Goal: Task Accomplishment & Management: Manage account settings

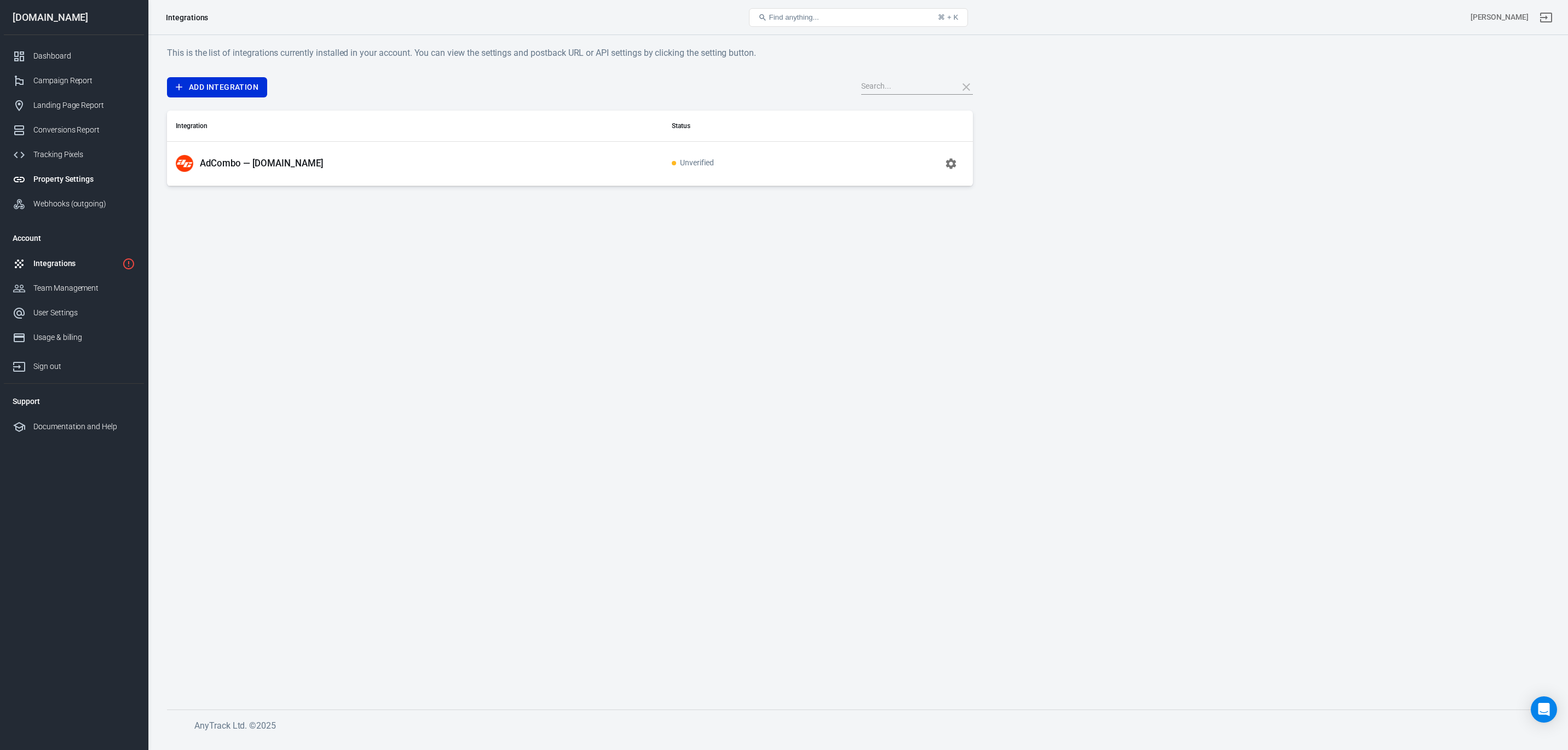
click at [64, 177] on div "Property Settings" at bounding box center [85, 179] width 102 height 11
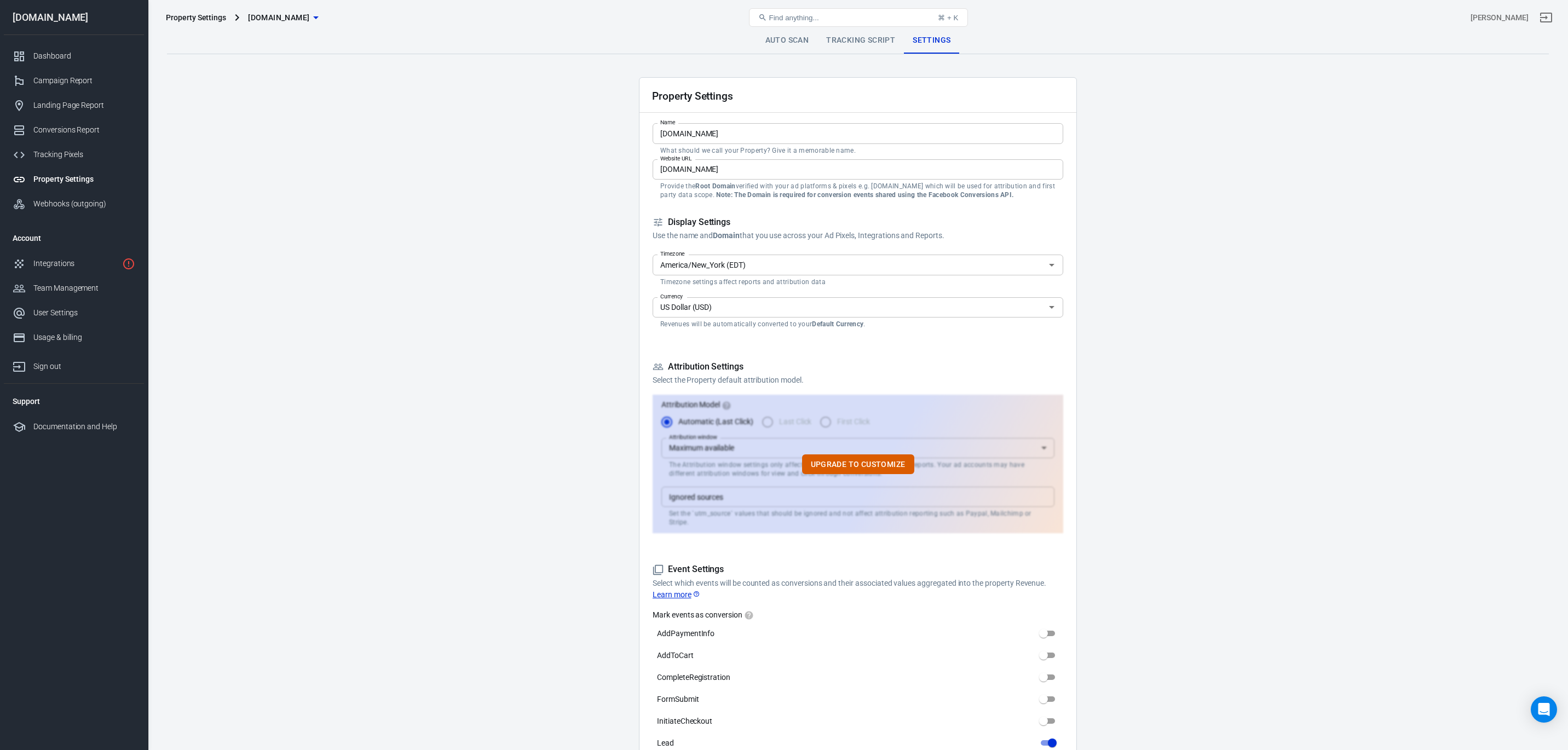
click at [784, 38] on link "Tracking Script" at bounding box center [860, 40] width 87 height 26
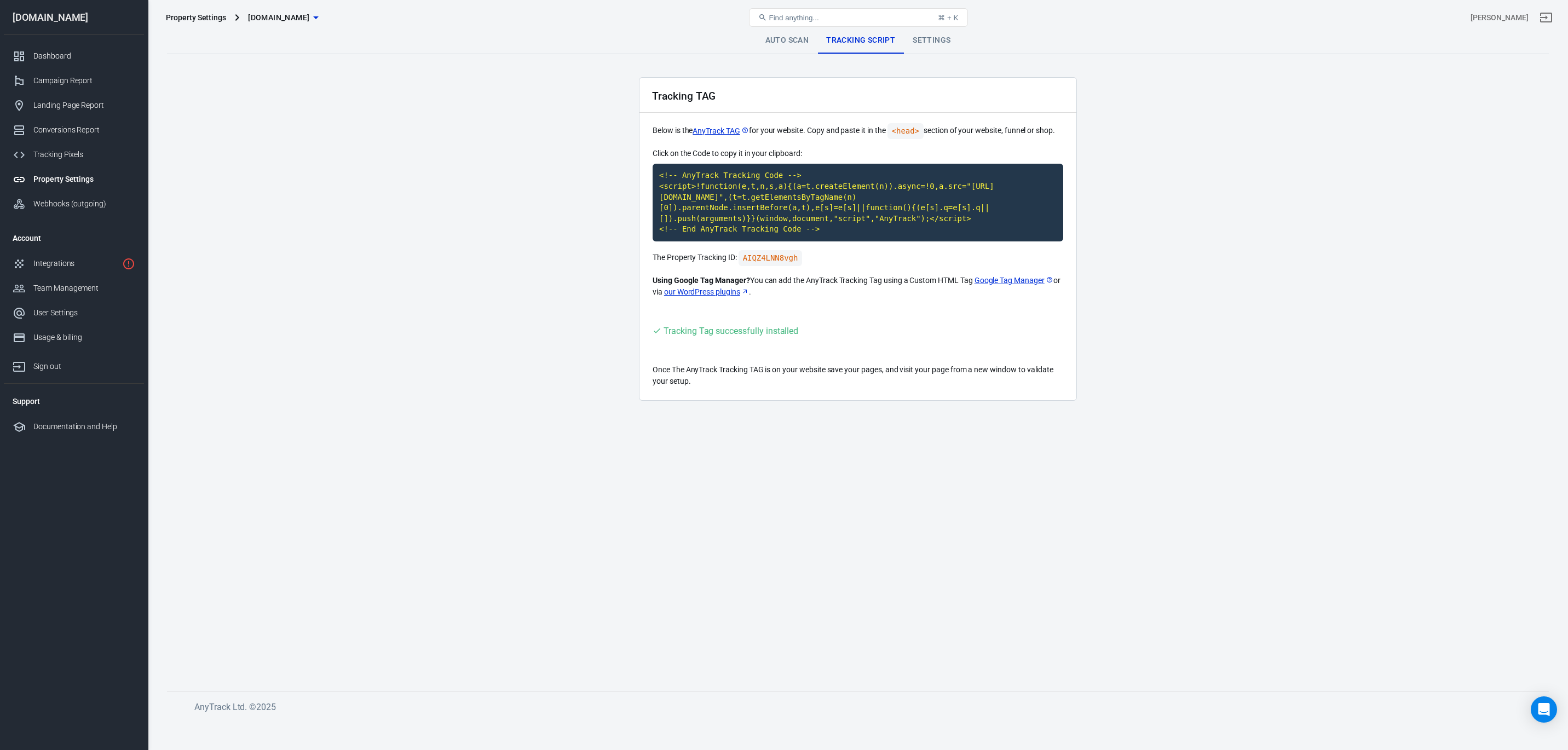
click at [784, 44] on link "Auto Scan" at bounding box center [787, 40] width 61 height 26
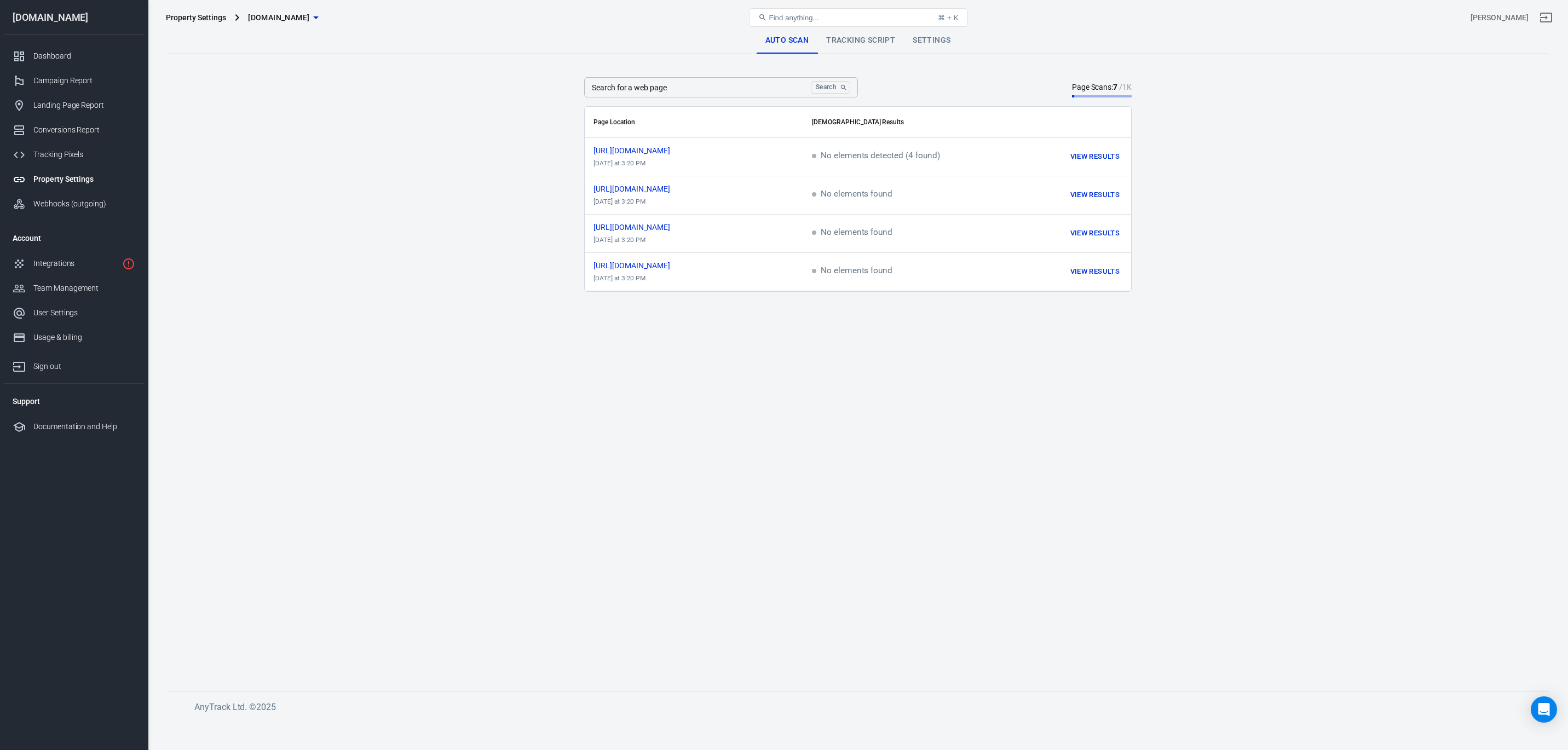
click at [784, 44] on link "Tracking Script" at bounding box center [860, 40] width 87 height 26
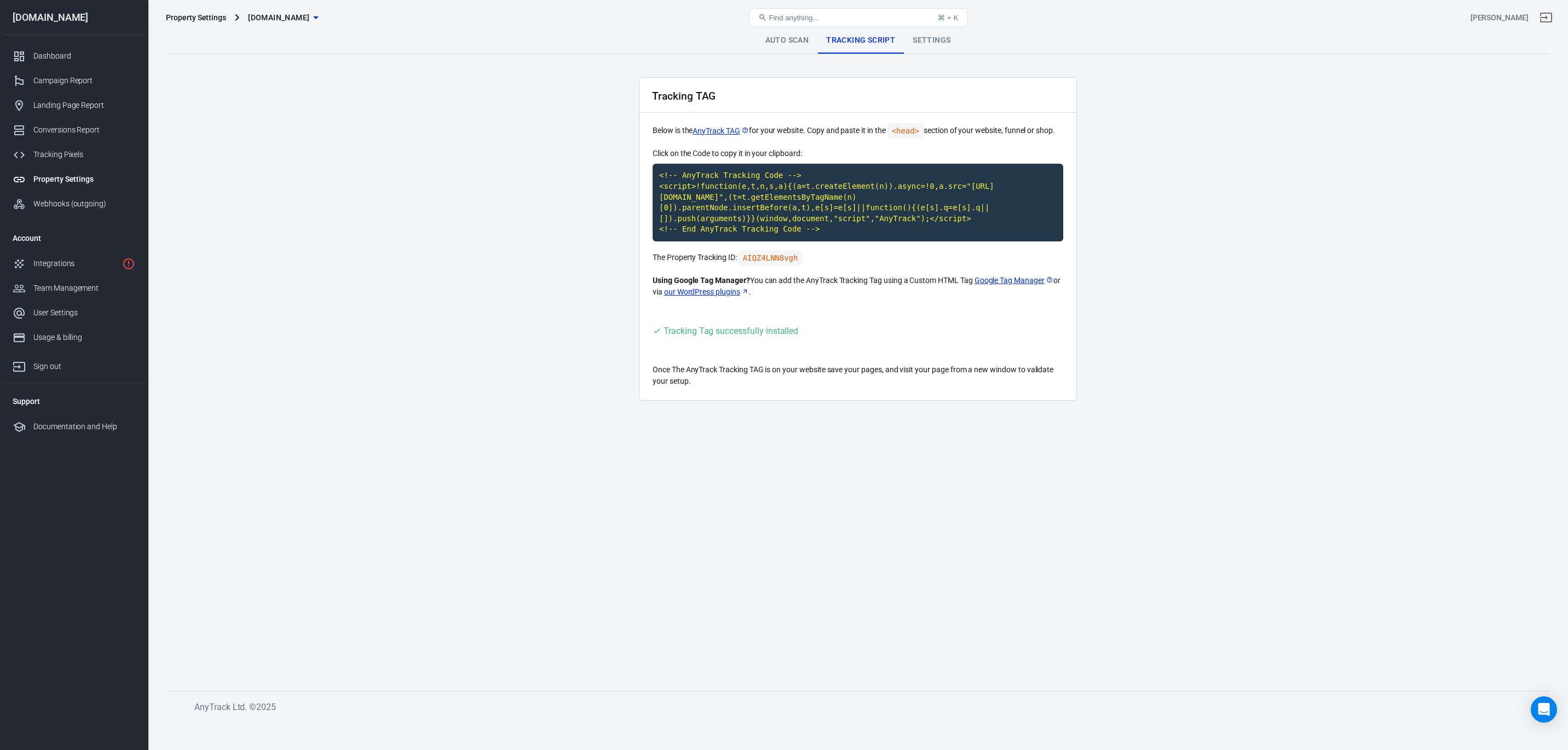
click at [454, 356] on main "Auto Scan Tracking Script Settings Tracking TAG Below is the AnyTrack TAG for y…" at bounding box center [858, 350] width 1382 height 646
click at [79, 264] on div "Integrations" at bounding box center [76, 263] width 85 height 11
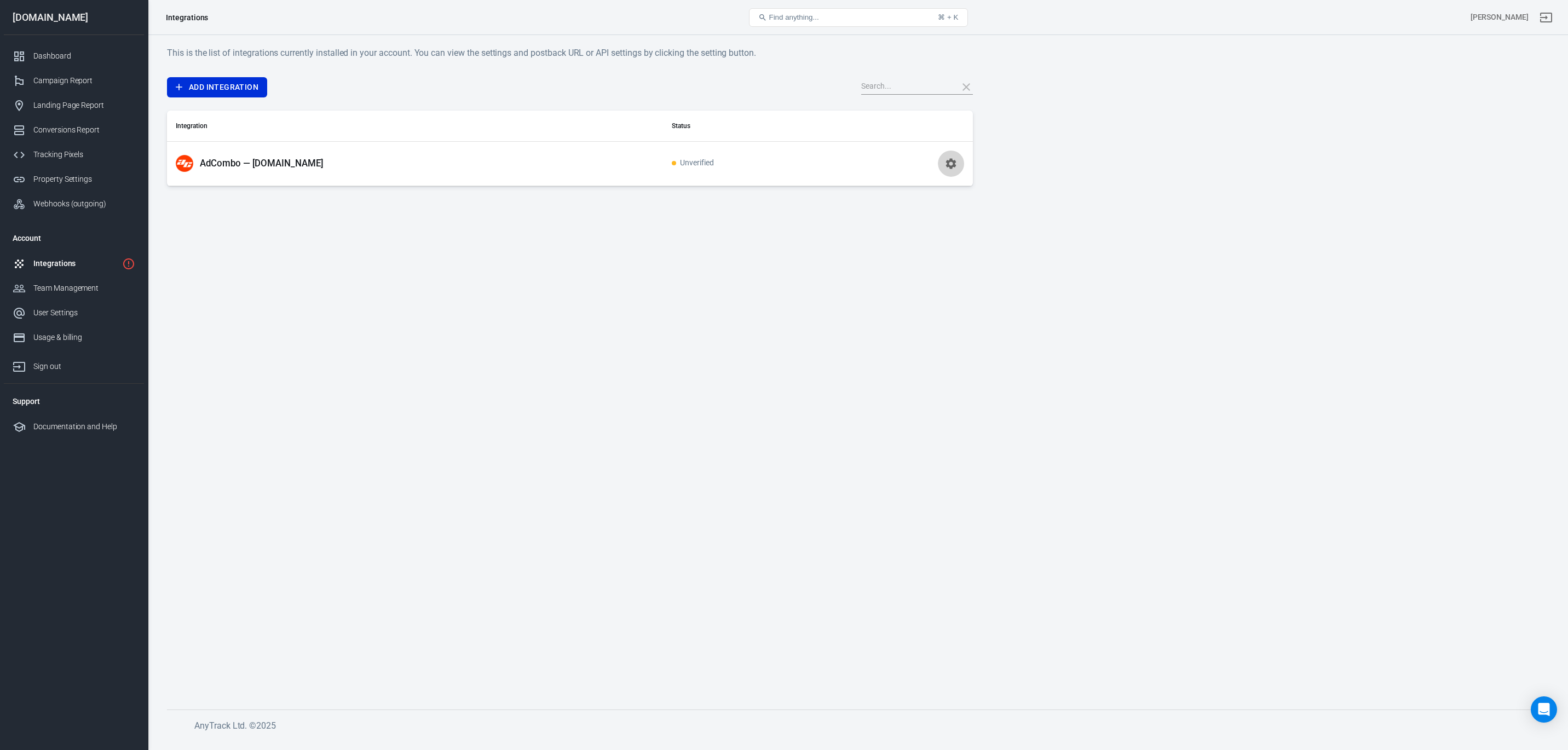
click at [784, 166] on icon "button" at bounding box center [951, 164] width 13 height 13
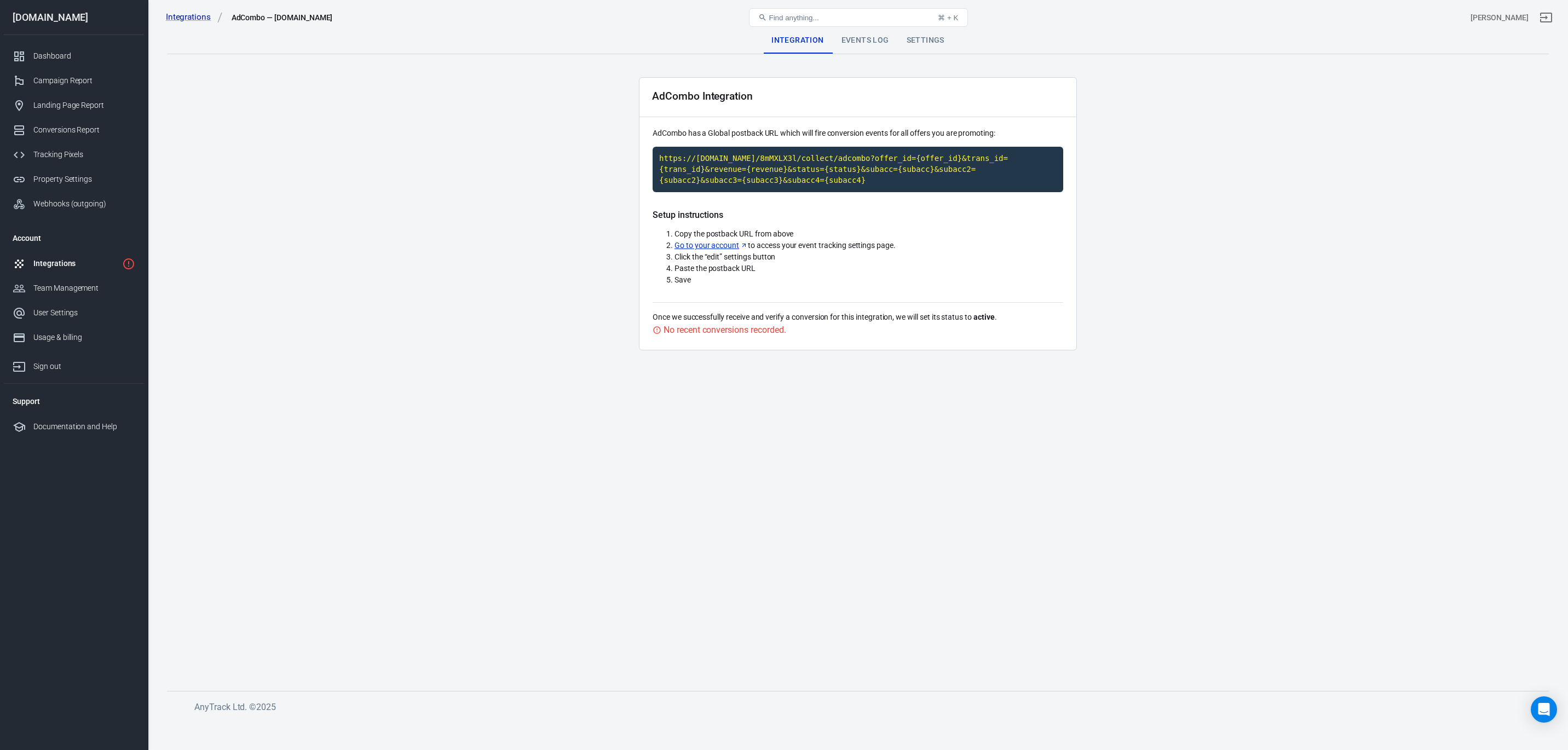
click at [784, 40] on div "Events Log" at bounding box center [865, 40] width 65 height 26
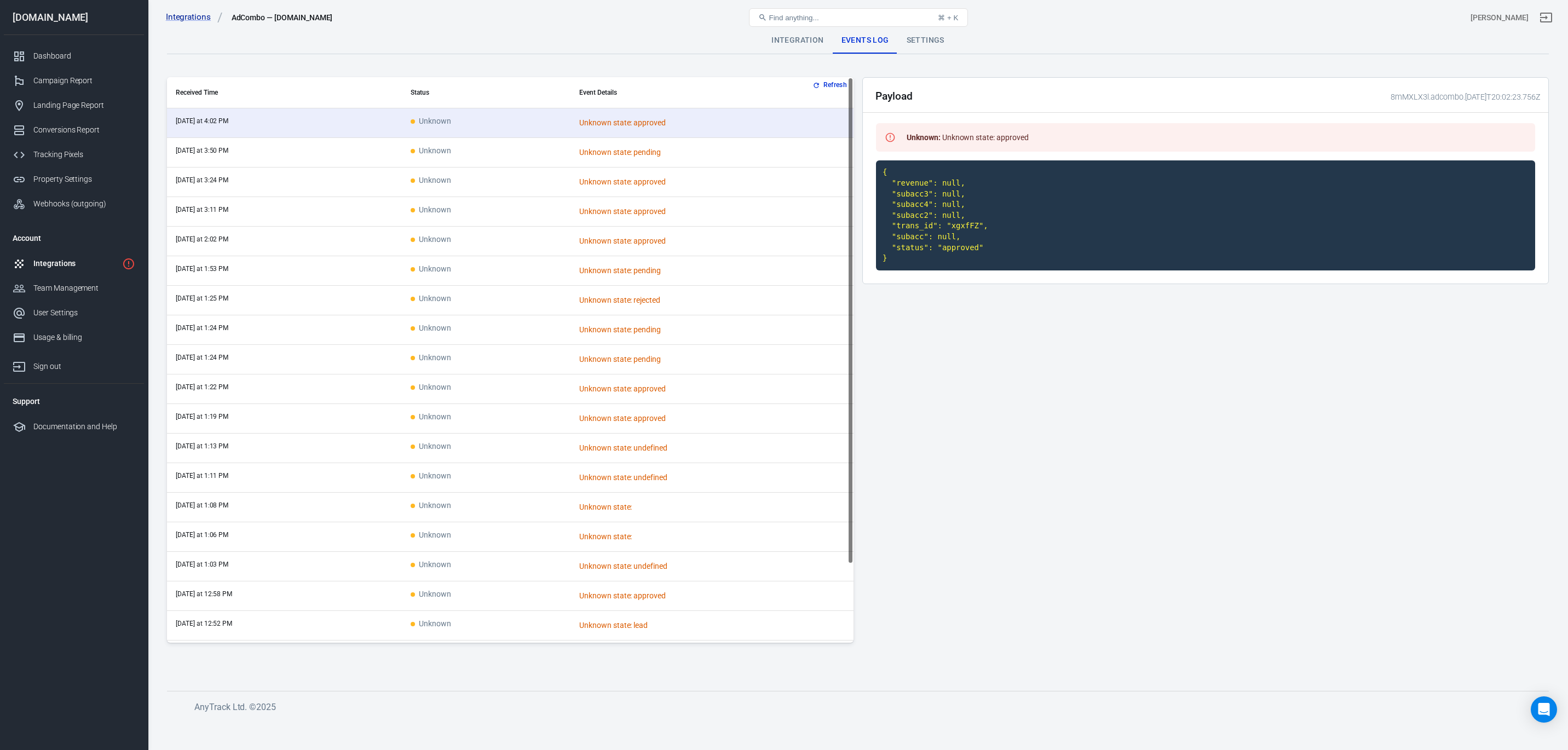
click at [784, 32] on div "Integrations AdCombo — protsotsil.shop Find anything... ⌘ + K elicio perez" at bounding box center [858, 17] width 1420 height 35
click at [784, 38] on div "Settings" at bounding box center [925, 40] width 55 height 26
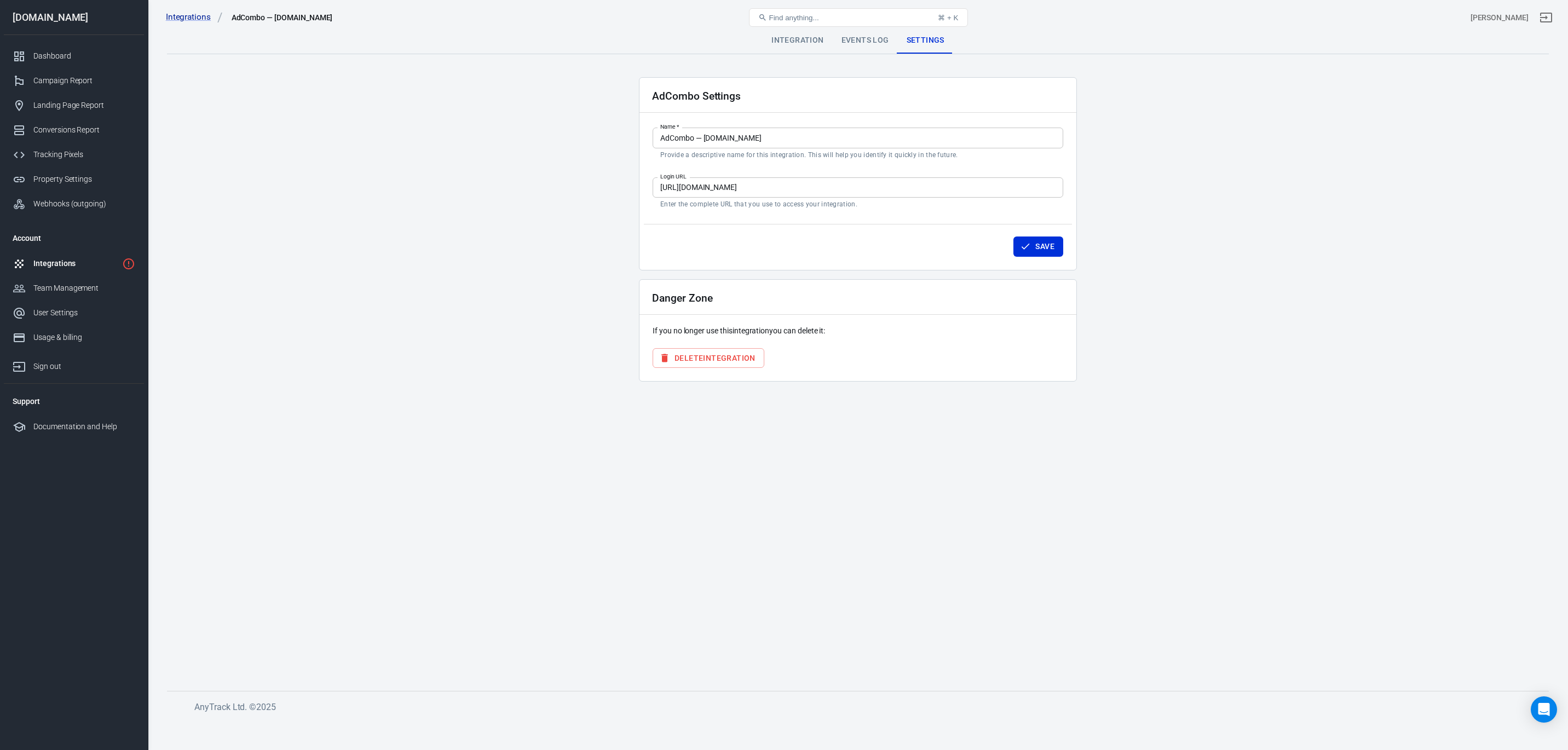
click at [849, 42] on div "Events Log" at bounding box center [865, 40] width 65 height 26
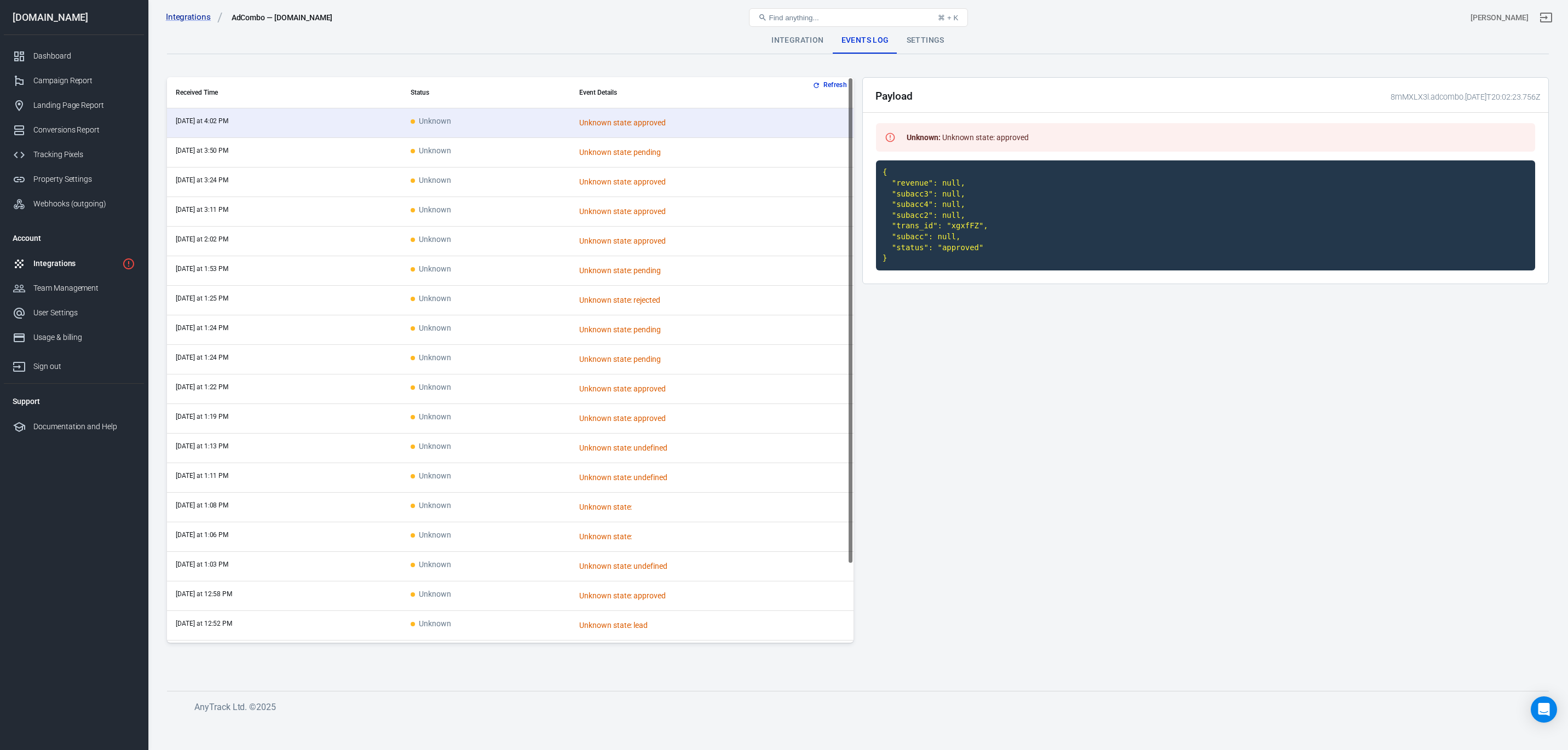
click at [801, 44] on div "Integration" at bounding box center [798, 40] width 70 height 26
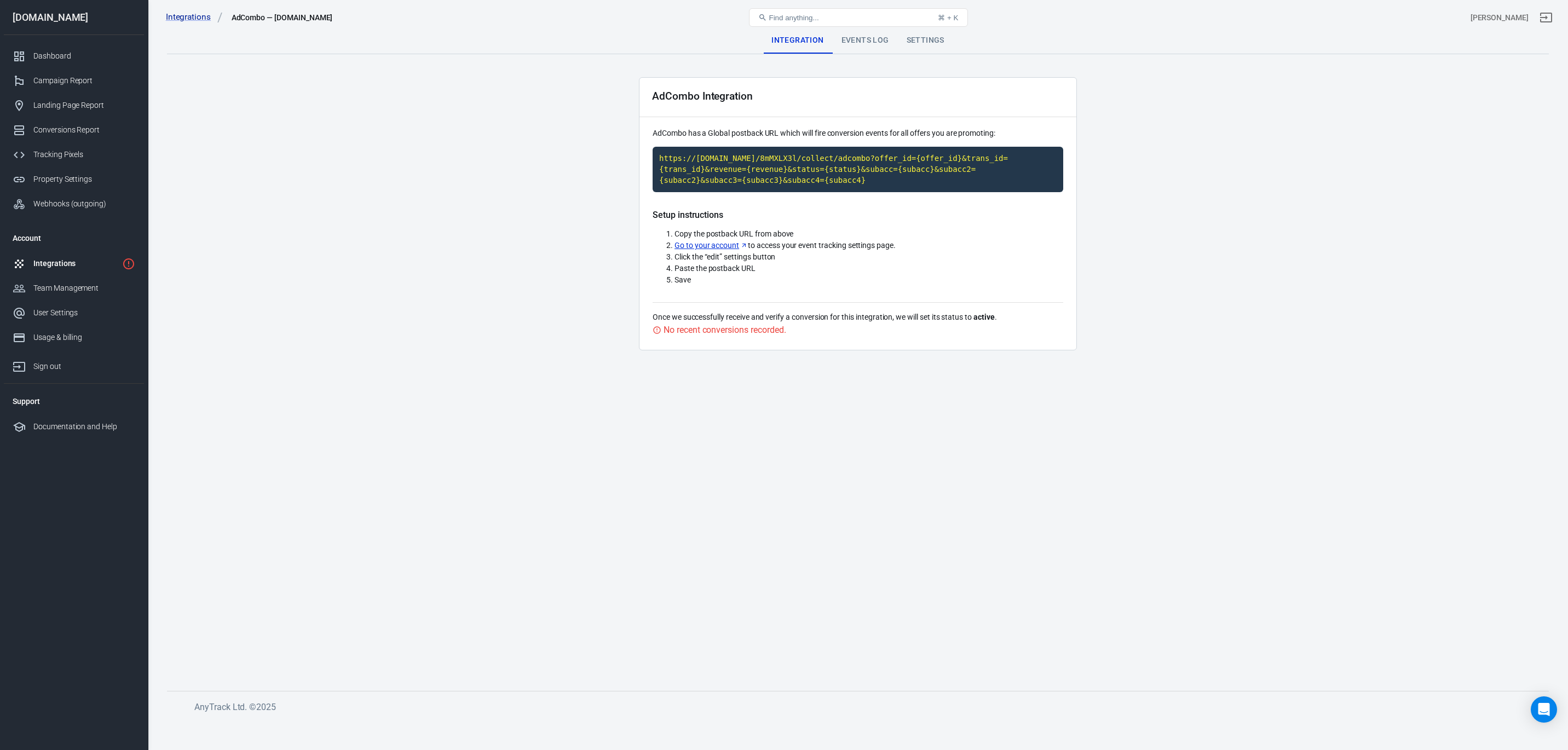
click at [855, 34] on div "Integrations AdCombo — protsotsil.shop Find anything... ⌘ + K elicio perez" at bounding box center [858, 17] width 1420 height 35
click at [853, 38] on div "Events Log" at bounding box center [865, 40] width 65 height 26
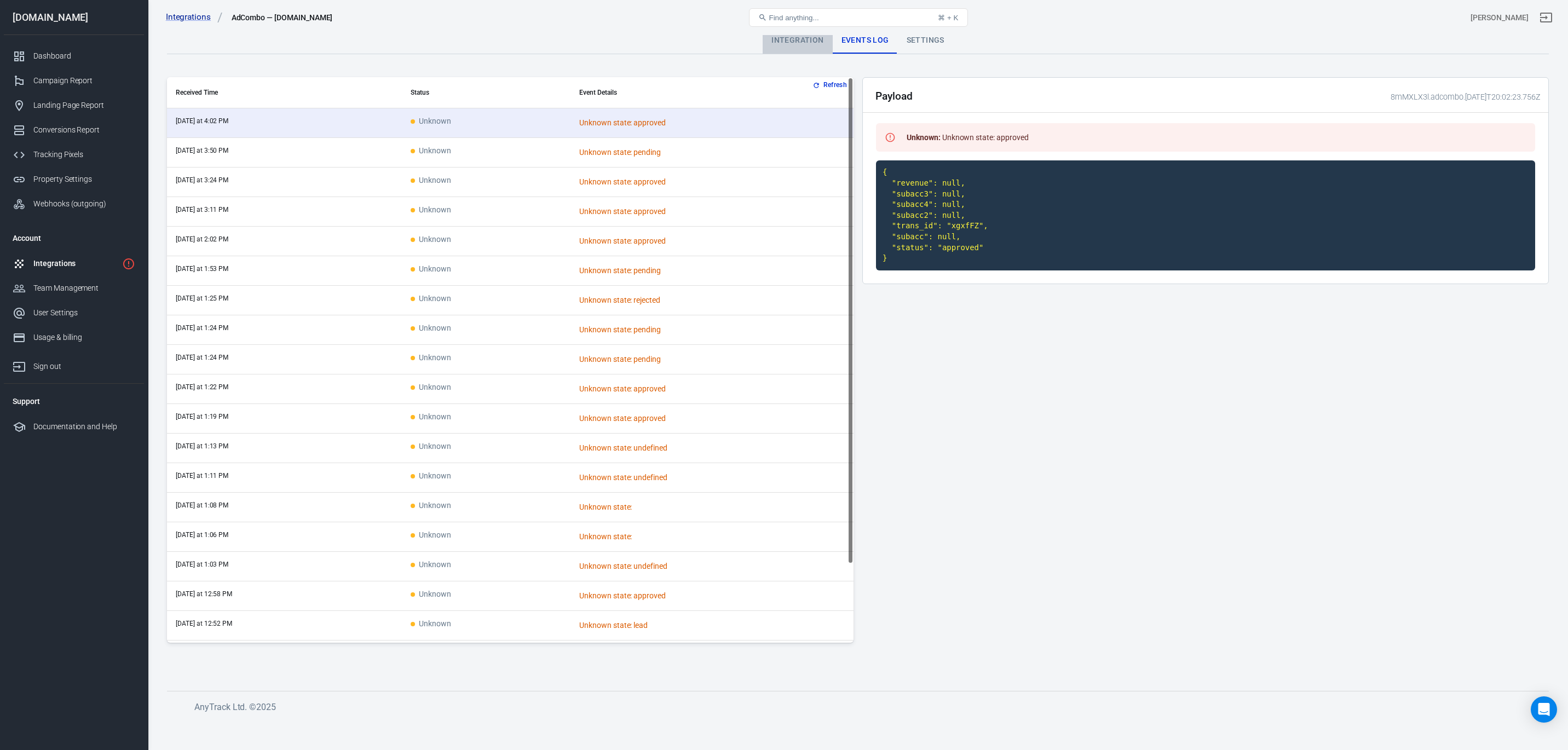
click at [817, 42] on div "Integration" at bounding box center [798, 40] width 70 height 26
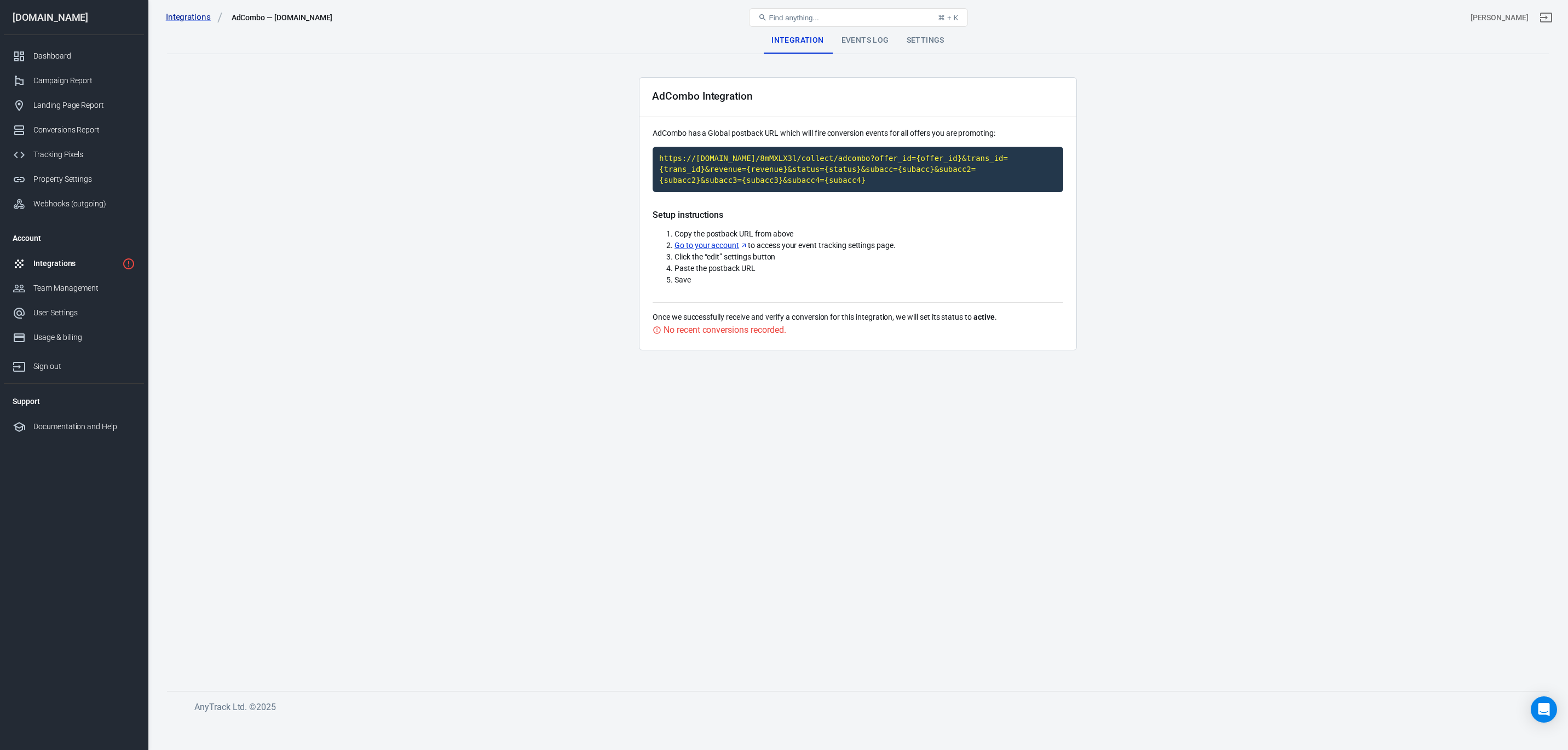
click at [861, 42] on div "Events Log" at bounding box center [865, 40] width 65 height 26
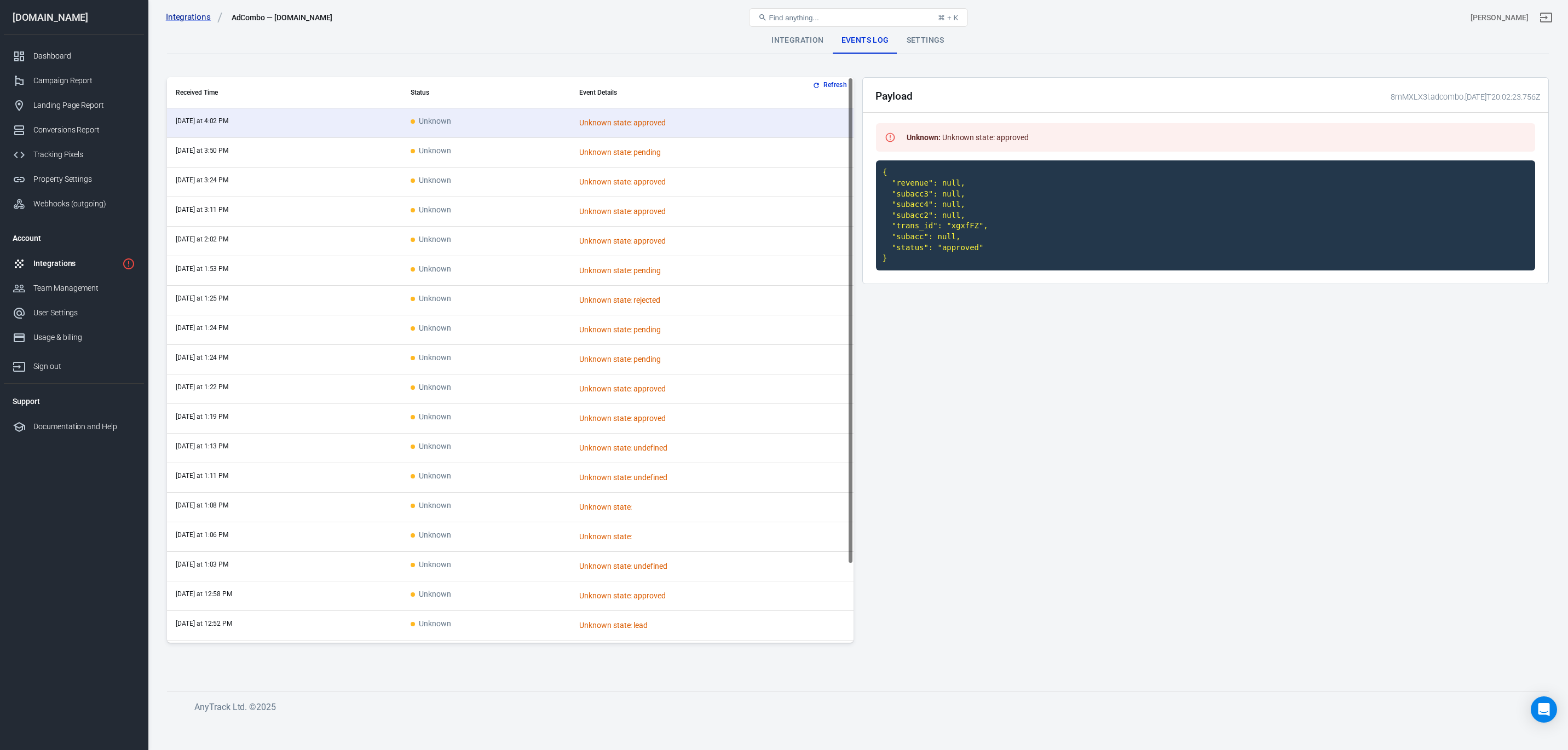
click at [817, 89] on button "Refresh" at bounding box center [831, 85] width 41 height 11
click at [78, 262] on div "Integrations" at bounding box center [76, 263] width 85 height 11
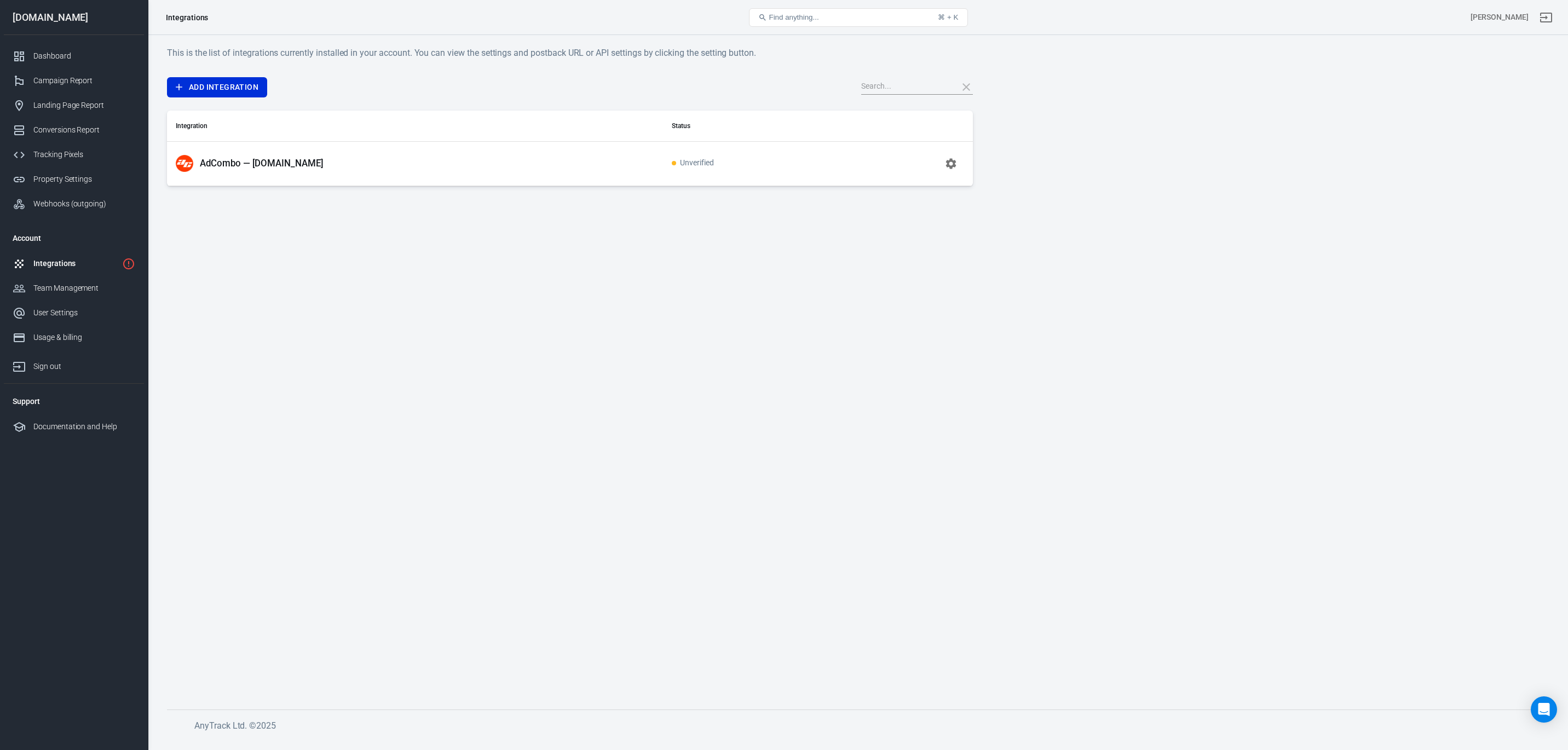
click at [123, 262] on icon "1 networks not verified yet" at bounding box center [129, 264] width 11 height 11
click at [129, 265] on icon "1 networks not verified yet" at bounding box center [129, 264] width 13 height 13
click at [949, 162] on icon "button" at bounding box center [951, 164] width 11 height 11
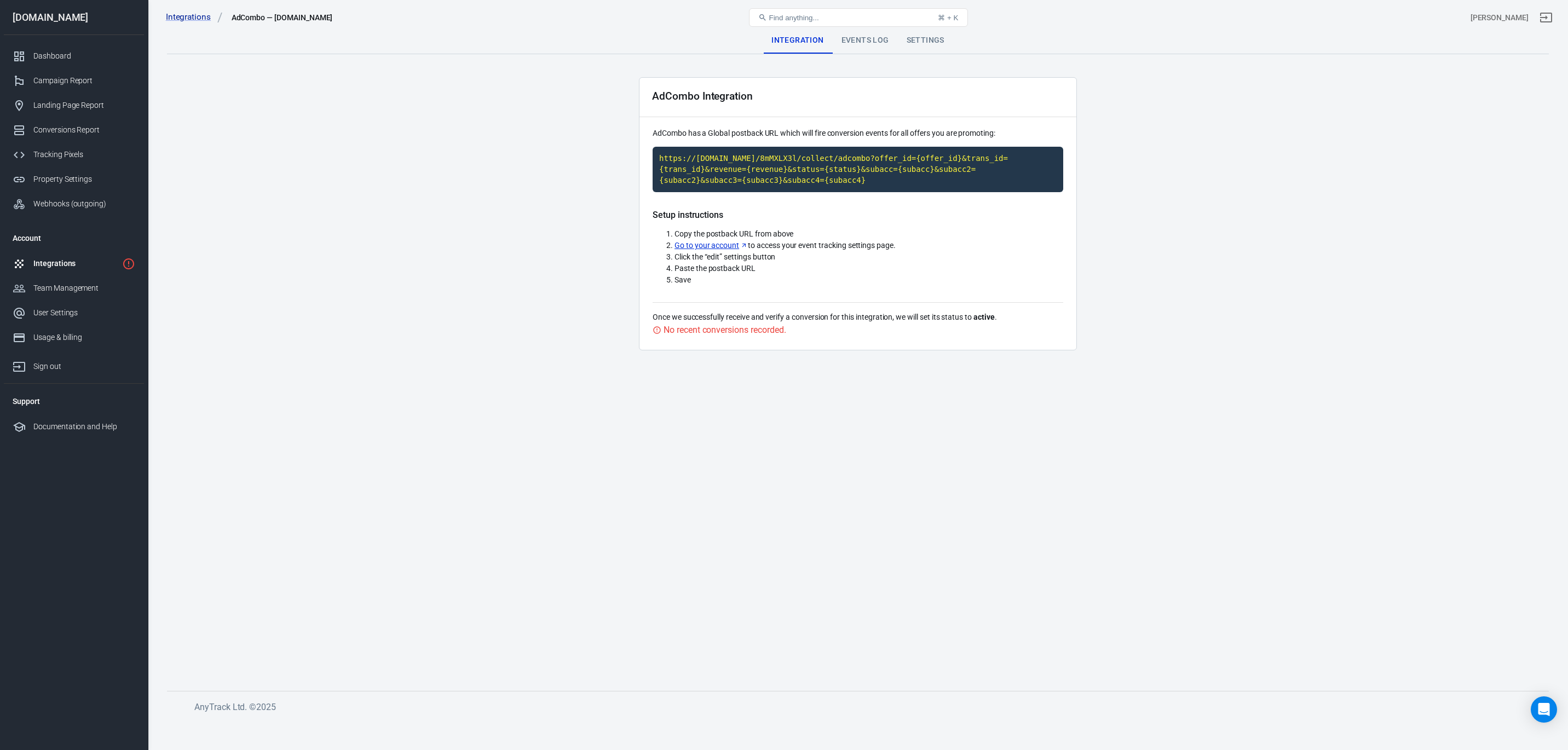
click at [854, 39] on div "Events Log" at bounding box center [865, 40] width 65 height 26
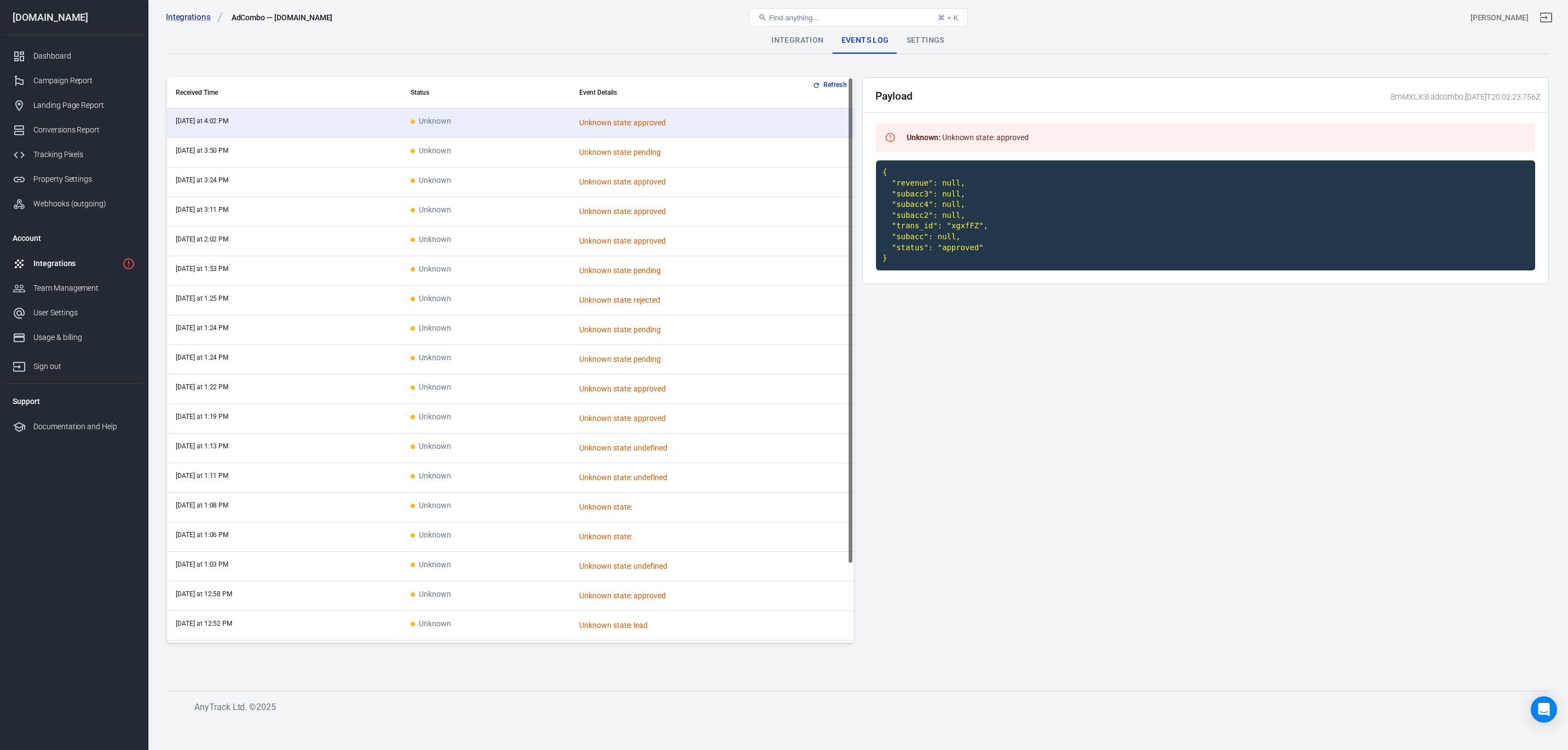
click at [924, 51] on div "Settings" at bounding box center [925, 40] width 55 height 26
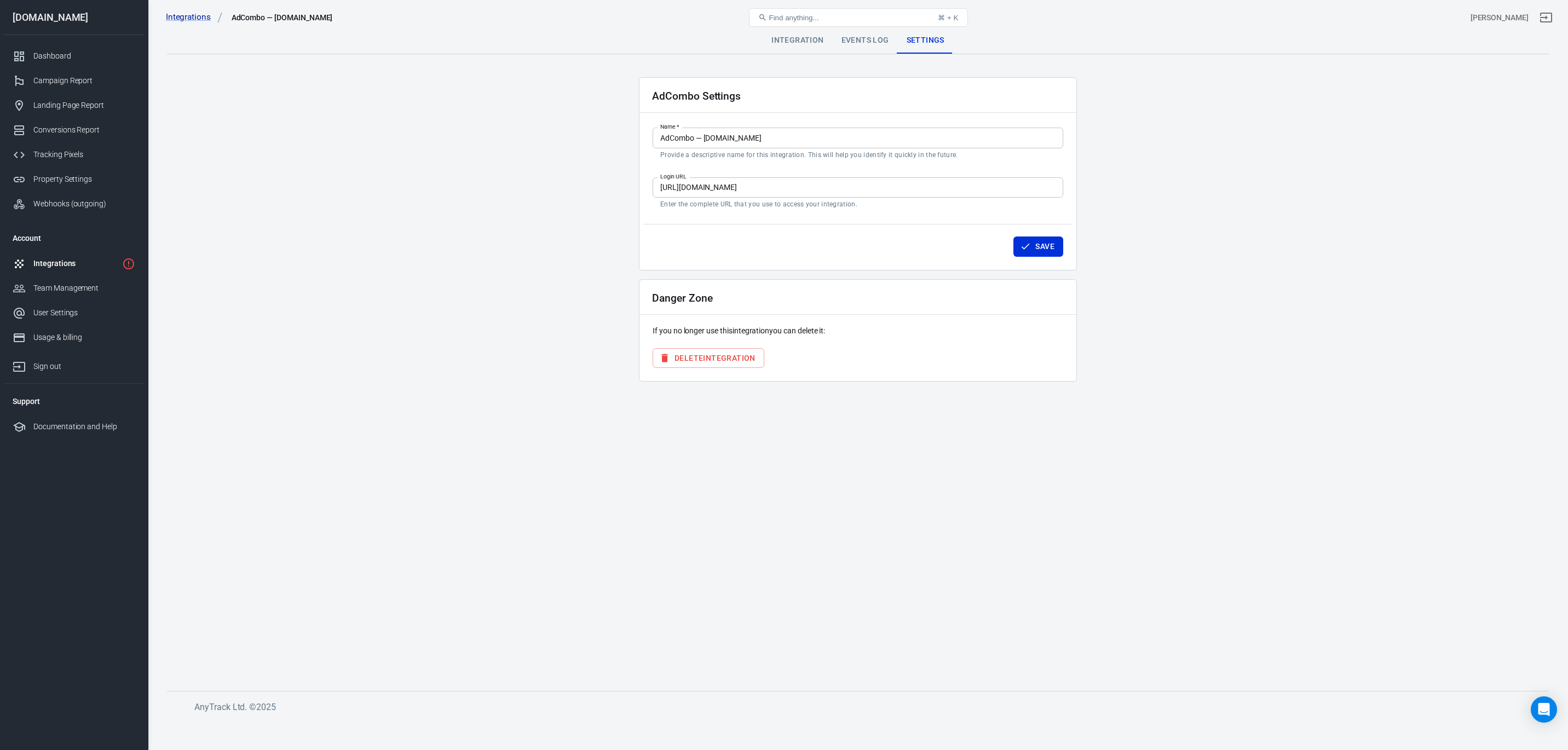
click at [849, 46] on div "Events Log" at bounding box center [865, 40] width 65 height 26
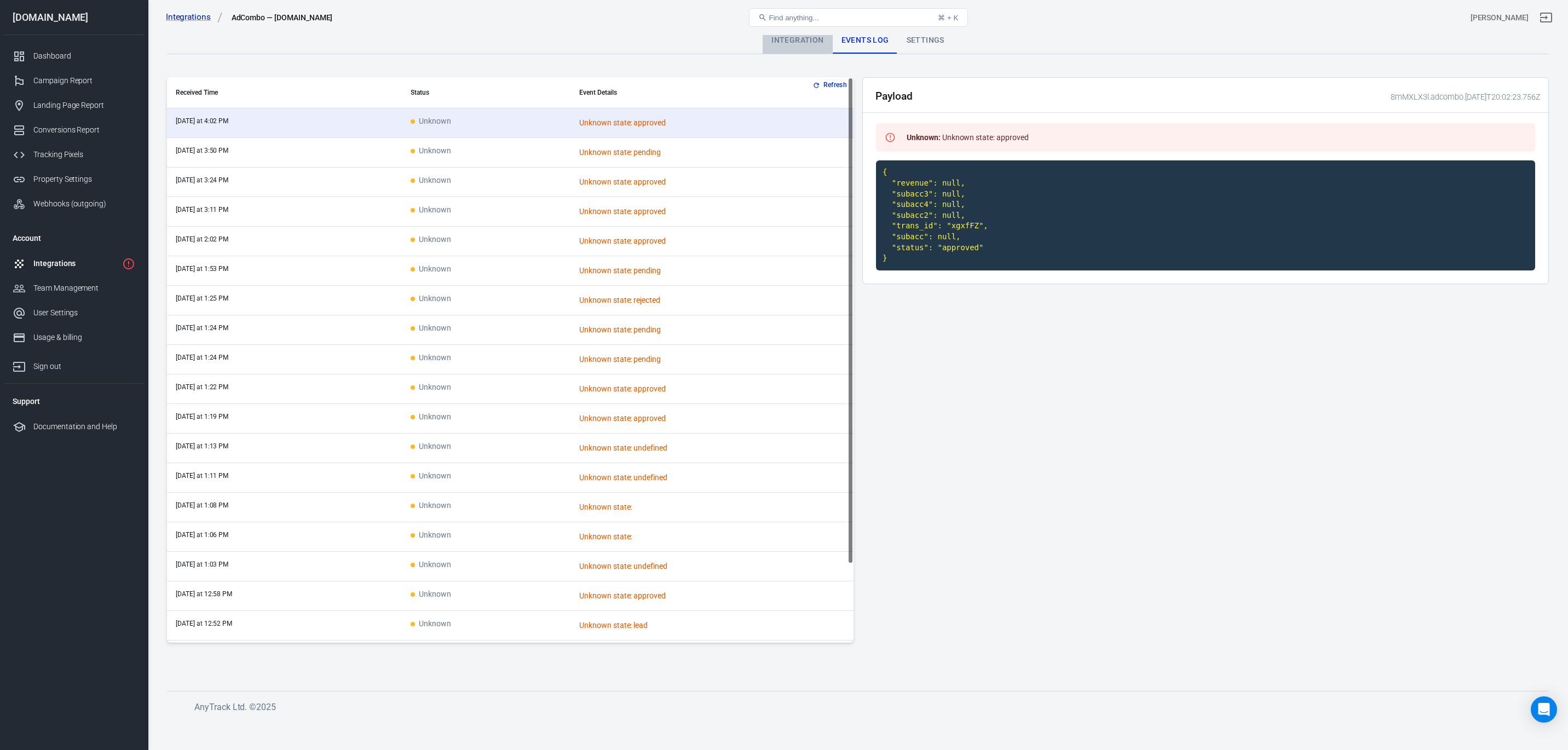
click at [794, 37] on div "Integration" at bounding box center [798, 40] width 70 height 26
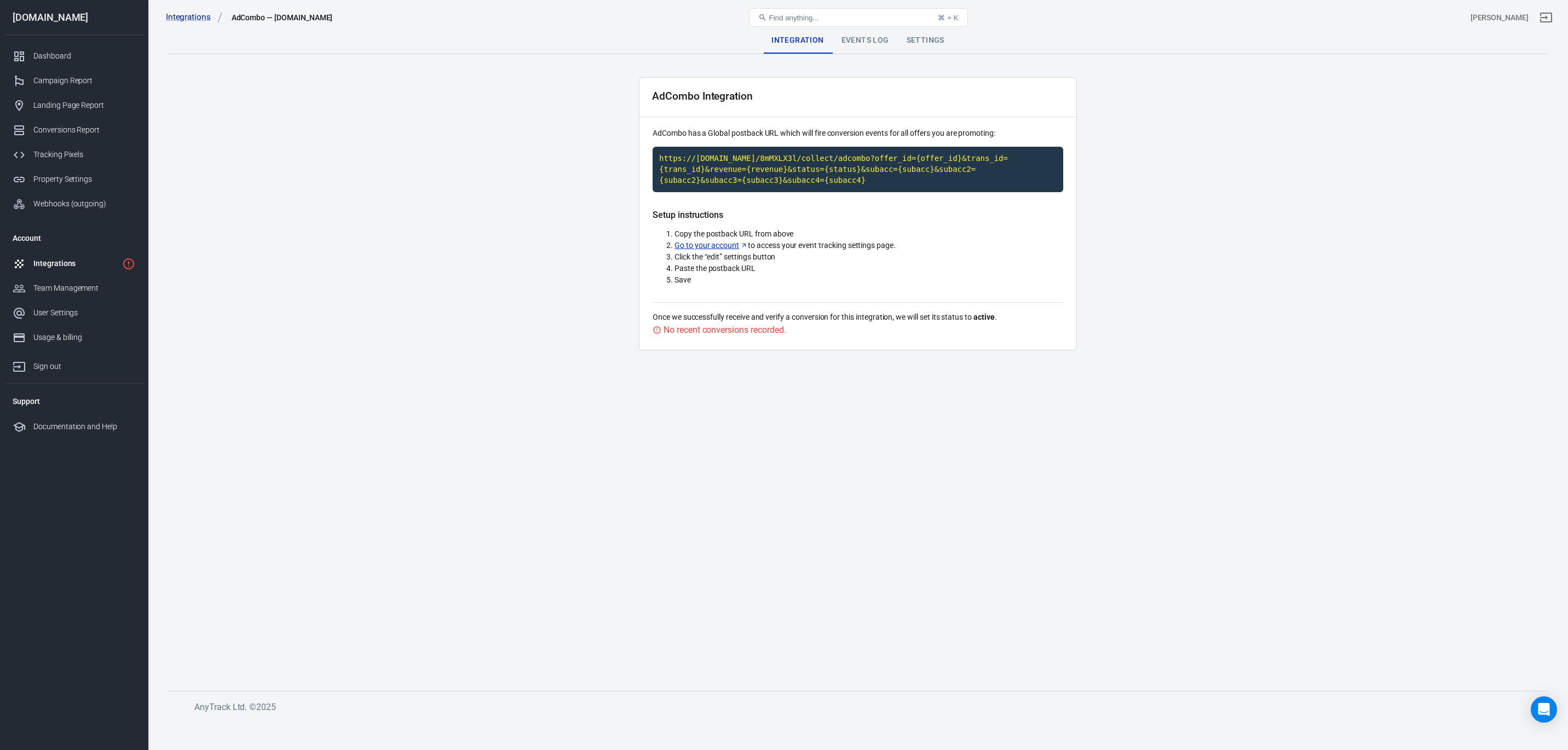
click at [61, 263] on div "Integrations" at bounding box center [76, 263] width 85 height 11
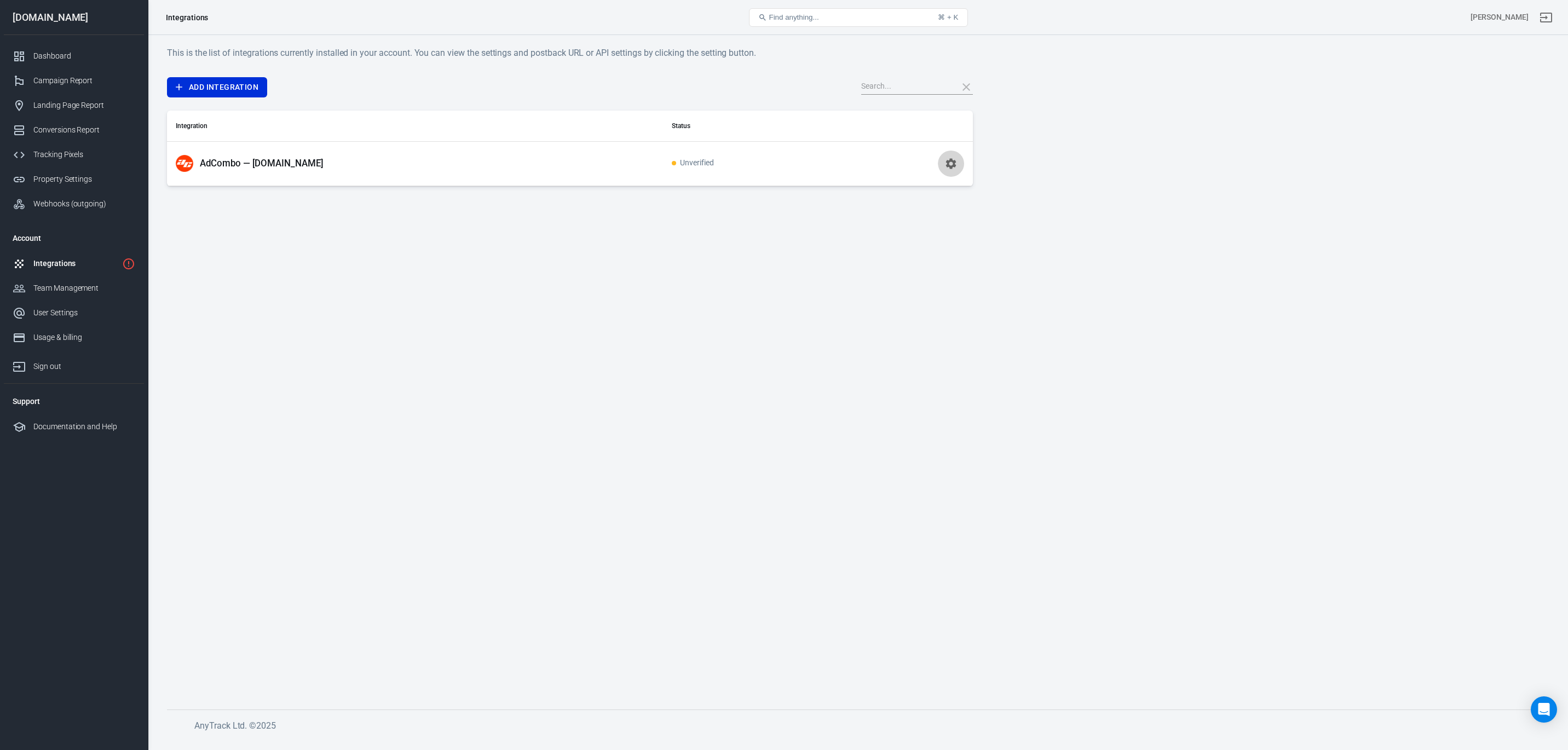
click at [951, 168] on icon "button" at bounding box center [951, 164] width 13 height 13
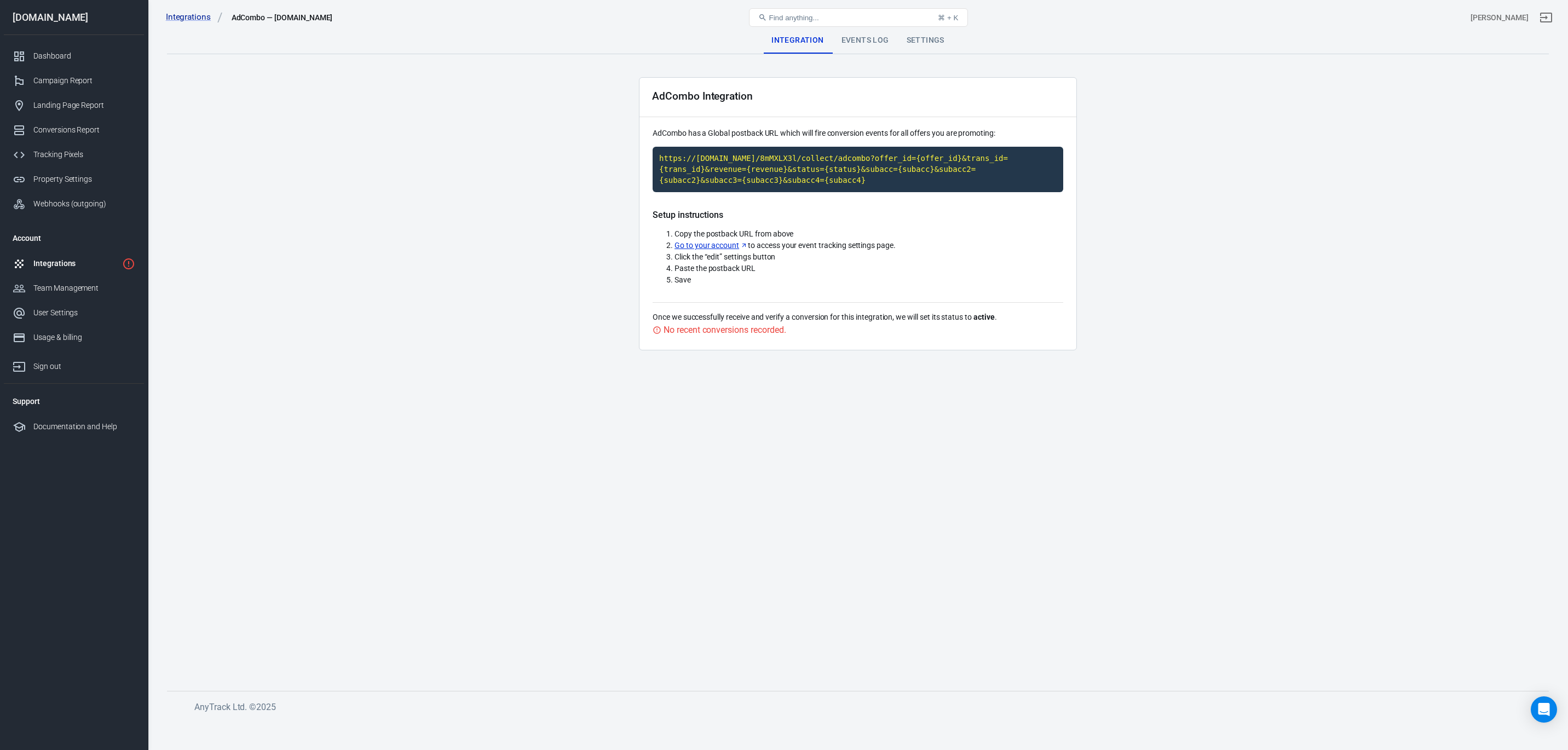
click at [861, 43] on div "Events Log" at bounding box center [865, 40] width 65 height 26
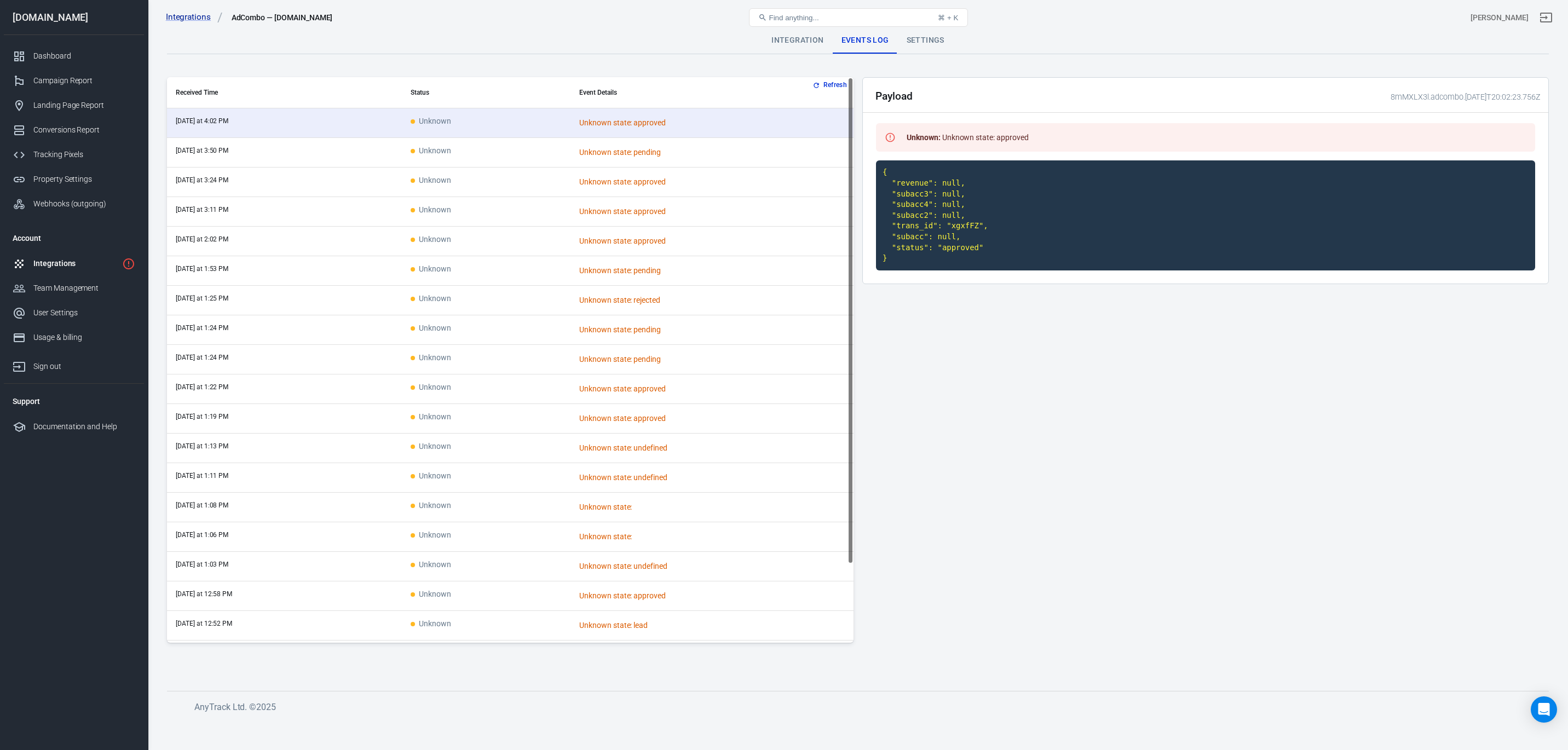
click at [796, 40] on div "Integration" at bounding box center [798, 40] width 70 height 26
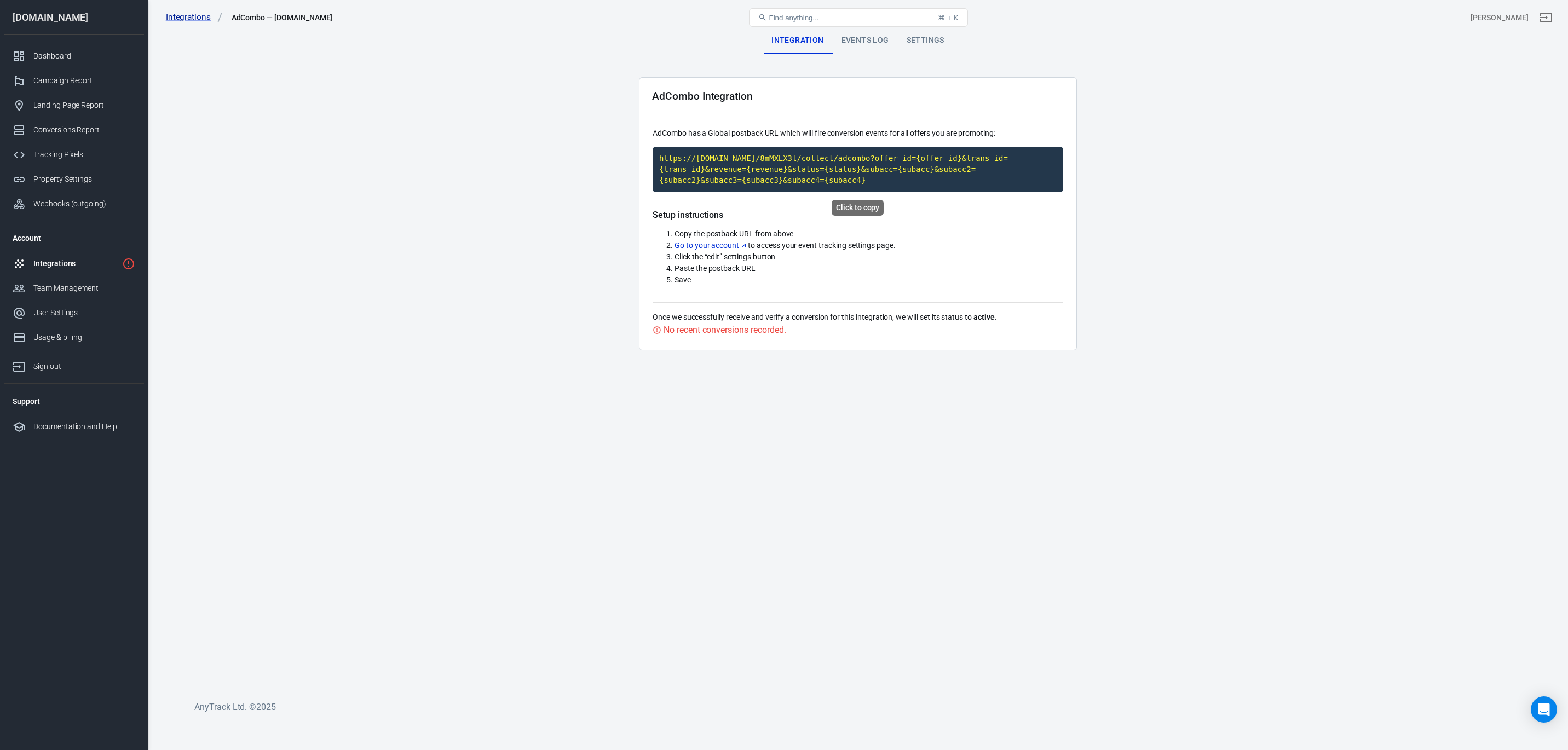
click at [808, 159] on code "https://[DOMAIN_NAME]/8mMXLX3l/collect/adcombo?offer_id={offer_id}&trans_id={tr…" at bounding box center [858, 170] width 411 height 46
click at [866, 41] on div "Events Log" at bounding box center [865, 40] width 65 height 26
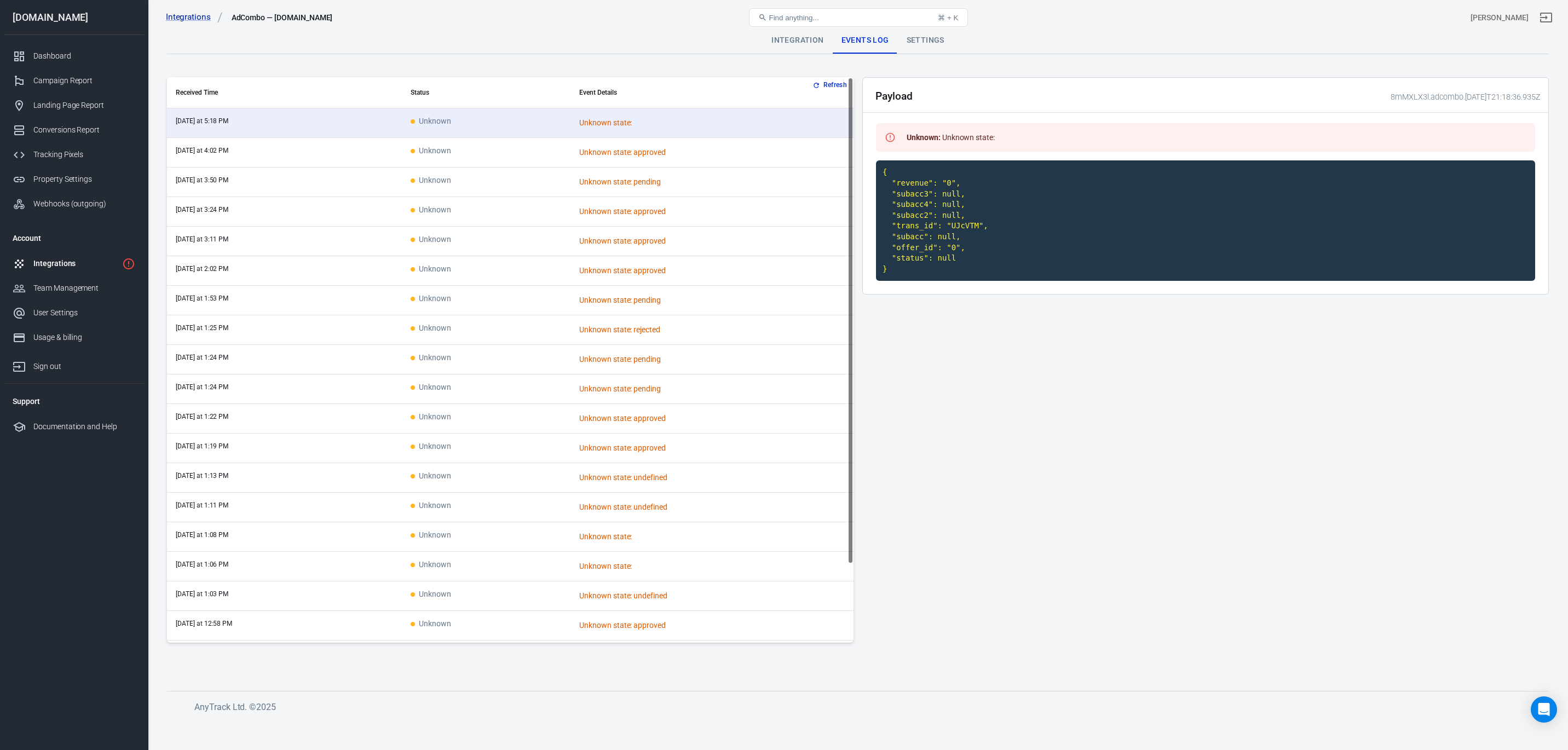
click at [718, 150] on div "Unknown state: approved" at bounding box center [675, 152] width 192 height 11
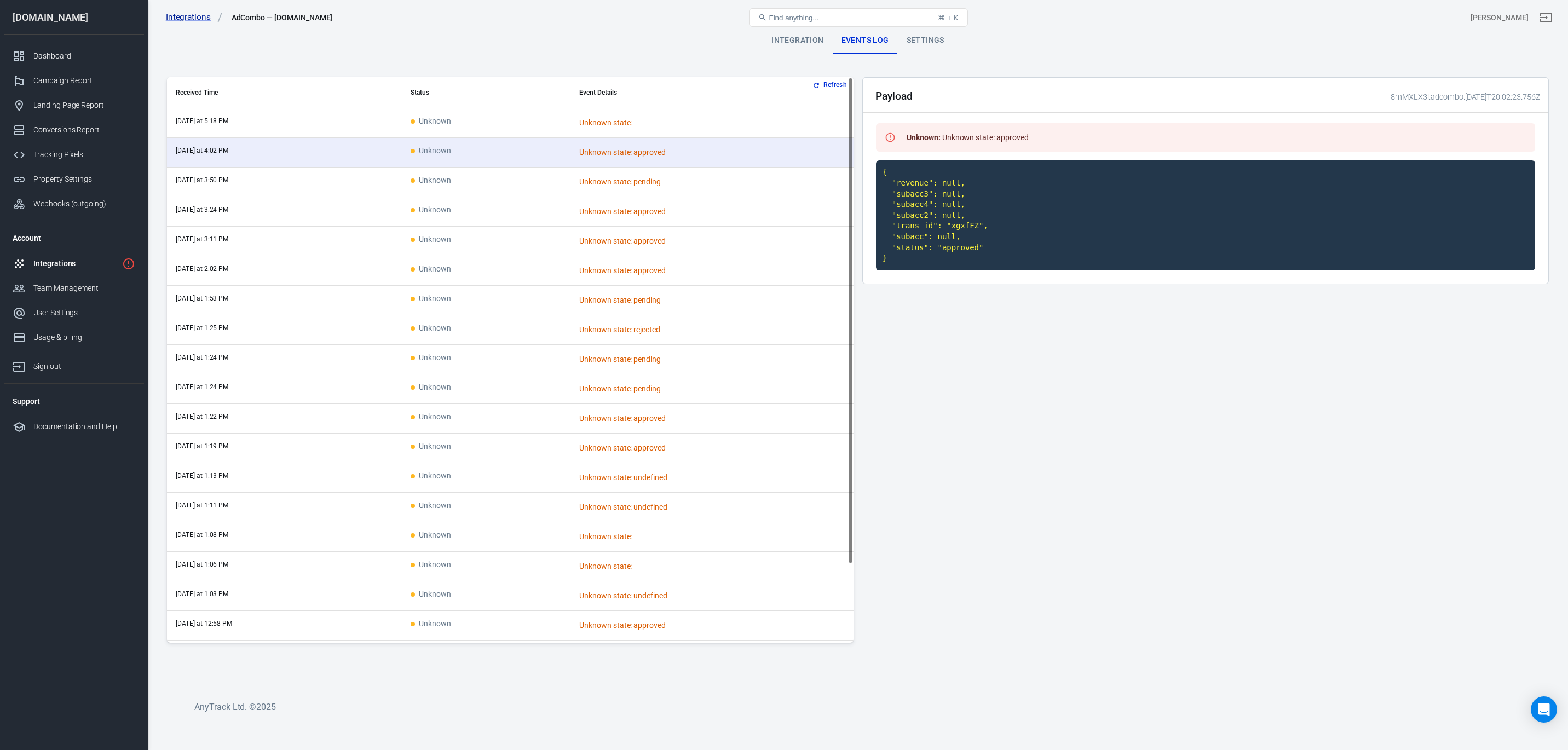
click at [711, 111] on td "Unknown state:" at bounding box center [712, 123] width 283 height 30
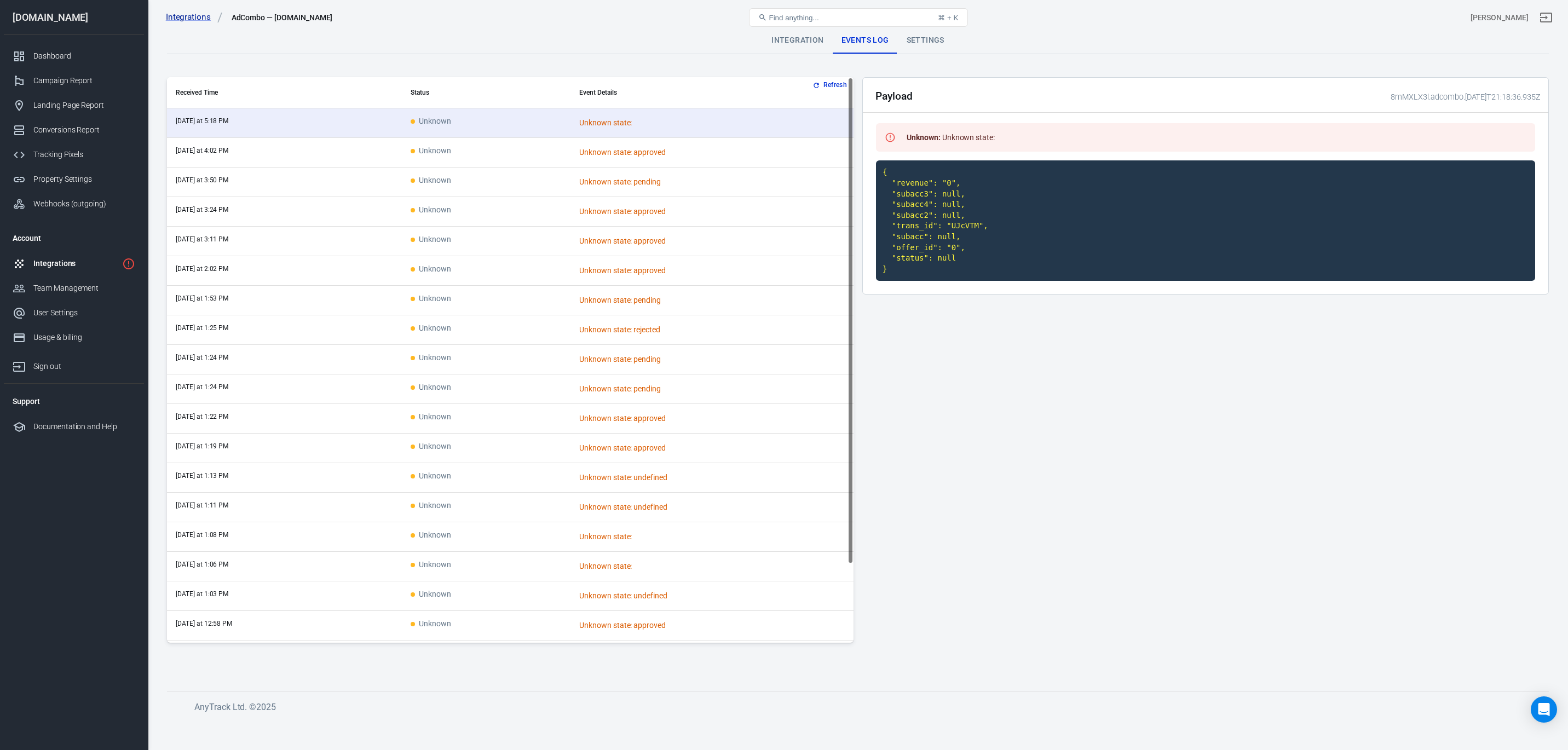
click at [130, 266] on icon "1 networks not verified yet" at bounding box center [129, 264] width 13 height 13
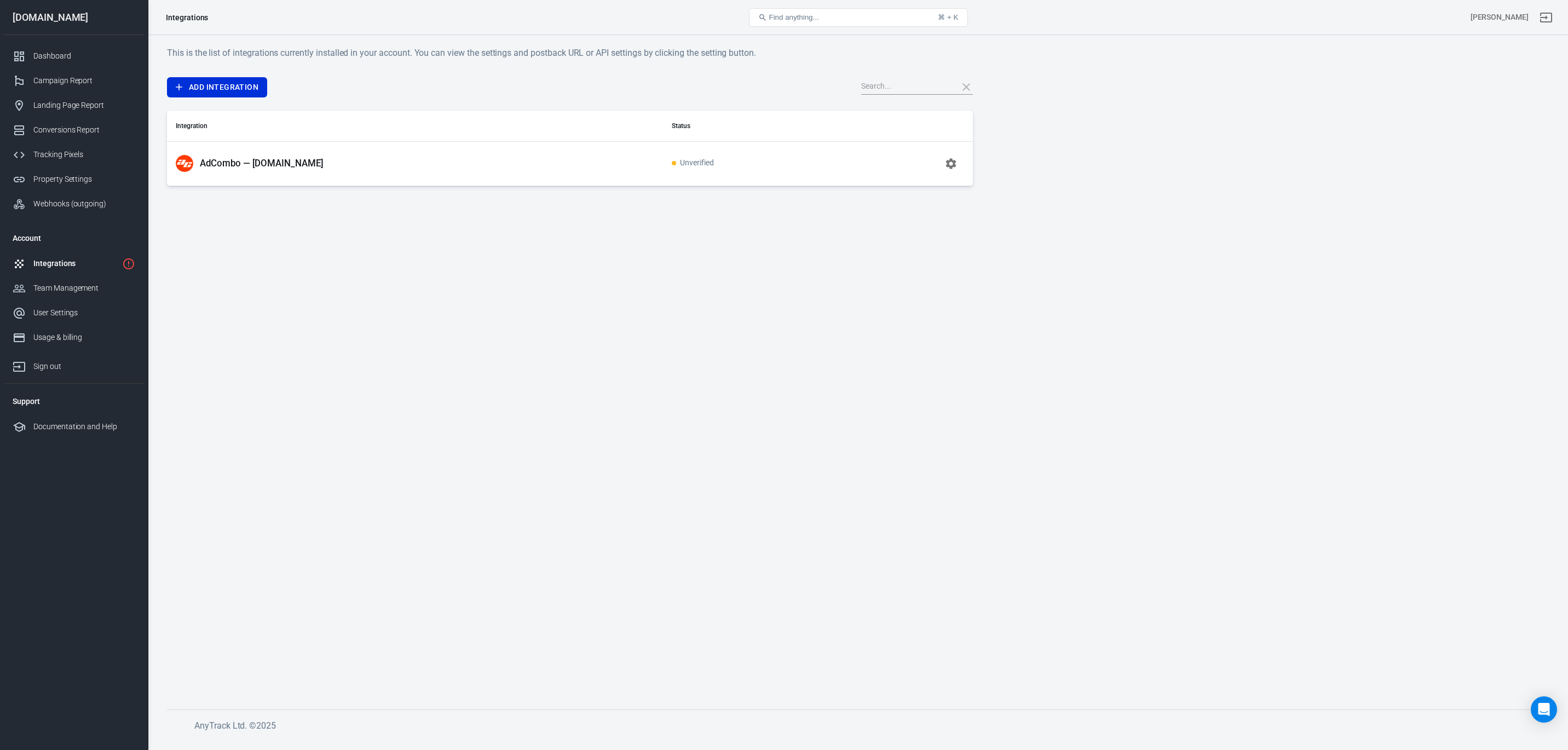
click at [684, 168] on td "Unverified" at bounding box center [752, 164] width 178 height 44
click at [954, 166] on icon "button" at bounding box center [951, 164] width 11 height 11
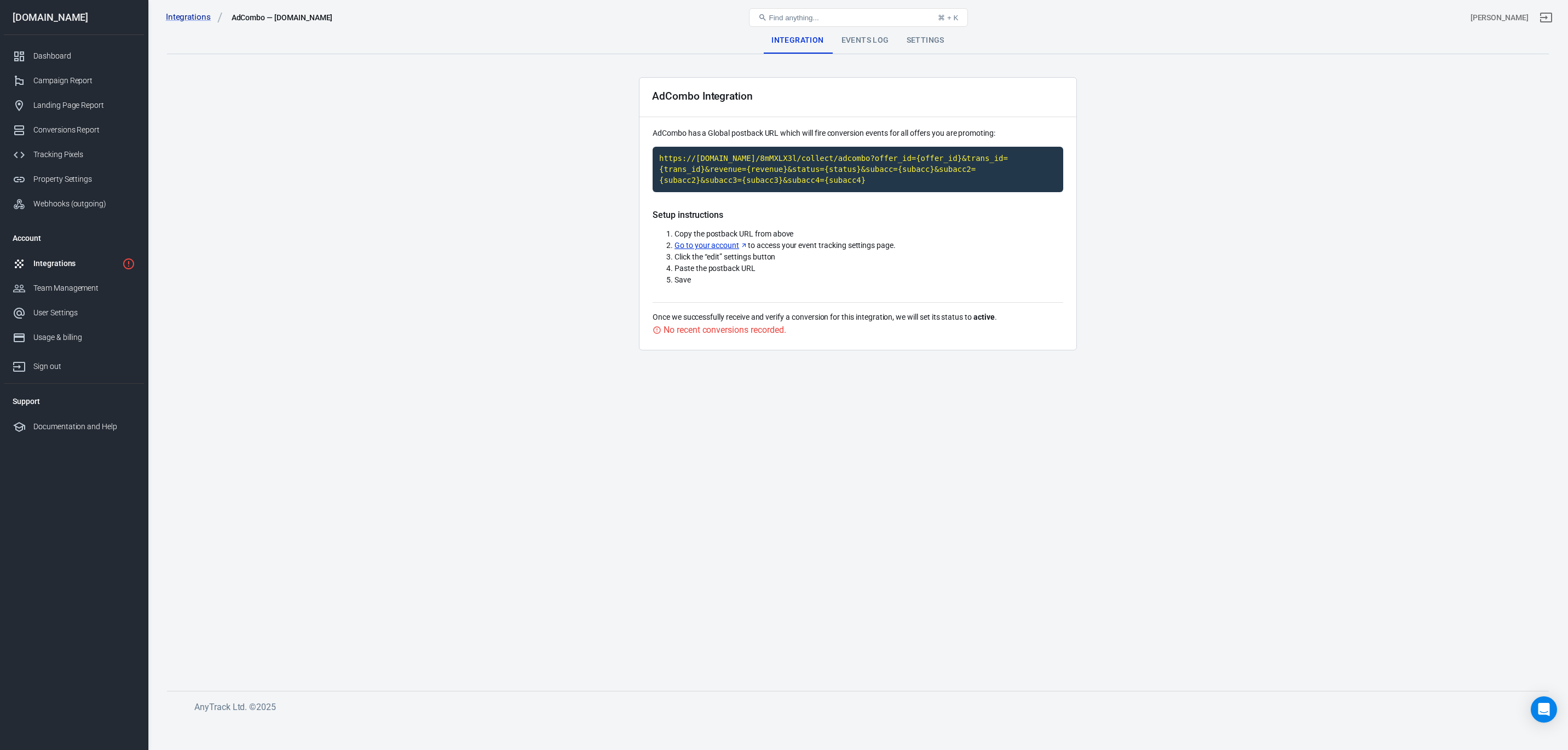
click at [44, 262] on div "Integrations" at bounding box center [76, 263] width 85 height 11
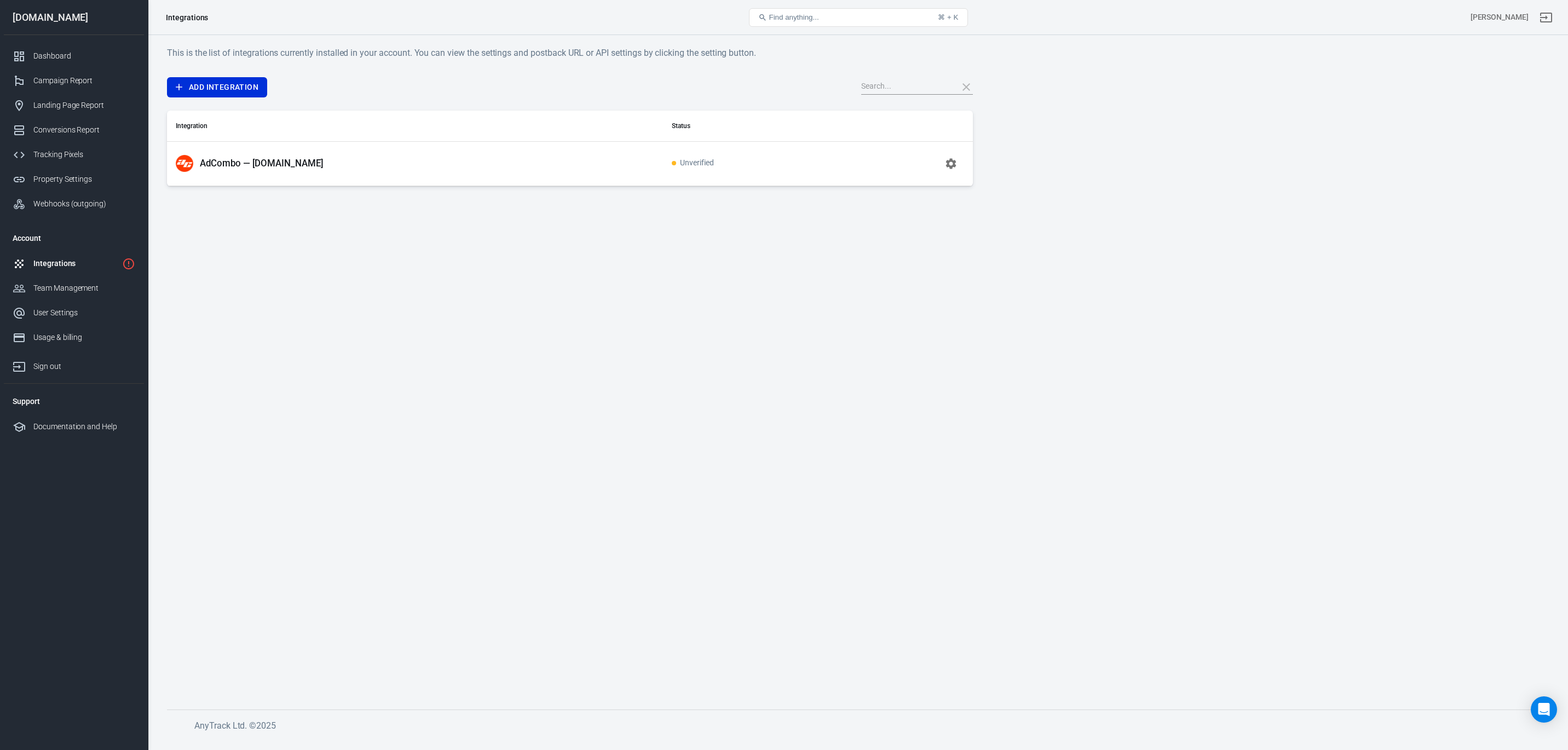
click at [70, 262] on div "Integrations" at bounding box center [76, 263] width 85 height 11
click at [947, 162] on icon "button" at bounding box center [951, 164] width 11 height 11
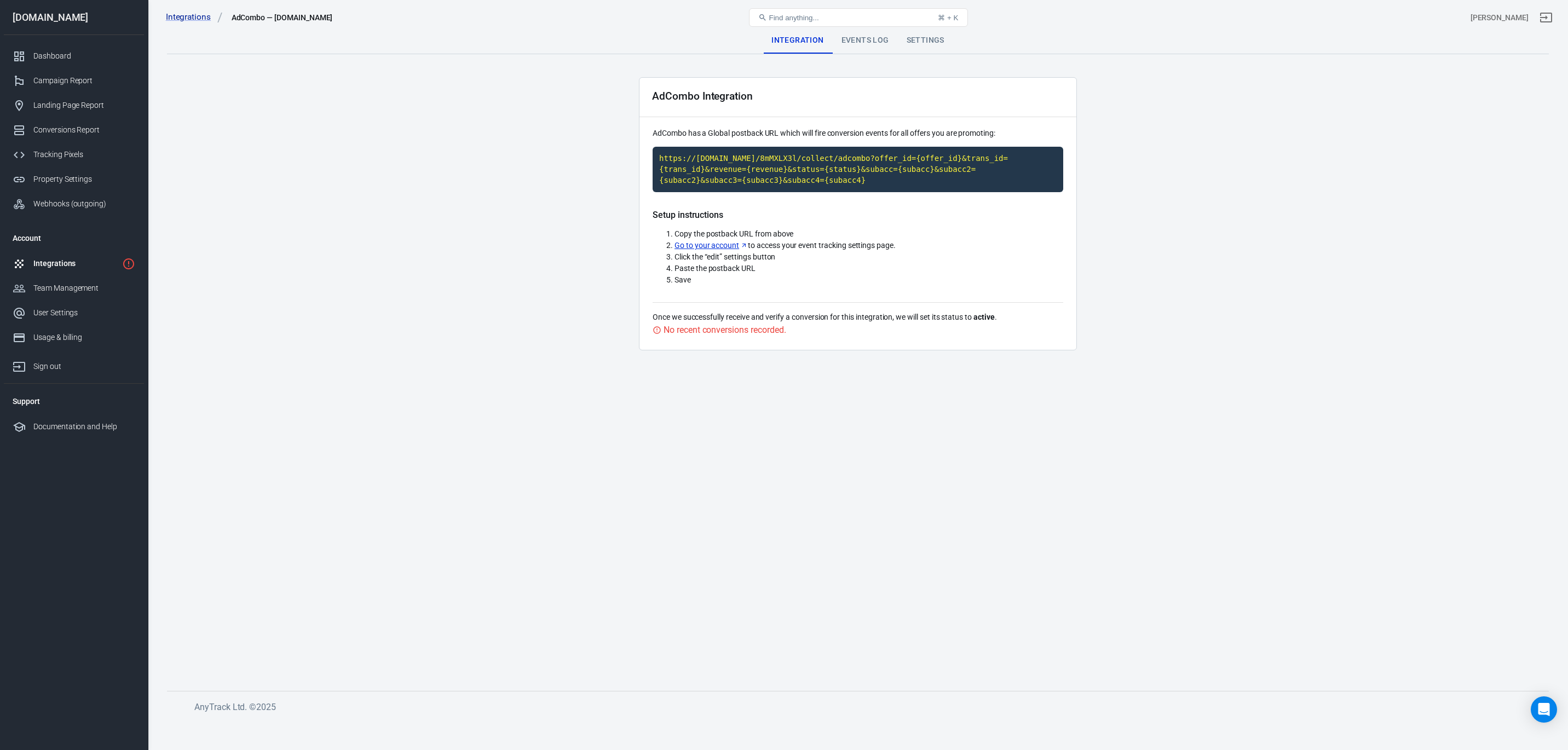
click at [927, 37] on div "Settings" at bounding box center [925, 40] width 55 height 26
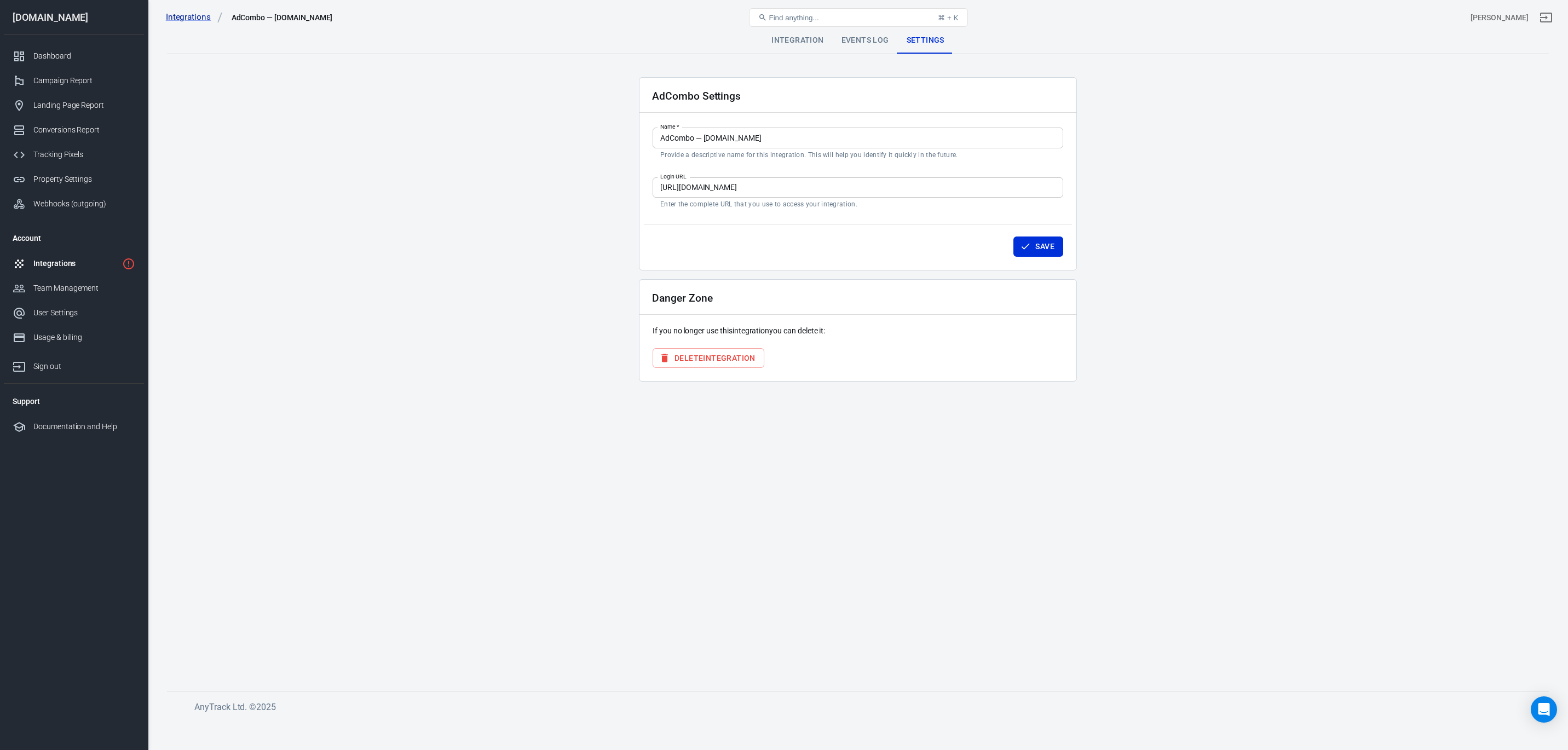
click at [723, 358] on button "Delete Integration" at bounding box center [709, 358] width 111 height 20
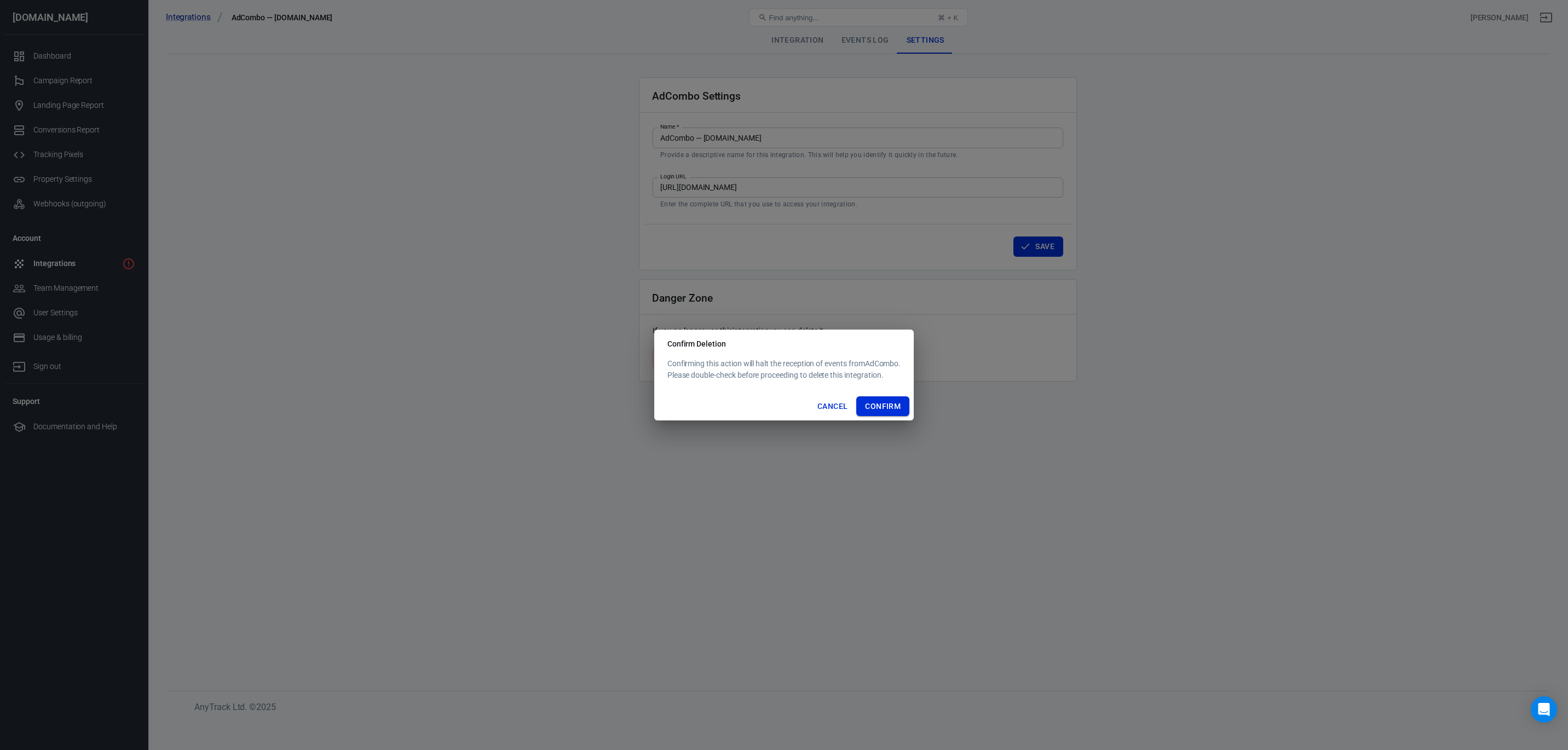
click at [888, 404] on button "Confirm" at bounding box center [882, 407] width 53 height 20
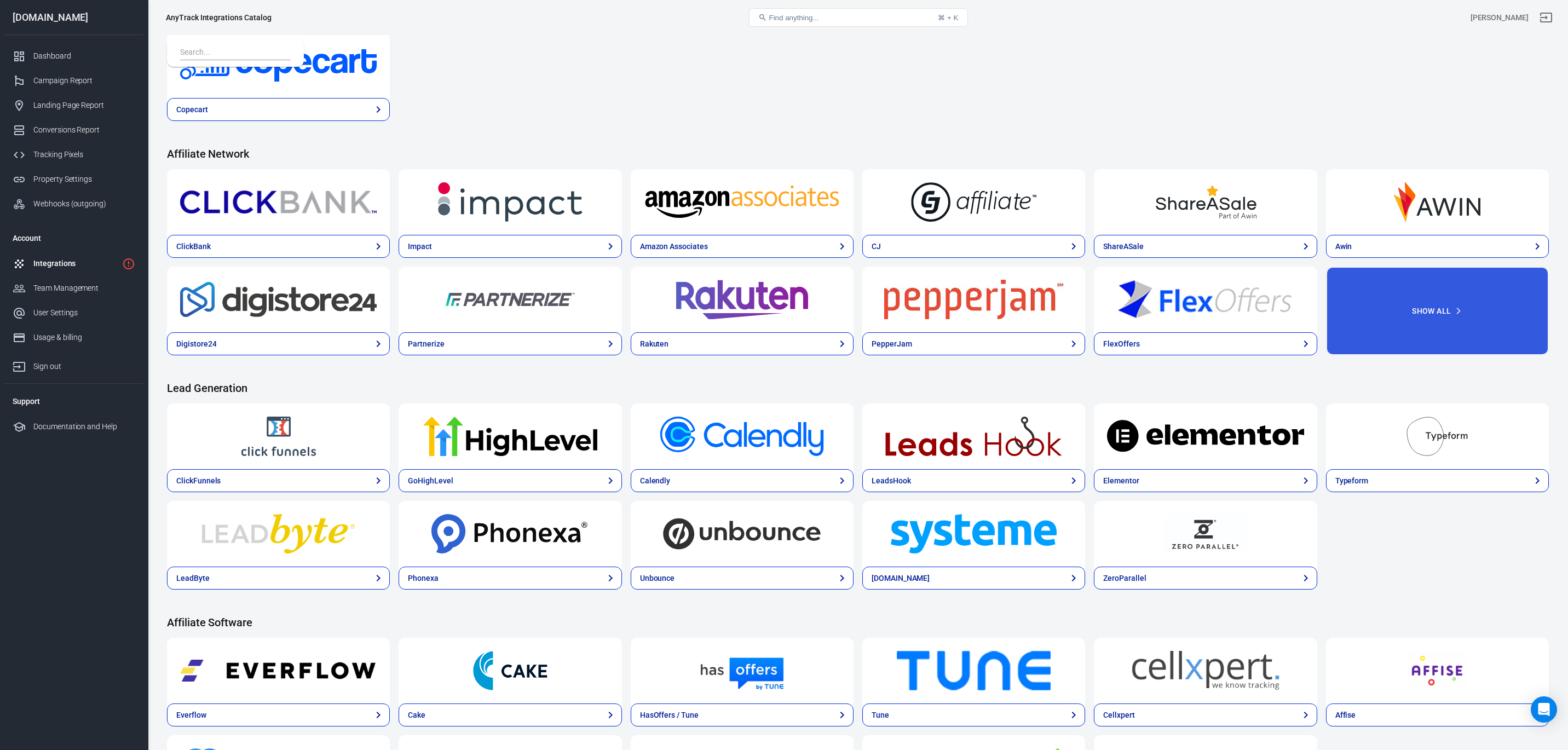
scroll to position [405, 0]
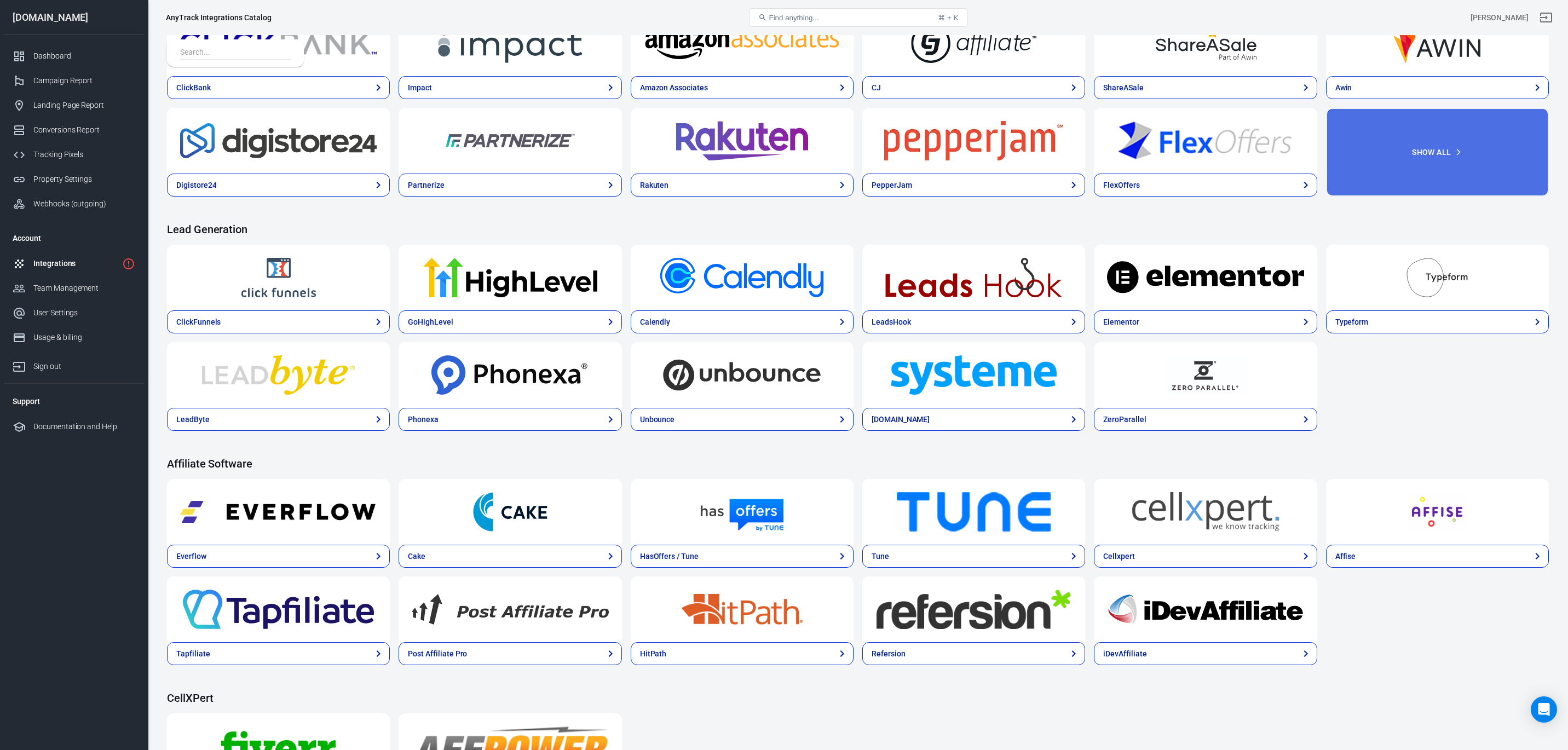
click at [1395, 159] on button "Show All" at bounding box center [1437, 152] width 223 height 89
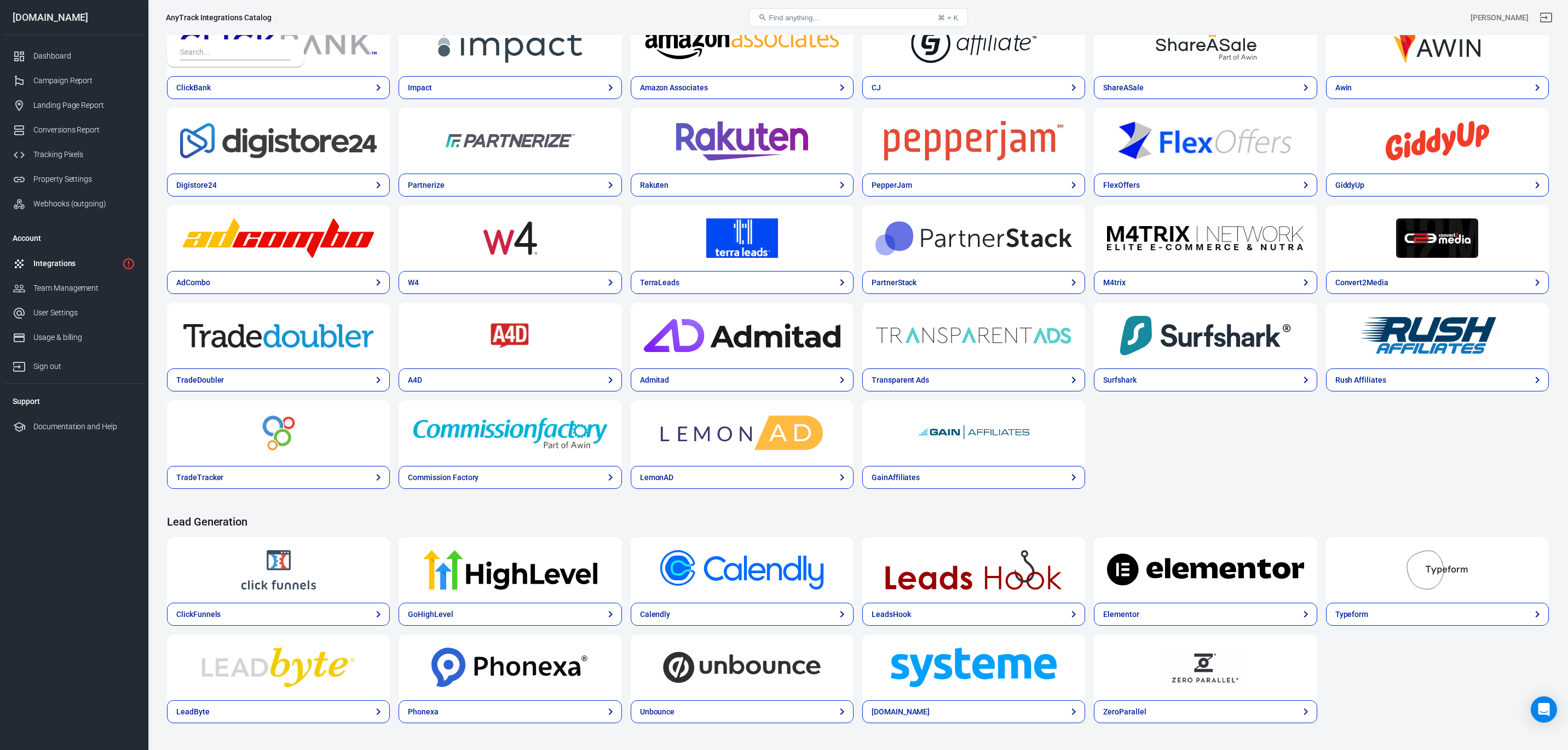
click at [284, 254] on img at bounding box center [278, 238] width 197 height 40
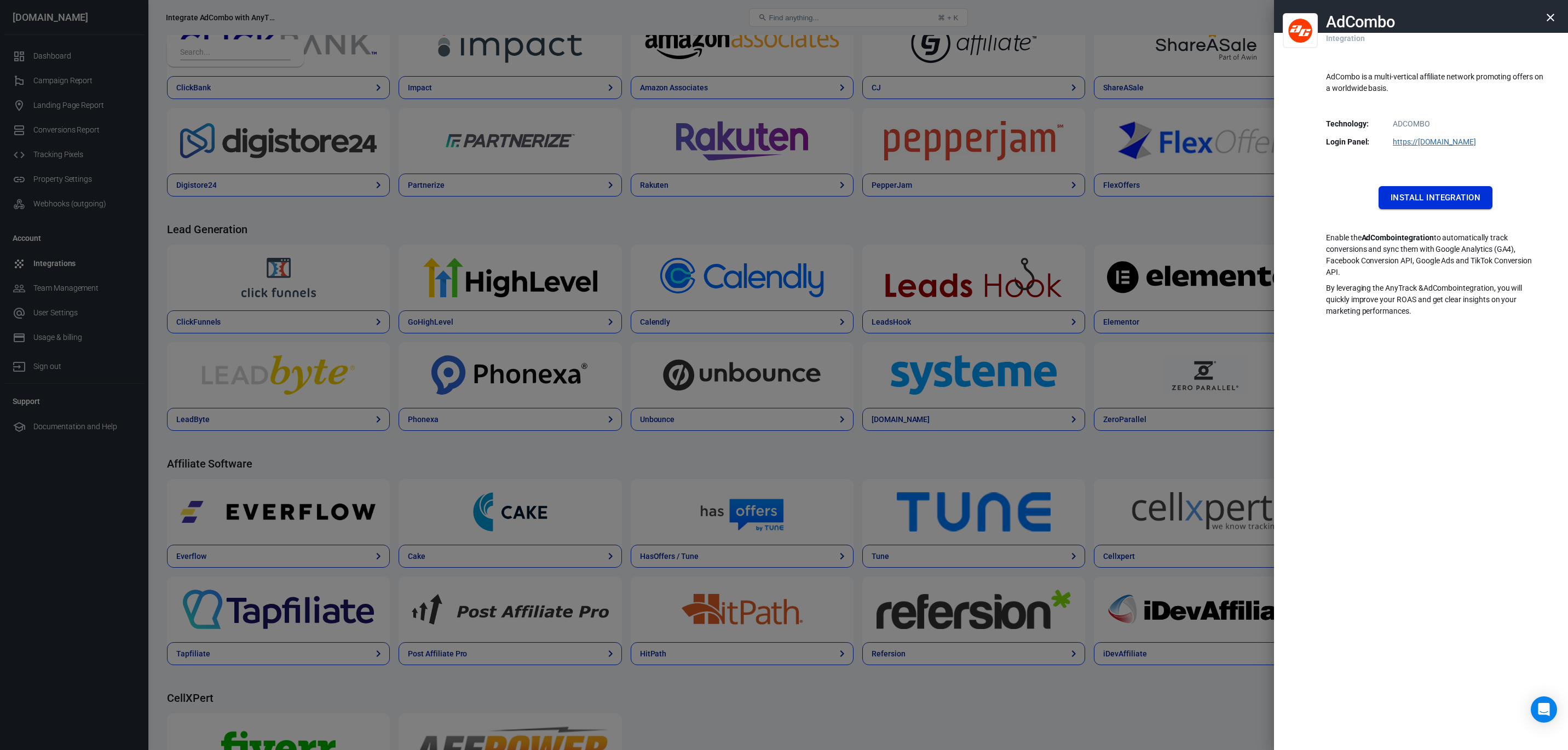
click at [1445, 204] on button "Install Integration" at bounding box center [1436, 197] width 114 height 23
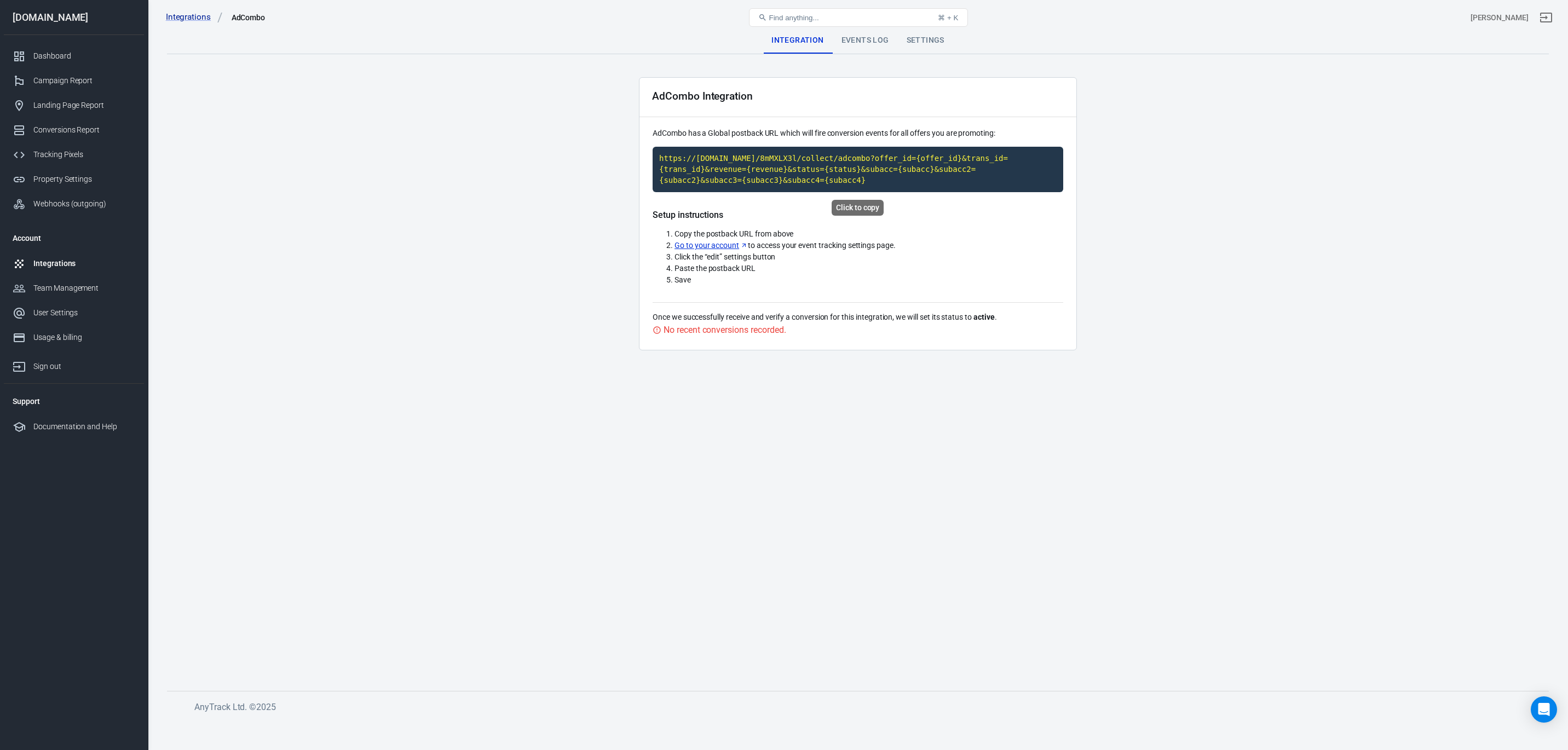
click at [745, 172] on code "https://[DOMAIN_NAME]/8mMXLX3l/collect/adcombo?offer_id={offer_id}&trans_id={tr…" at bounding box center [858, 170] width 411 height 46
click at [805, 174] on code "https://[DOMAIN_NAME]/8mMXLX3l/collect/adcombo?offer_id={offer_id}&trans_id={tr…" at bounding box center [858, 170] width 411 height 46
click at [848, 39] on div "Events Log" at bounding box center [865, 40] width 65 height 26
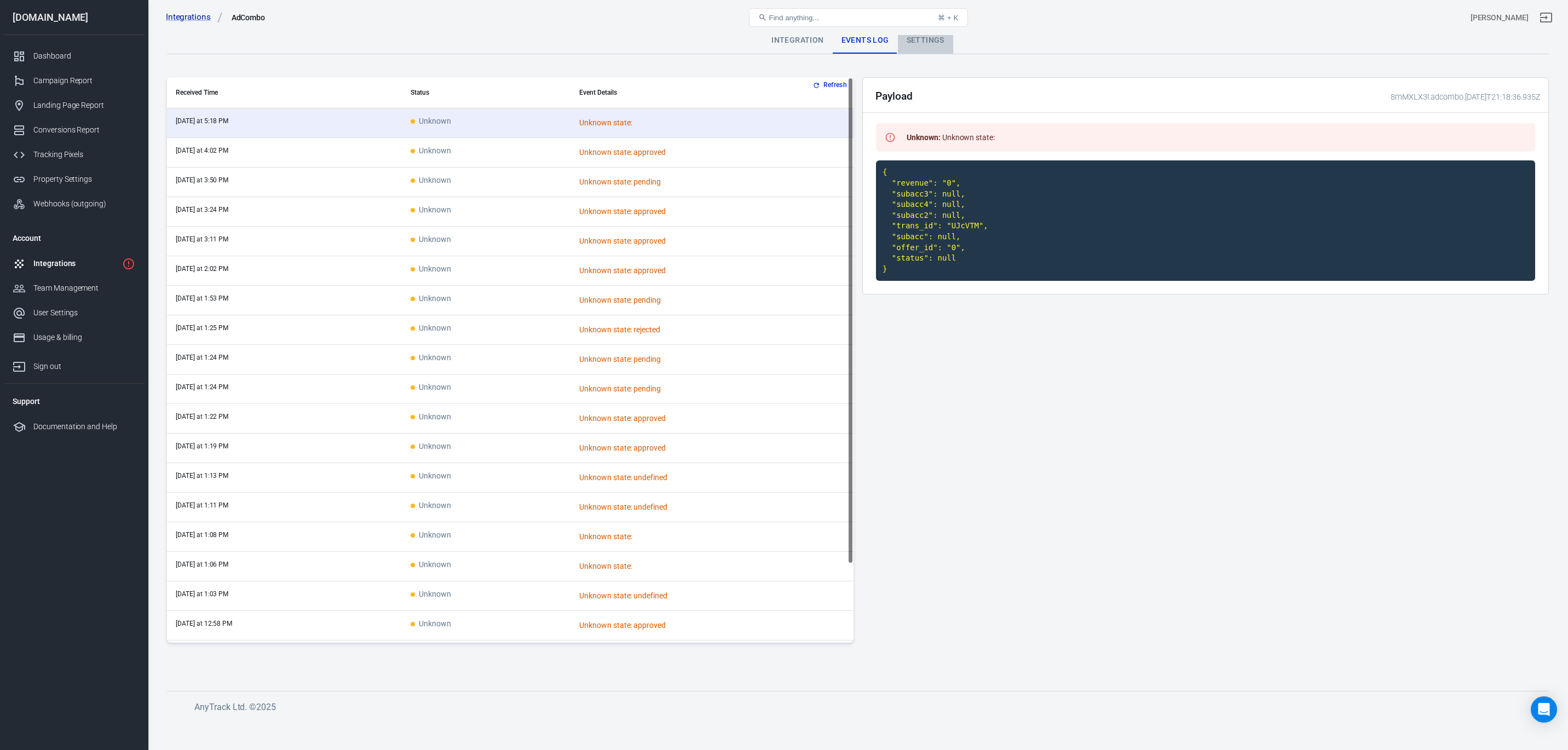
click at [921, 40] on div "Settings" at bounding box center [925, 40] width 55 height 26
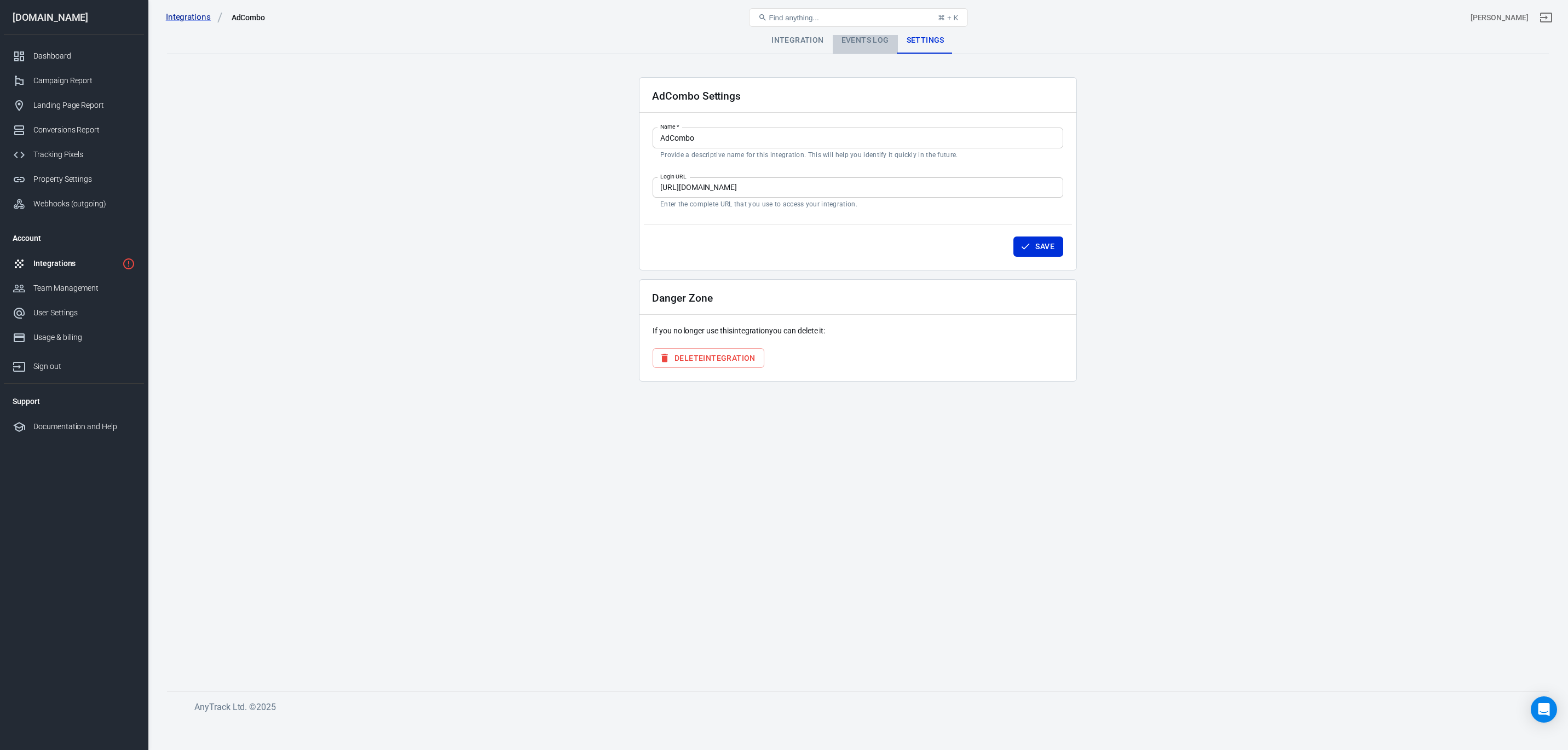
click at [868, 43] on div "Events Log" at bounding box center [865, 40] width 65 height 26
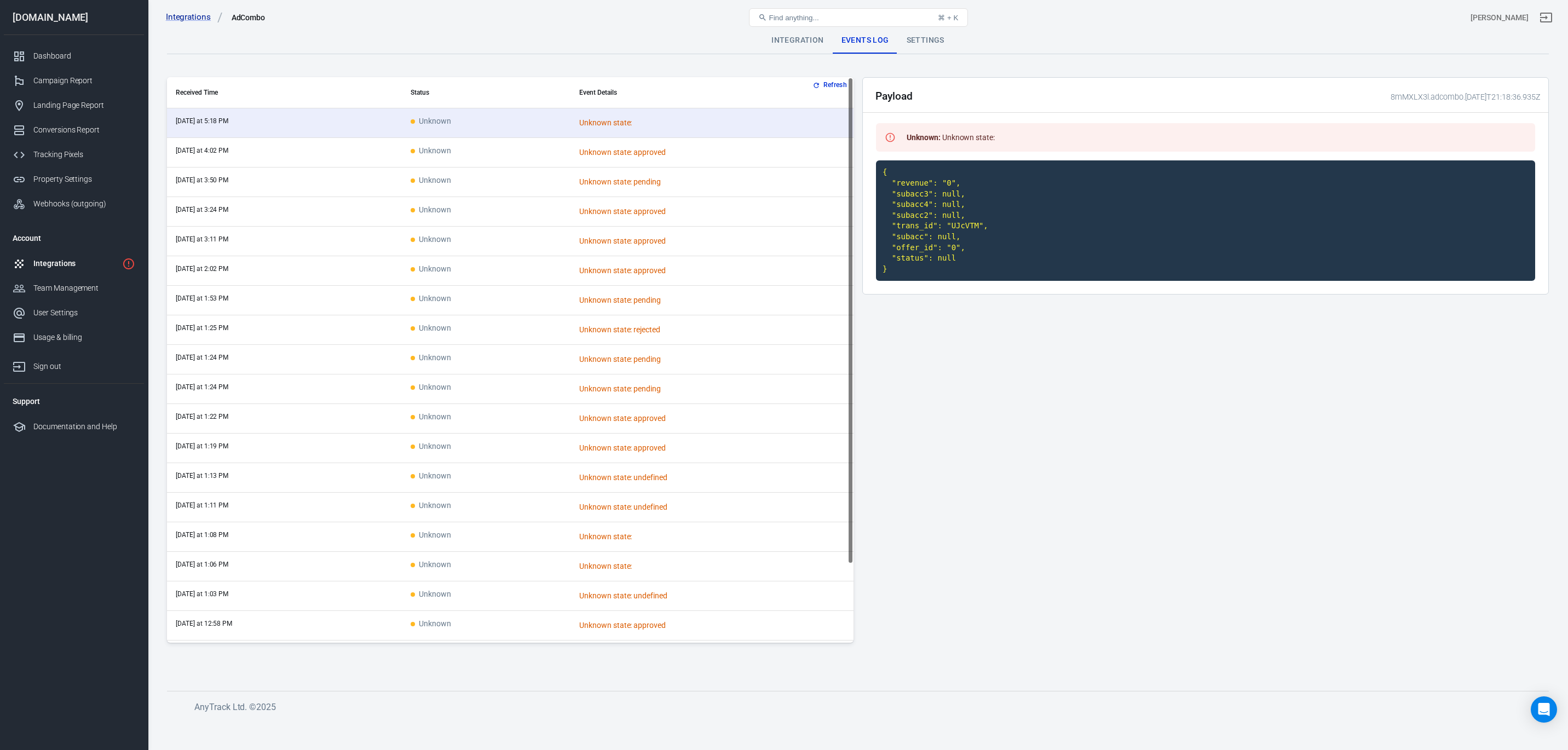
click at [800, 43] on div "Integration" at bounding box center [798, 40] width 70 height 26
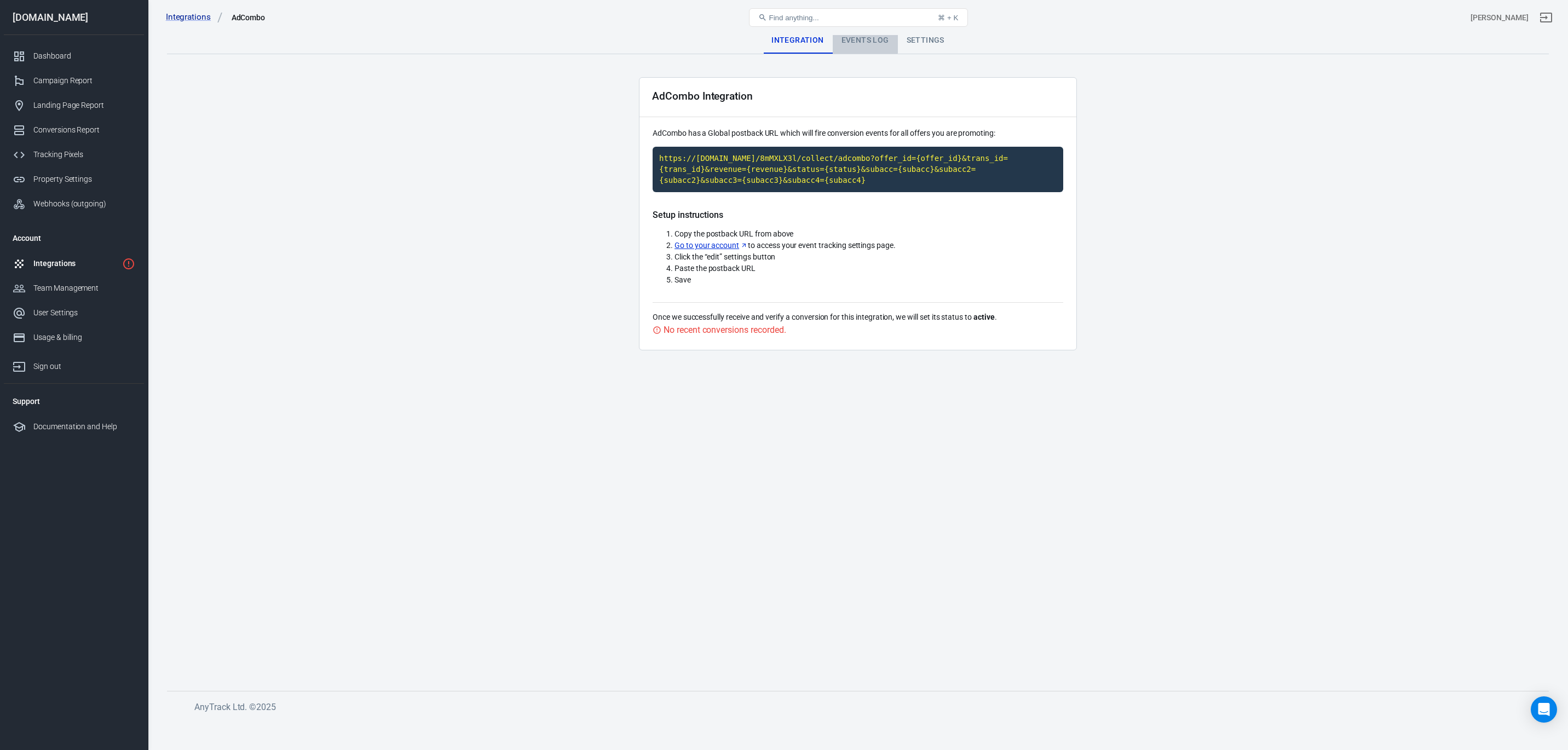
click at [864, 37] on div "Events Log" at bounding box center [865, 40] width 65 height 26
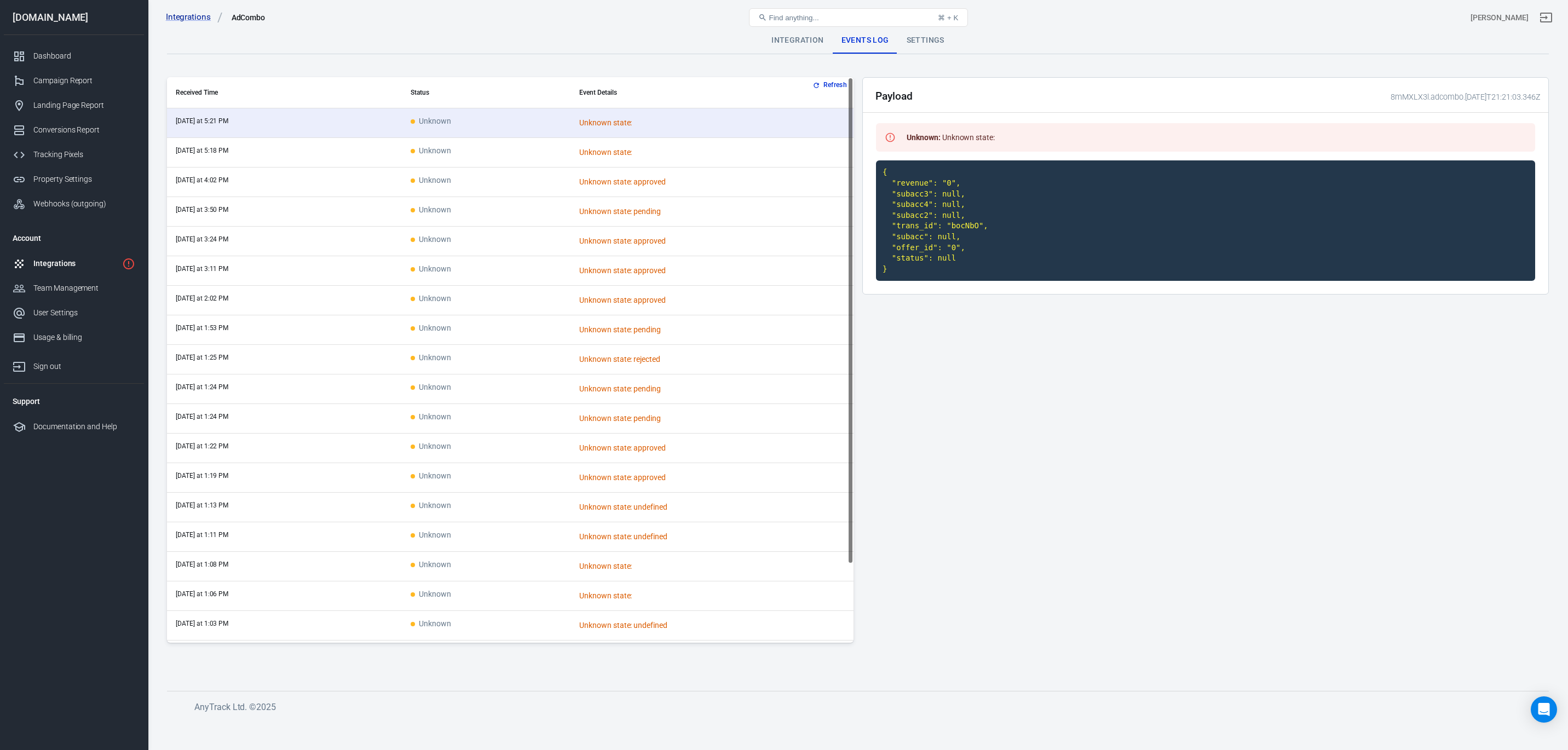
click at [468, 154] on td "Unknown" at bounding box center [486, 153] width 168 height 30
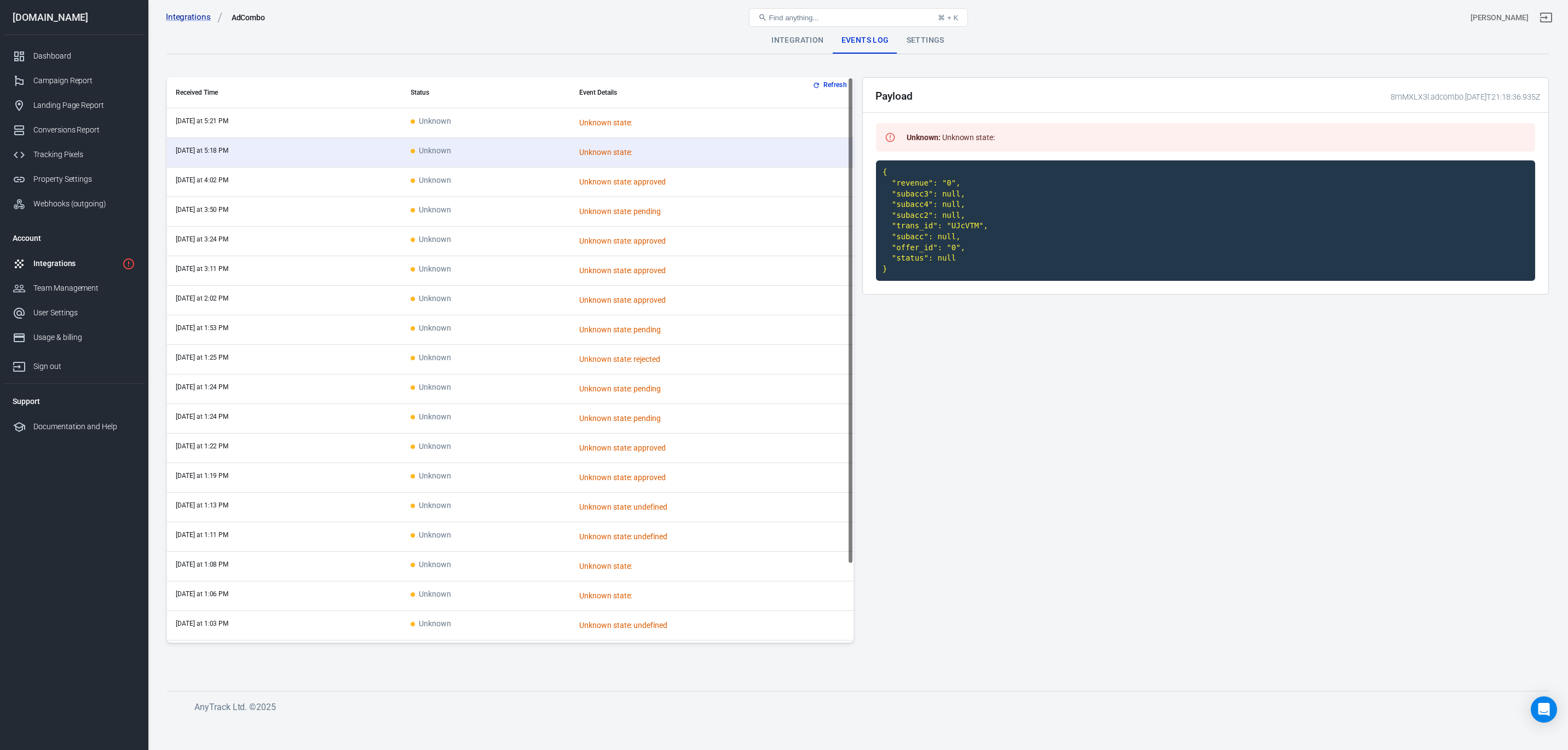
click at [467, 121] on td "Unknown" at bounding box center [486, 123] width 168 height 30
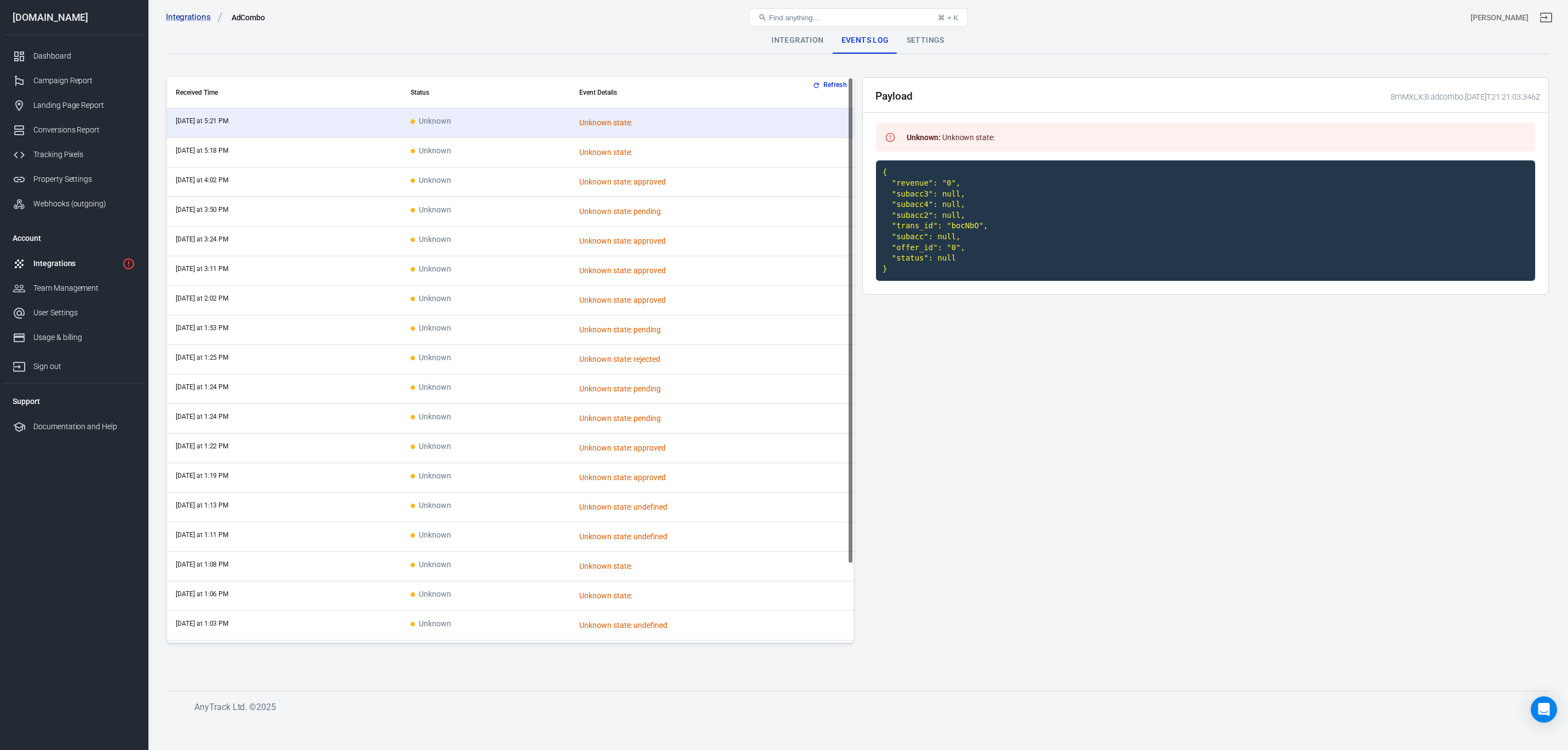
click at [248, 21] on div "AdCombo" at bounding box center [248, 17] width 34 height 11
click at [186, 19] on link "Integrations" at bounding box center [194, 17] width 57 height 11
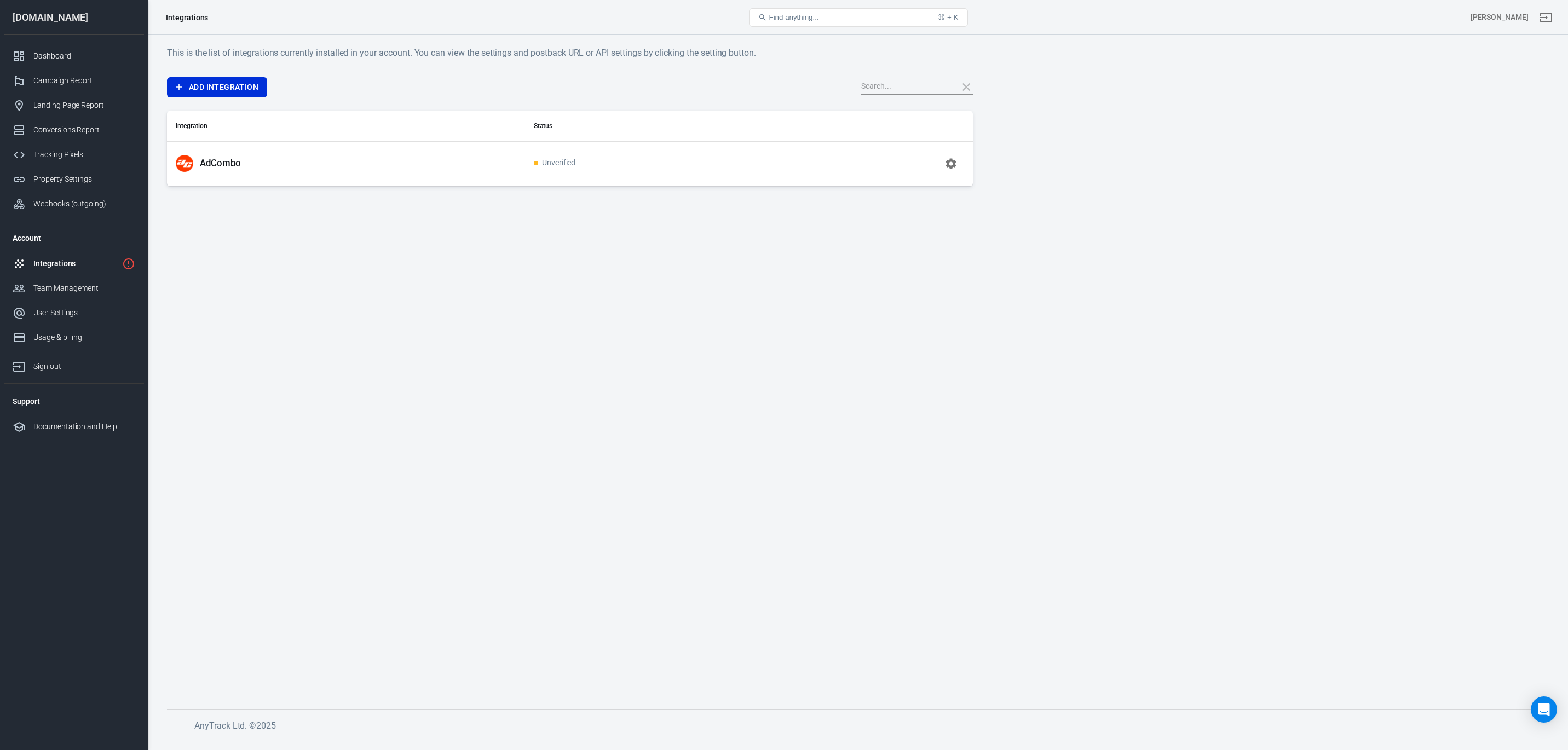
click at [560, 160] on span "Unverified" at bounding box center [555, 164] width 42 height 9
click at [955, 166] on icon "button" at bounding box center [951, 164] width 11 height 11
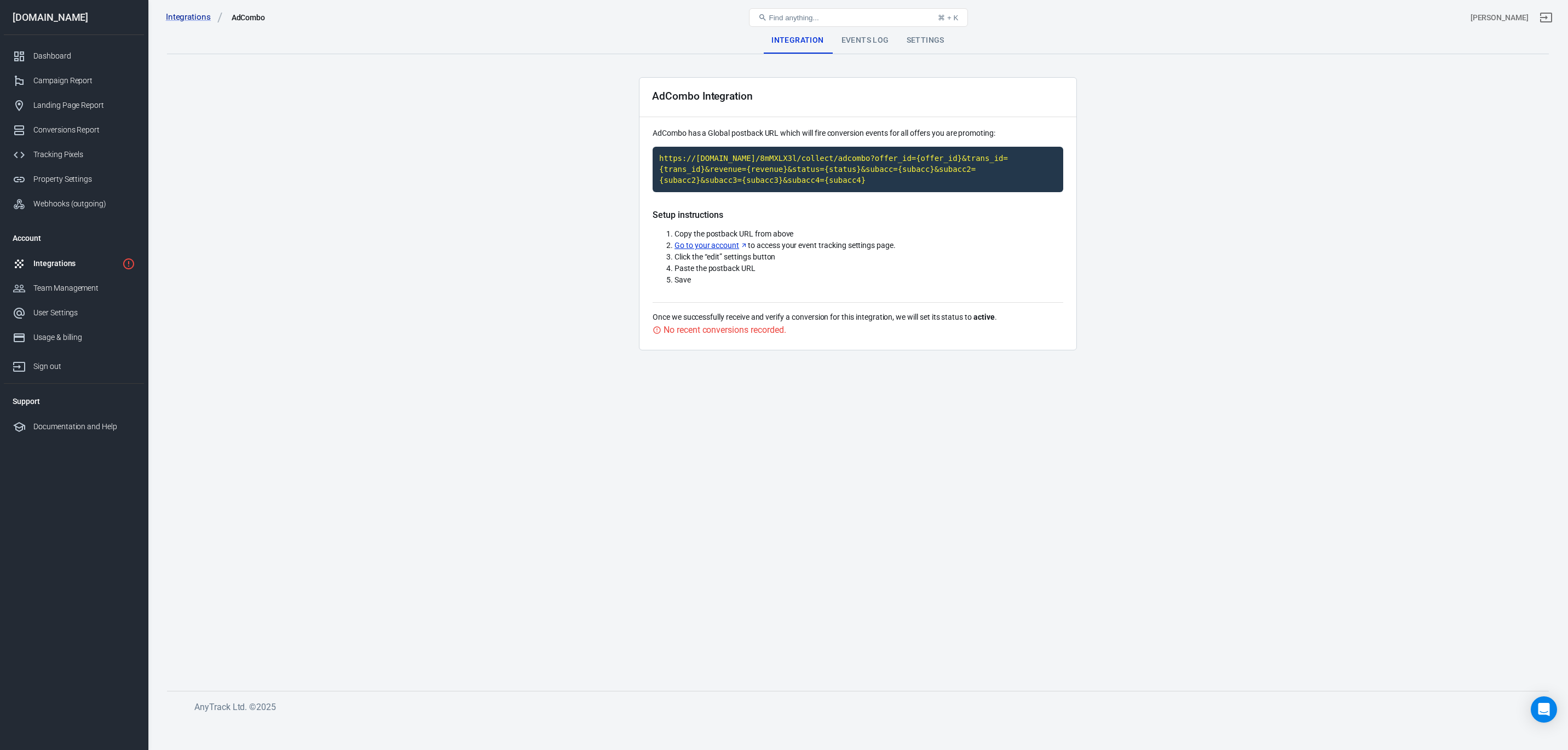
click at [859, 40] on div "Events Log" at bounding box center [865, 40] width 65 height 26
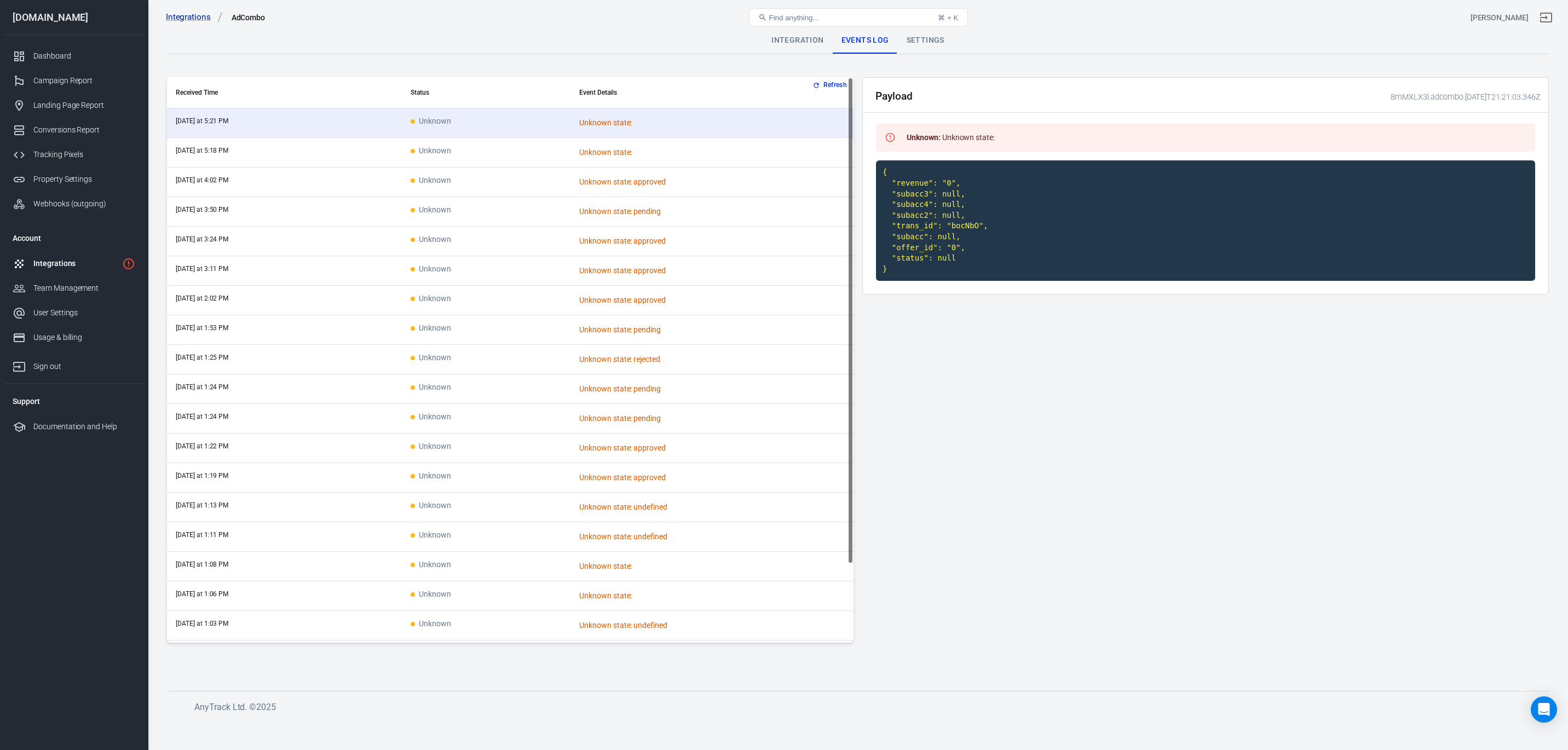
click at [930, 38] on div "Settings" at bounding box center [925, 40] width 55 height 26
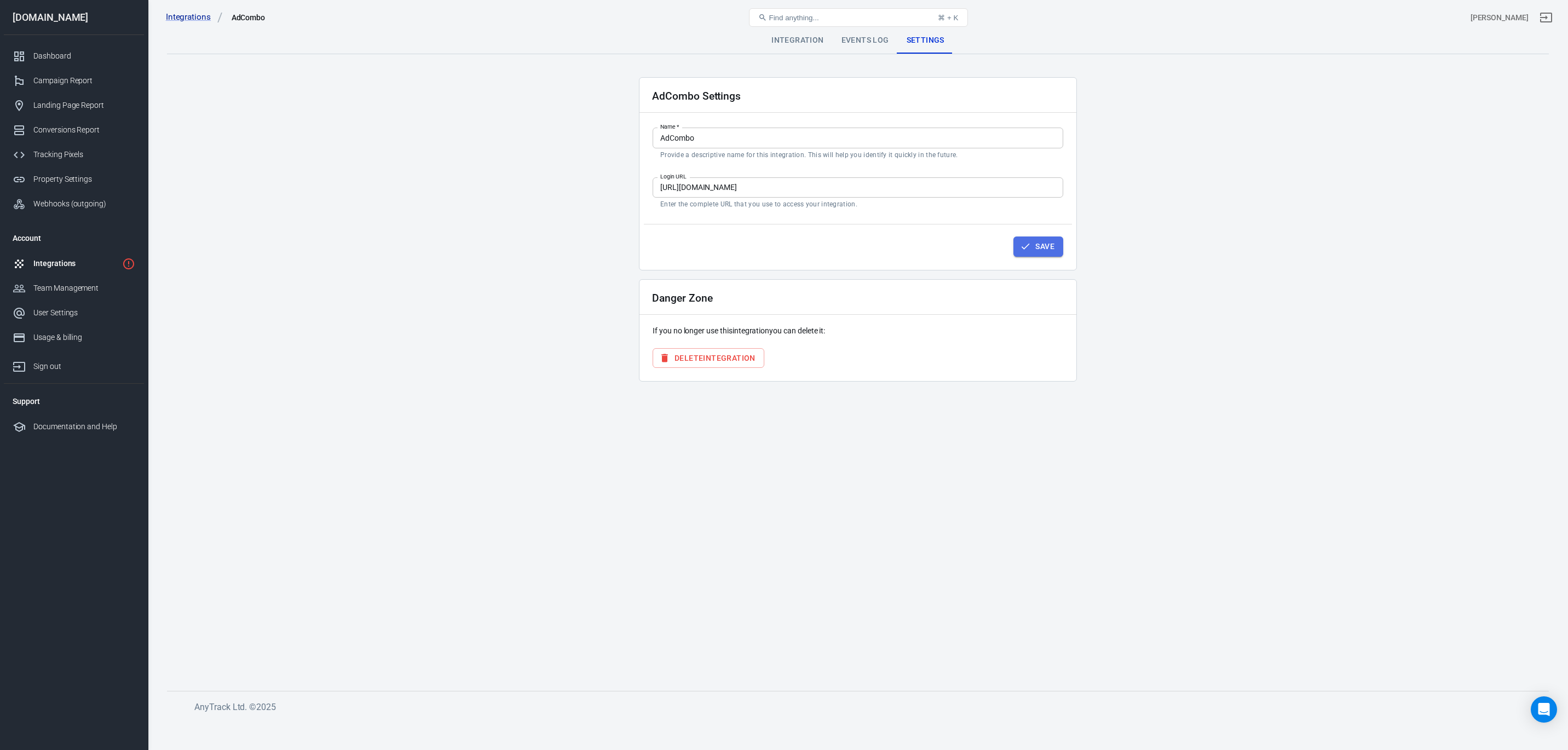
click at [1029, 246] on icon "button" at bounding box center [1025, 246] width 11 height 11
click at [868, 40] on div "Events Log" at bounding box center [865, 40] width 65 height 26
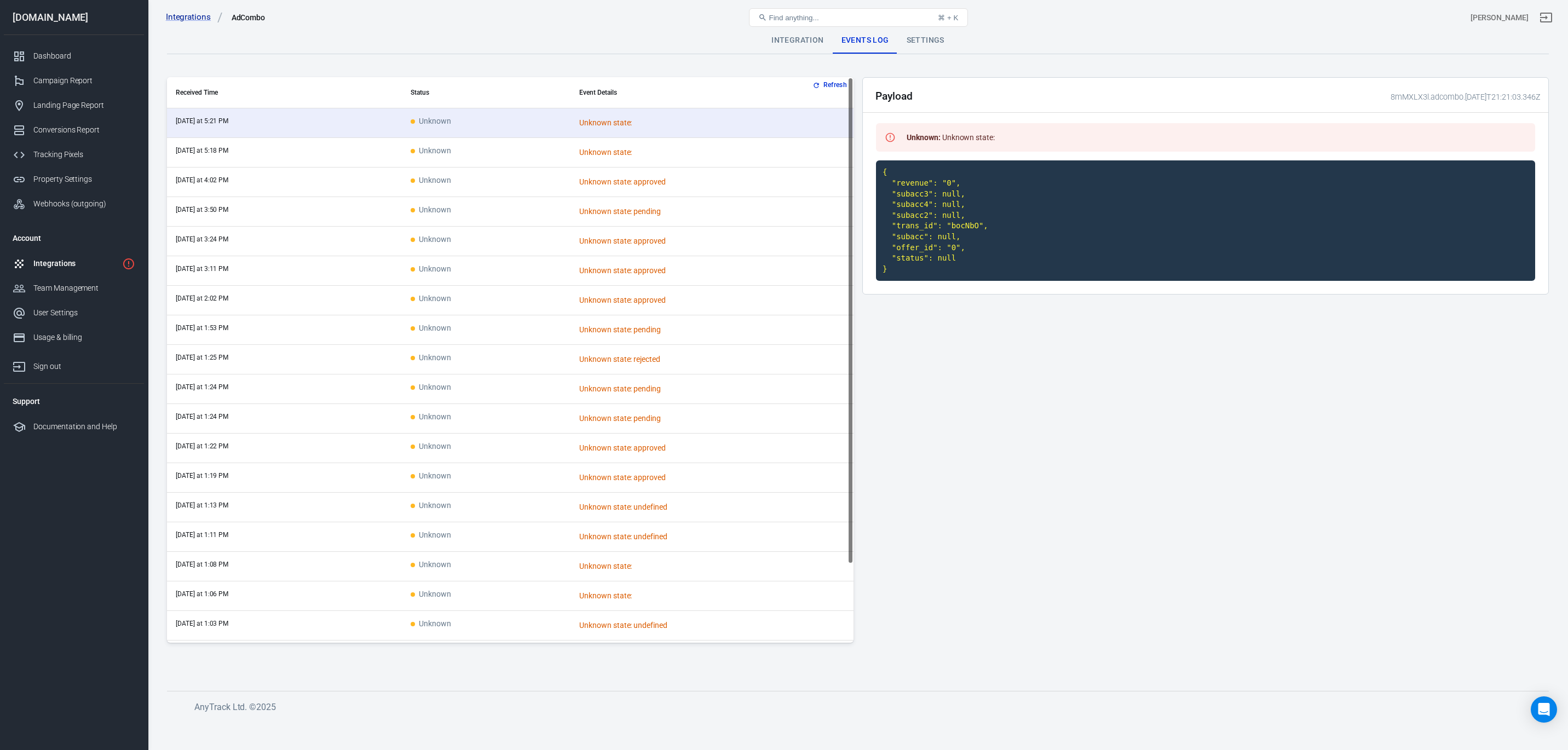
click at [772, 40] on div "Integration" at bounding box center [798, 40] width 70 height 26
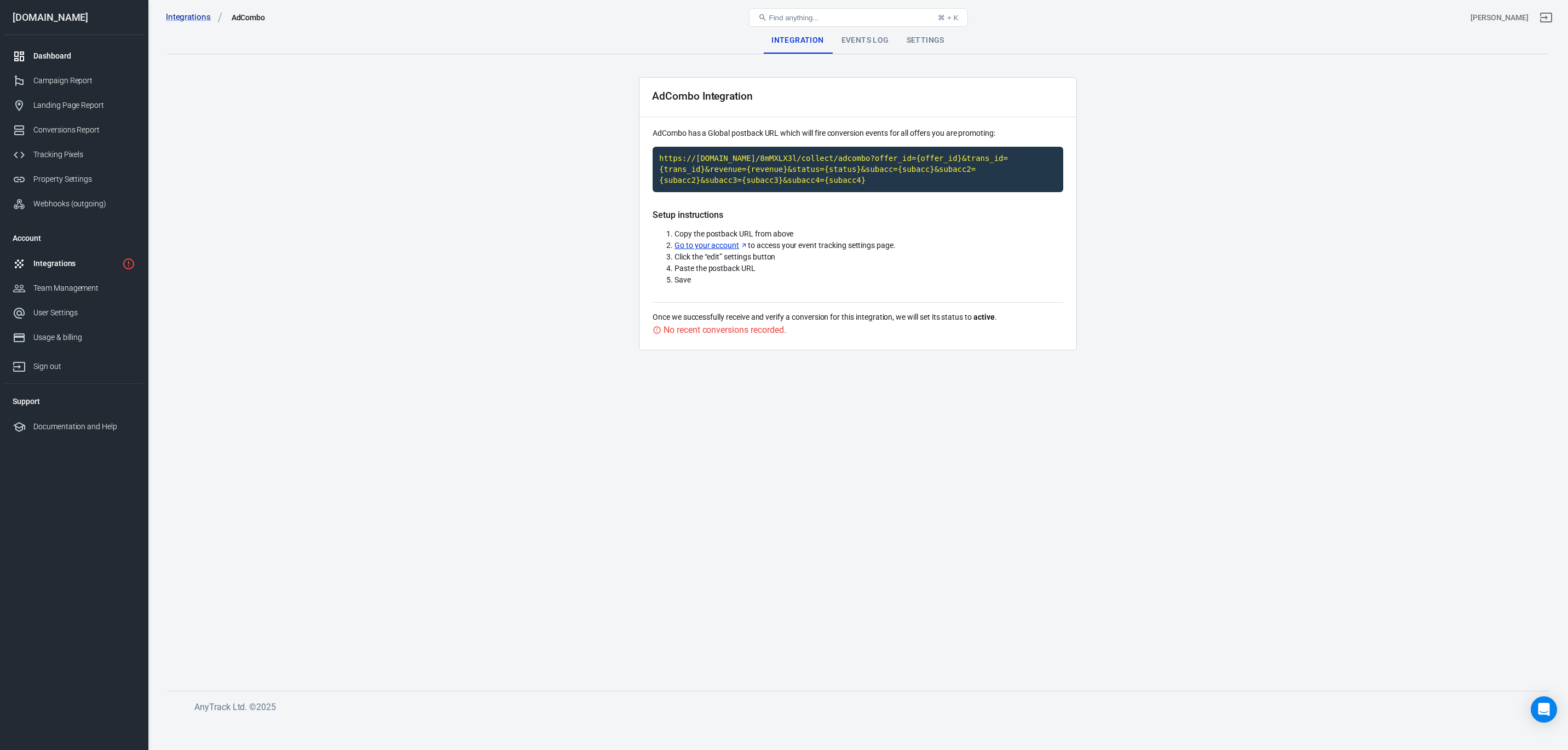
click at [46, 61] on div "Dashboard" at bounding box center [85, 56] width 102 height 11
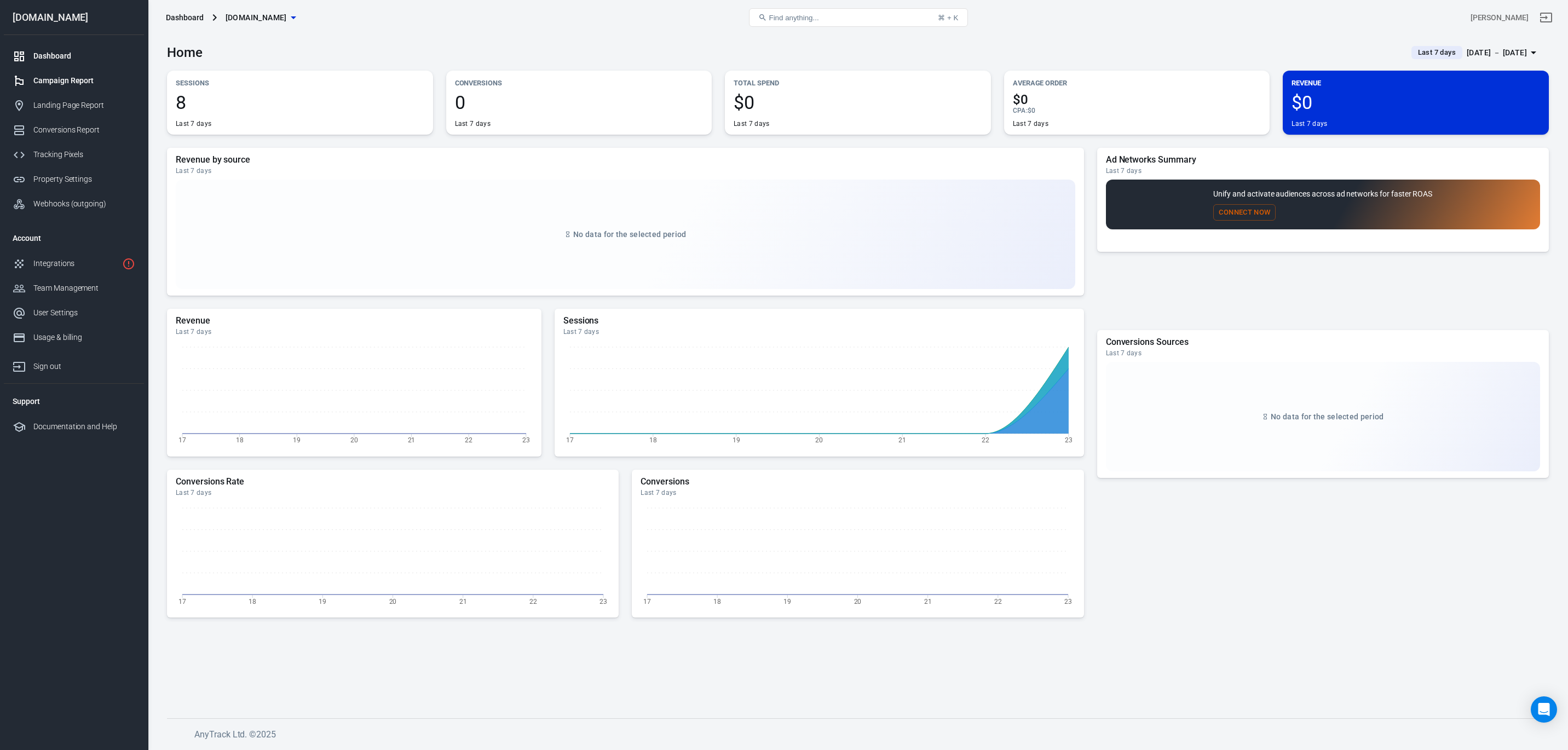
click at [67, 83] on div "Campaign Report" at bounding box center [85, 81] width 102 height 11
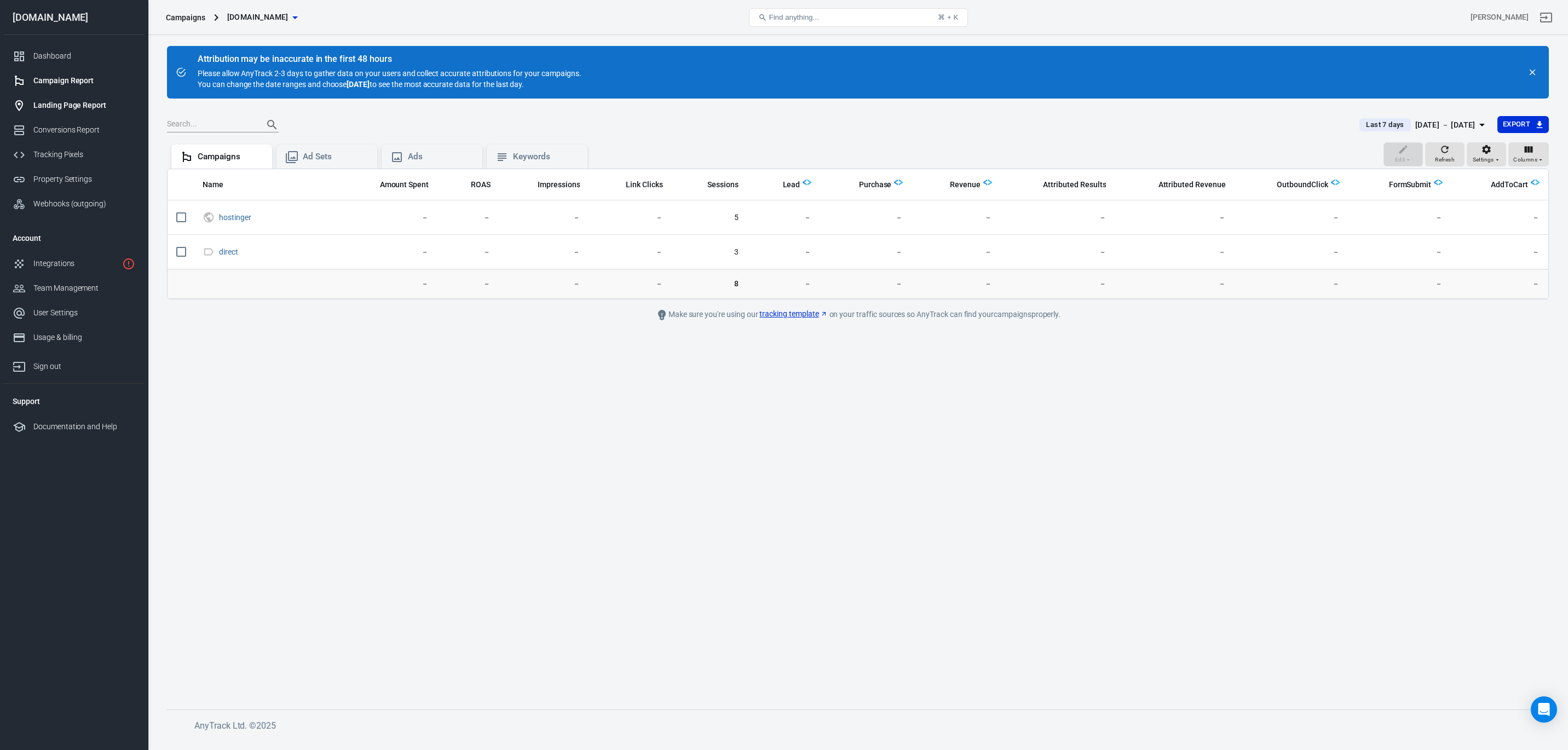
click at [62, 103] on div "Landing Page Report" at bounding box center [85, 105] width 102 height 11
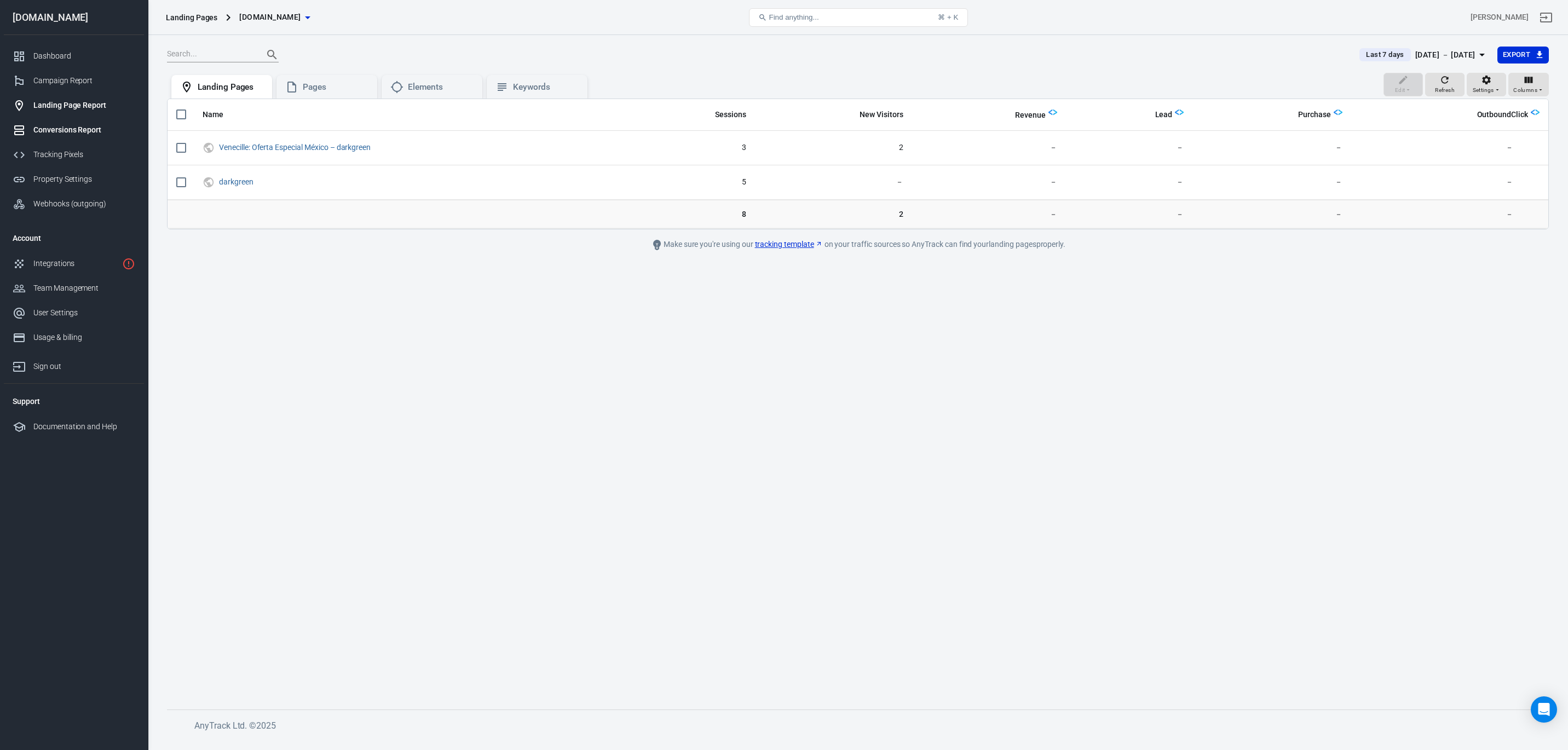
click at [64, 130] on div "Conversions Report" at bounding box center [85, 129] width 102 height 11
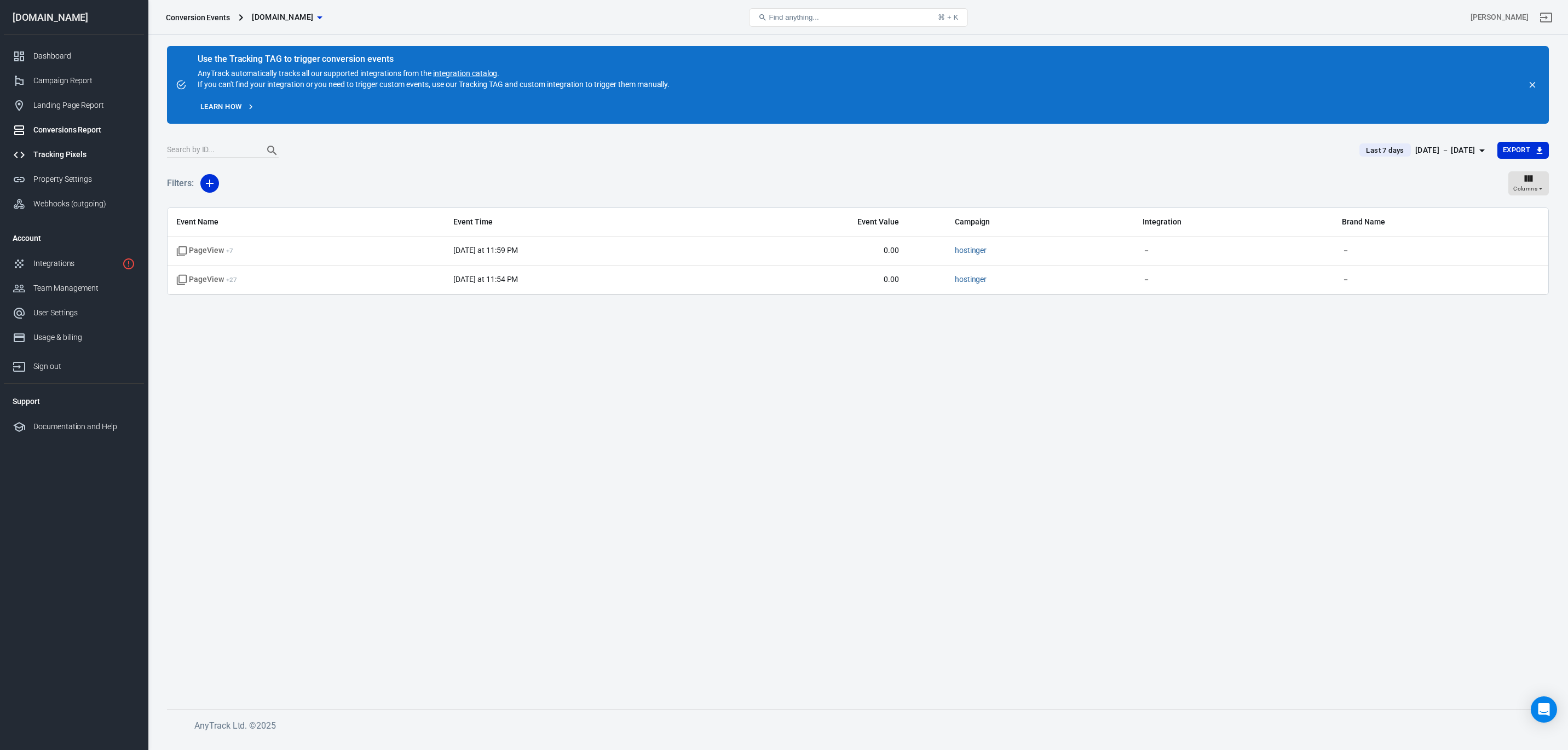
click at [63, 153] on div "Tracking Pixels" at bounding box center [85, 154] width 102 height 11
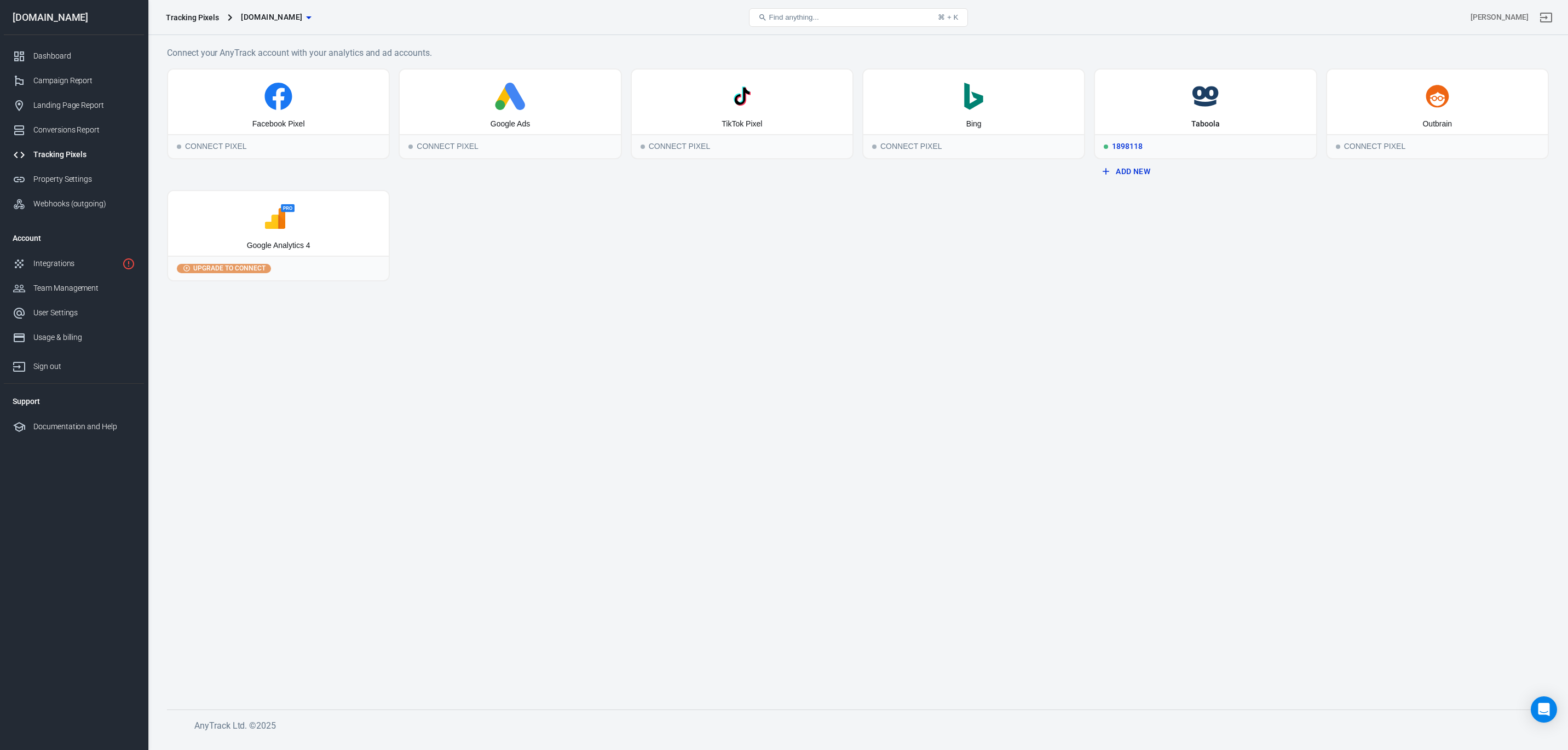
click at [1137, 105] on icon at bounding box center [1206, 96] width 212 height 28
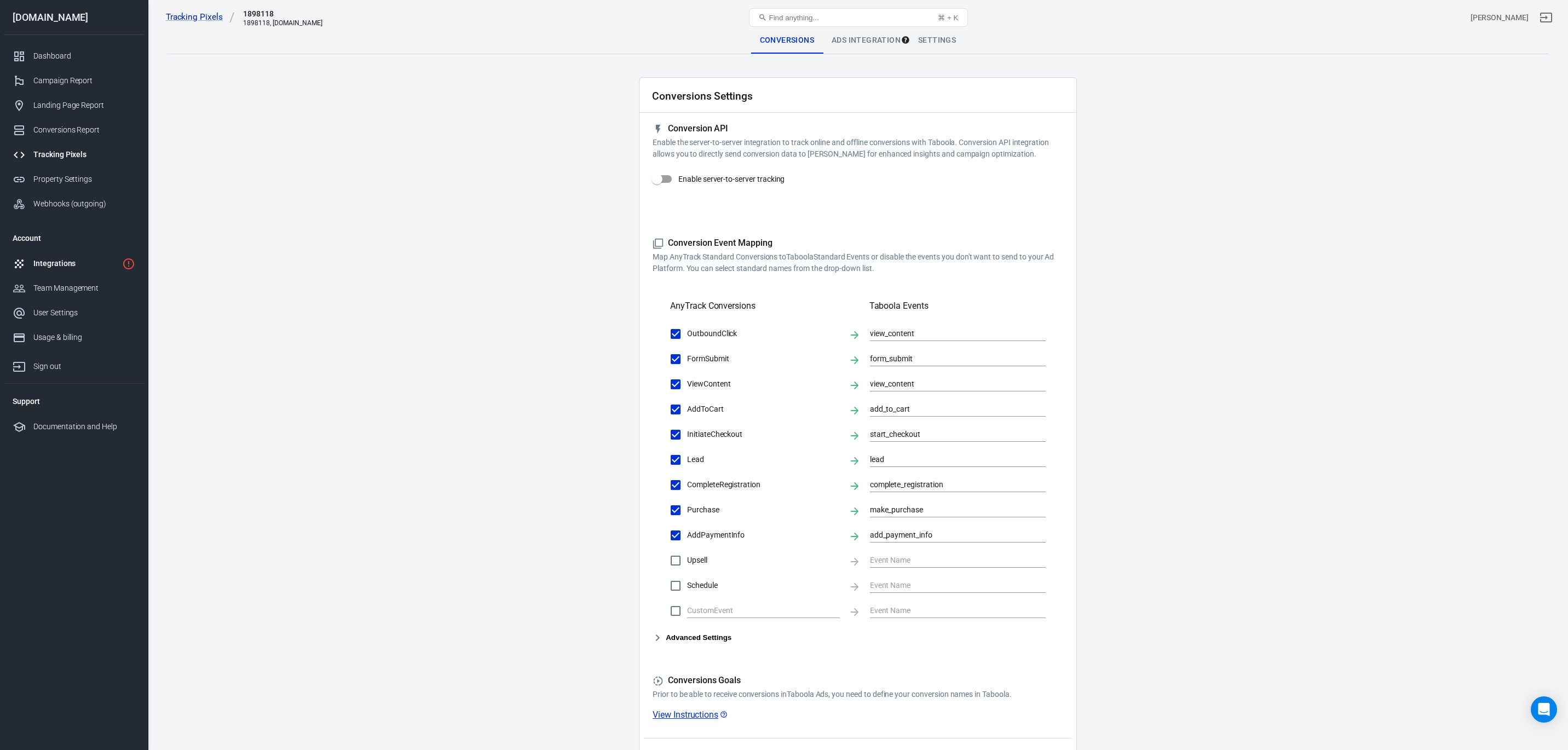
click at [63, 264] on div "Integrations" at bounding box center [76, 263] width 85 height 11
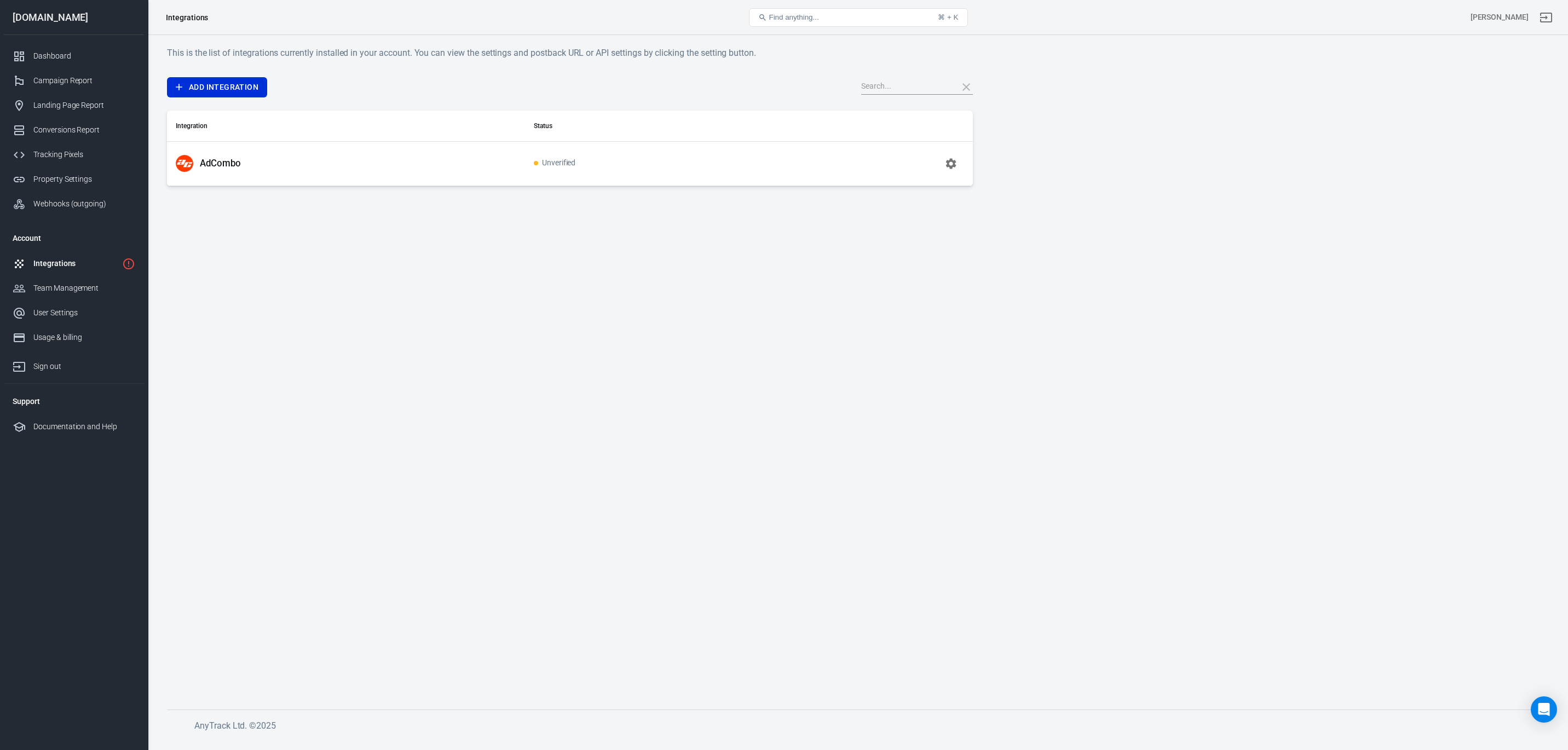
click at [947, 165] on icon "button" at bounding box center [951, 164] width 11 height 11
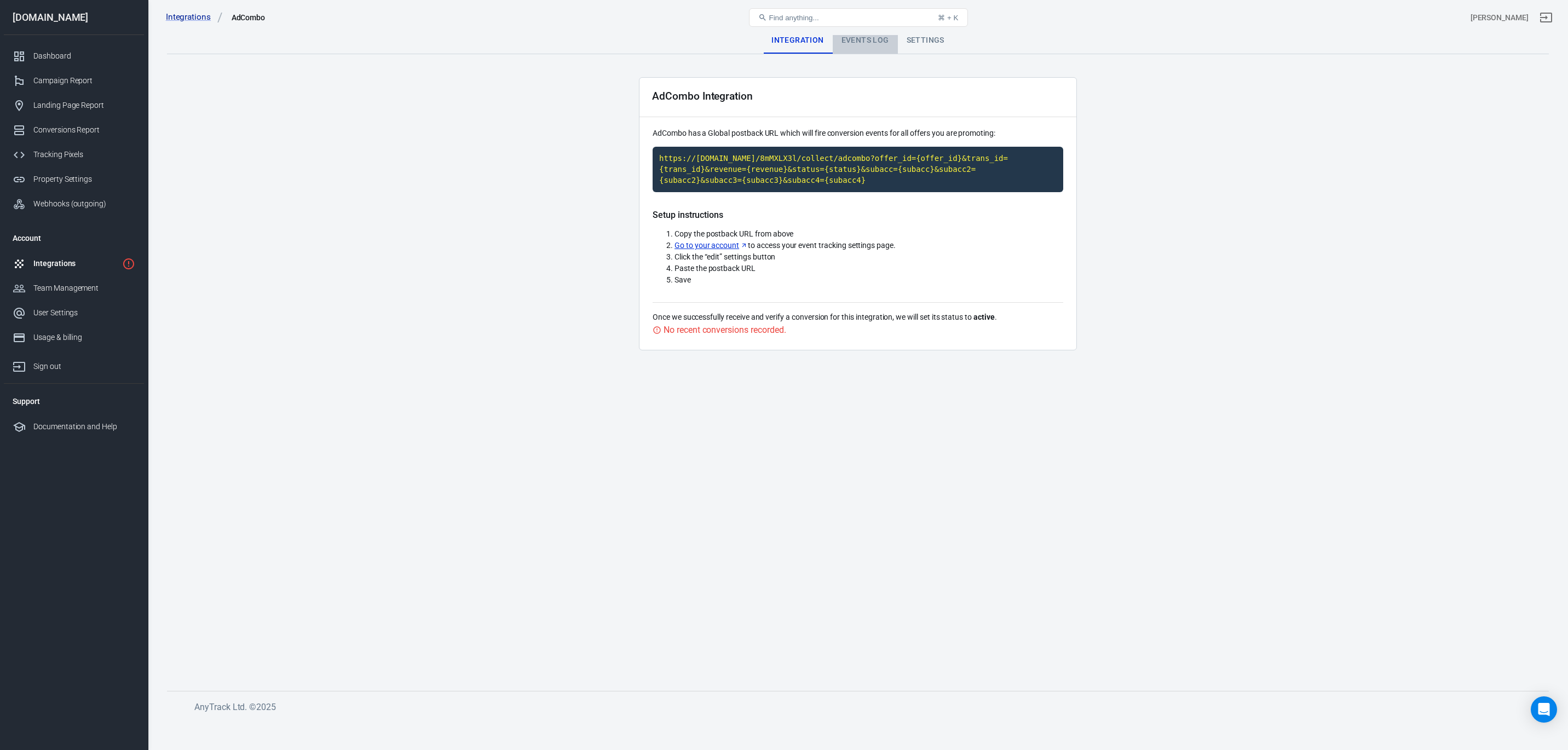
click at [843, 46] on div "Events Log" at bounding box center [865, 40] width 65 height 26
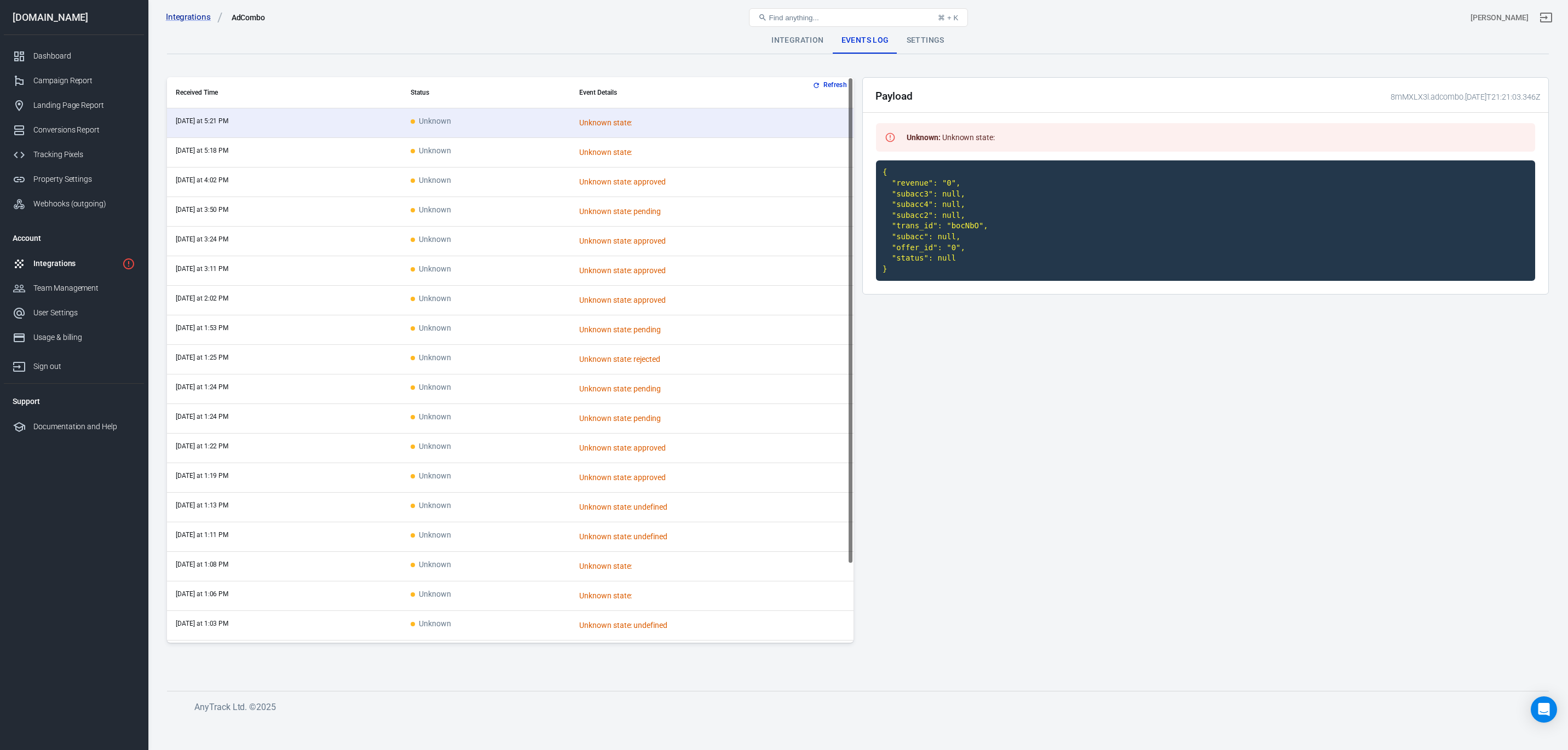
click at [69, 269] on div "Integrations" at bounding box center [76, 263] width 85 height 11
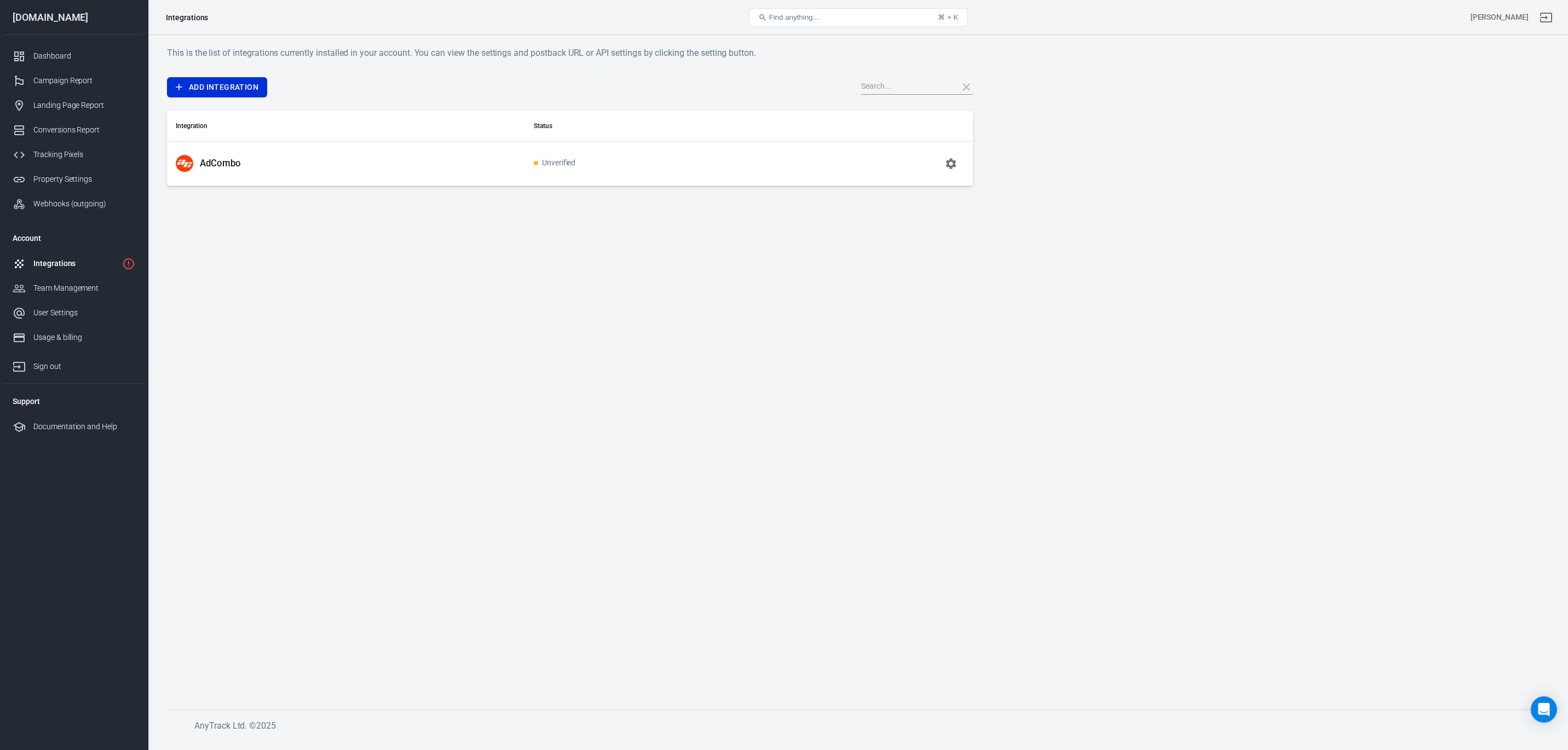
click at [556, 165] on span "Unverified" at bounding box center [555, 164] width 42 height 9
click at [950, 164] on icon "button" at bounding box center [951, 164] width 13 height 13
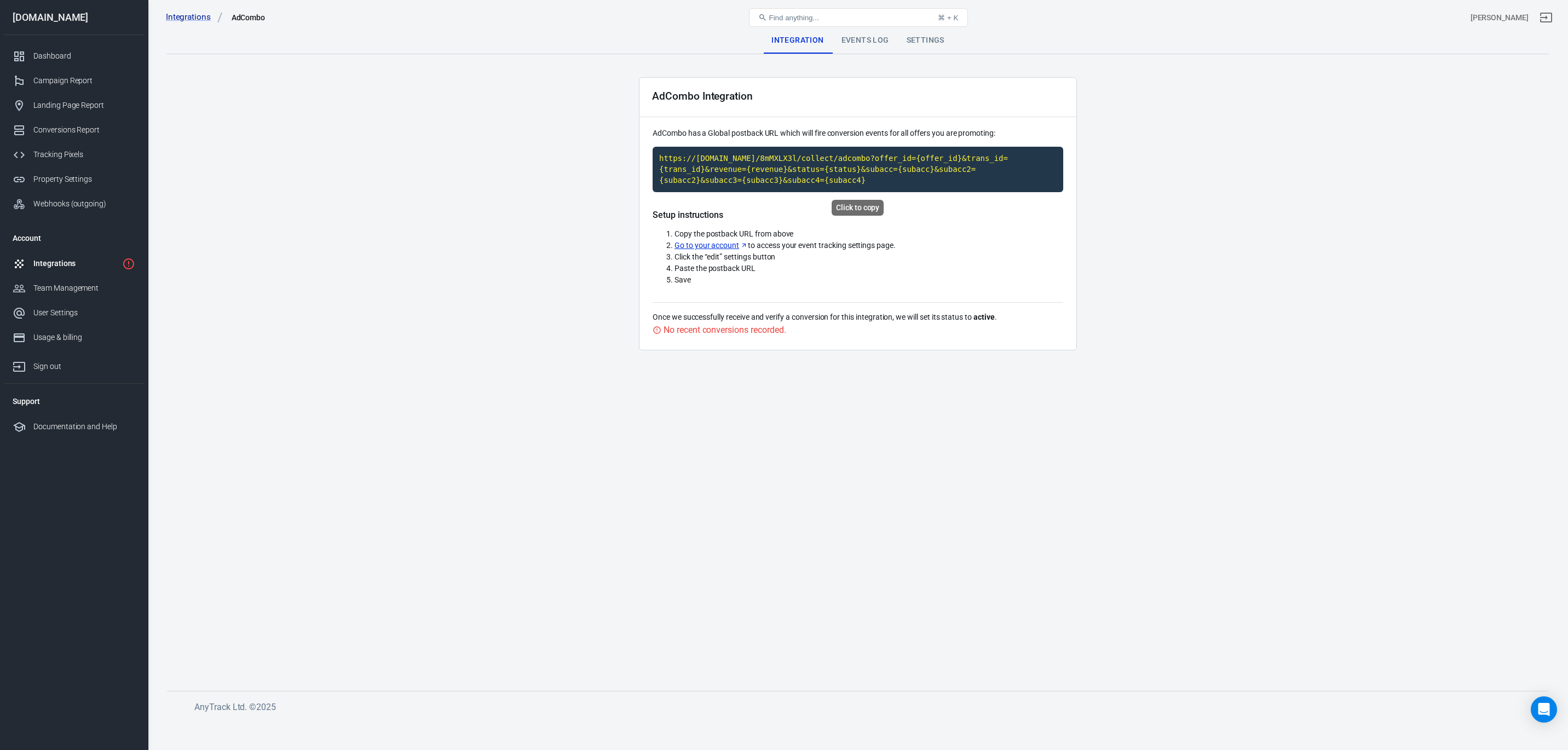
click at [753, 174] on code "https://[DOMAIN_NAME]/8mMXLX3l/collect/adcombo?offer_id={offer_id}&trans_id={tr…" at bounding box center [858, 170] width 411 height 46
click at [719, 248] on link "Go to your account" at bounding box center [711, 245] width 73 height 11
click at [64, 266] on div "Integrations" at bounding box center [76, 263] width 85 height 11
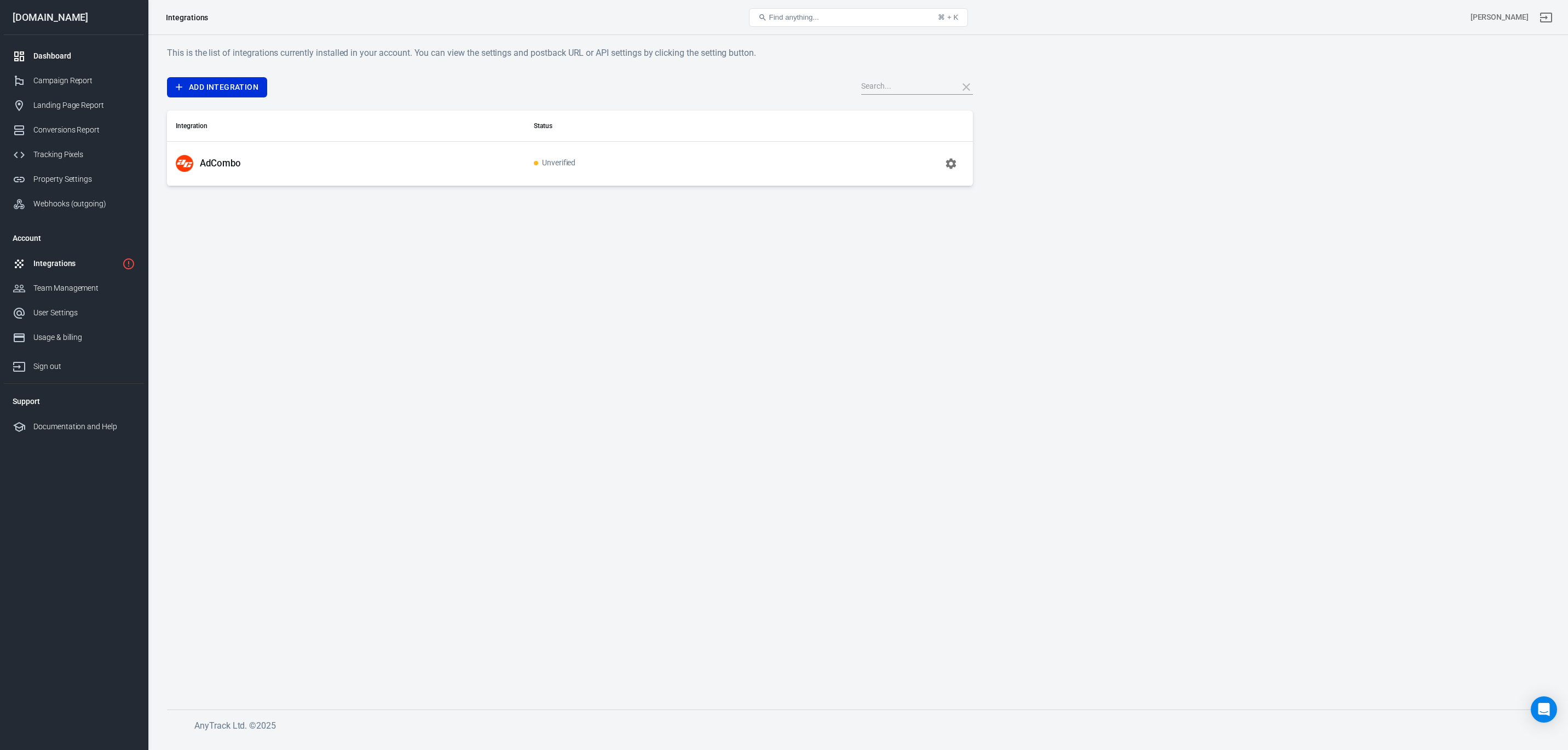
click at [49, 50] on div "Dashboard" at bounding box center [85, 56] width 102 height 11
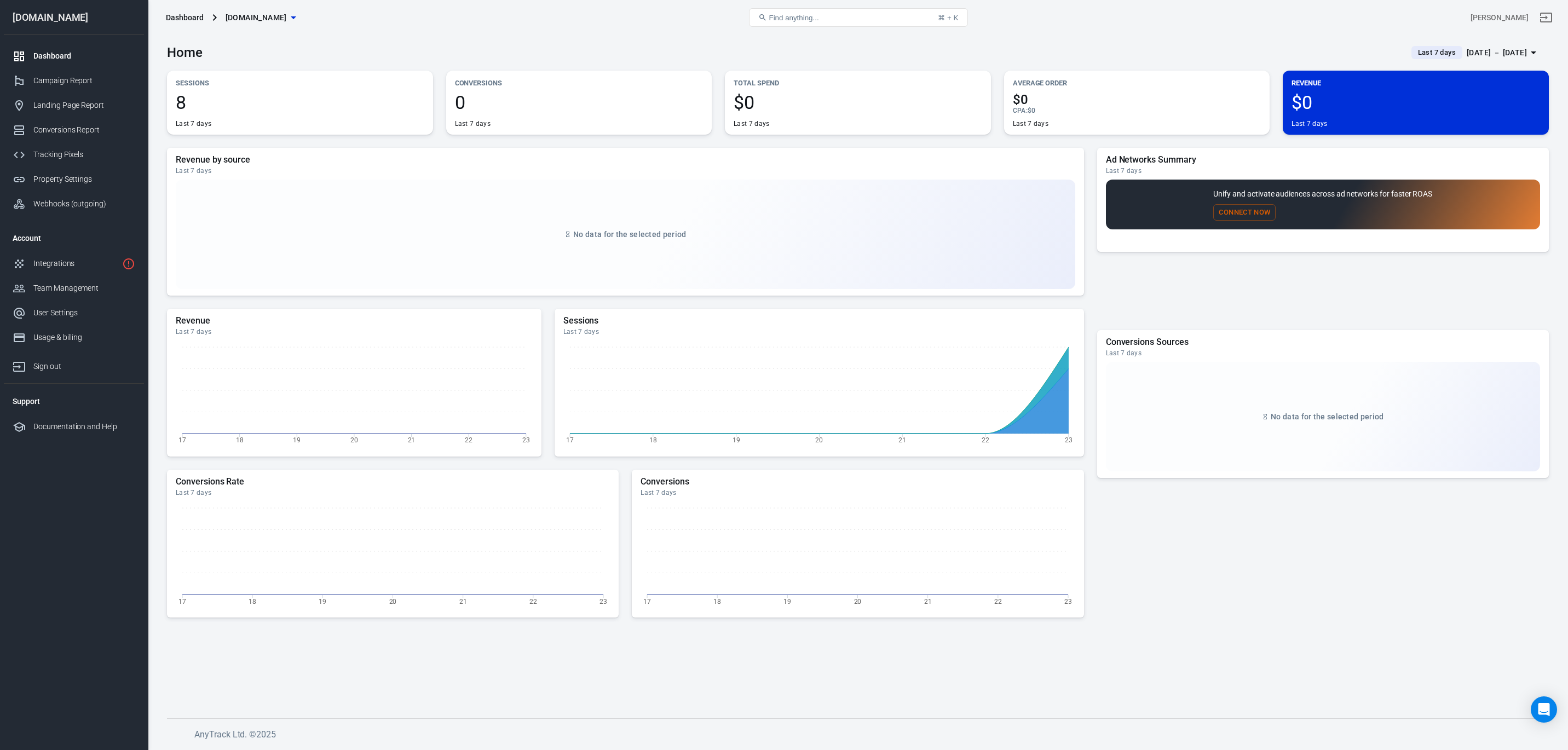
click at [1467, 51] on div "[DATE] － [DATE]" at bounding box center [1497, 53] width 60 height 13
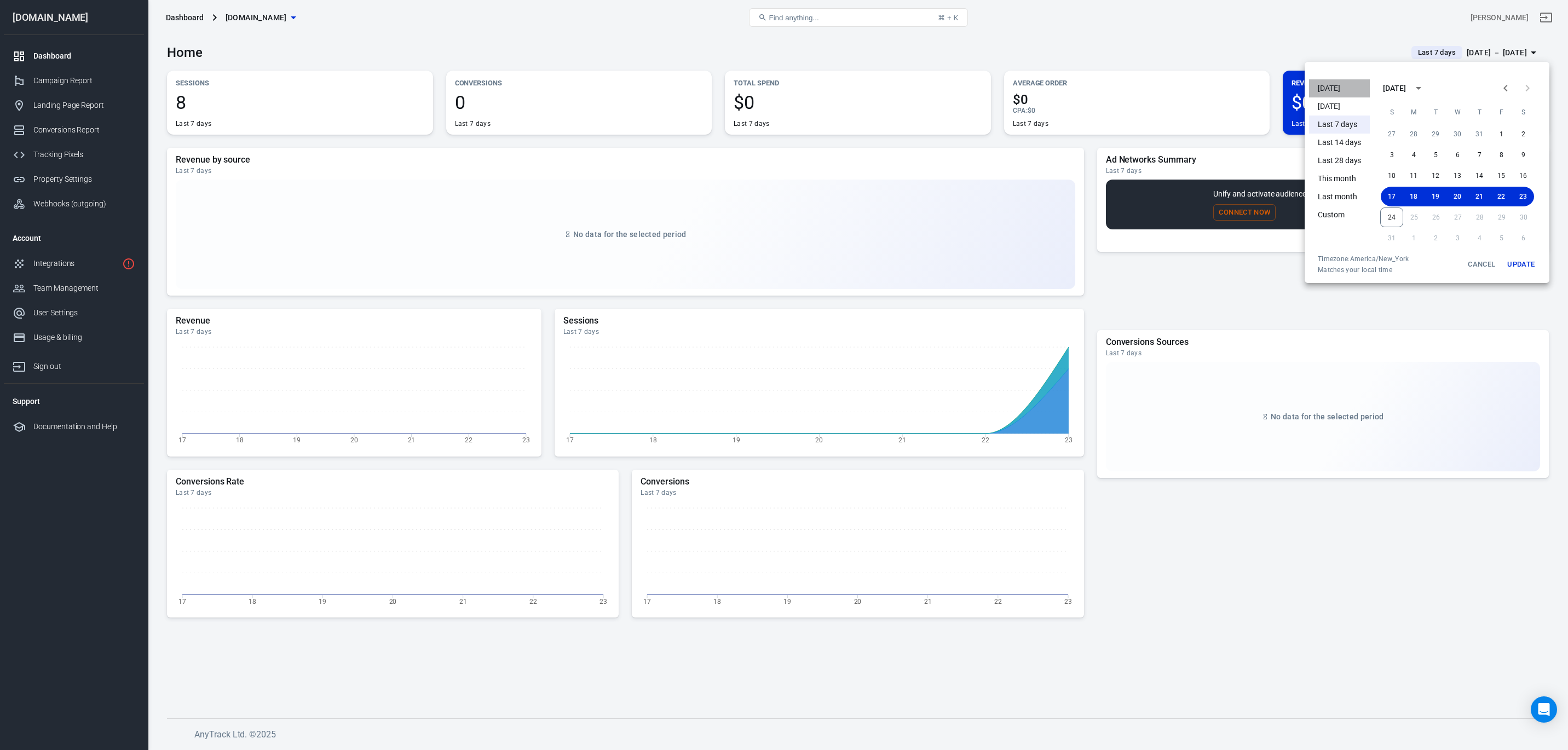
click at [1332, 87] on li "[DATE]" at bounding box center [1339, 88] width 61 height 18
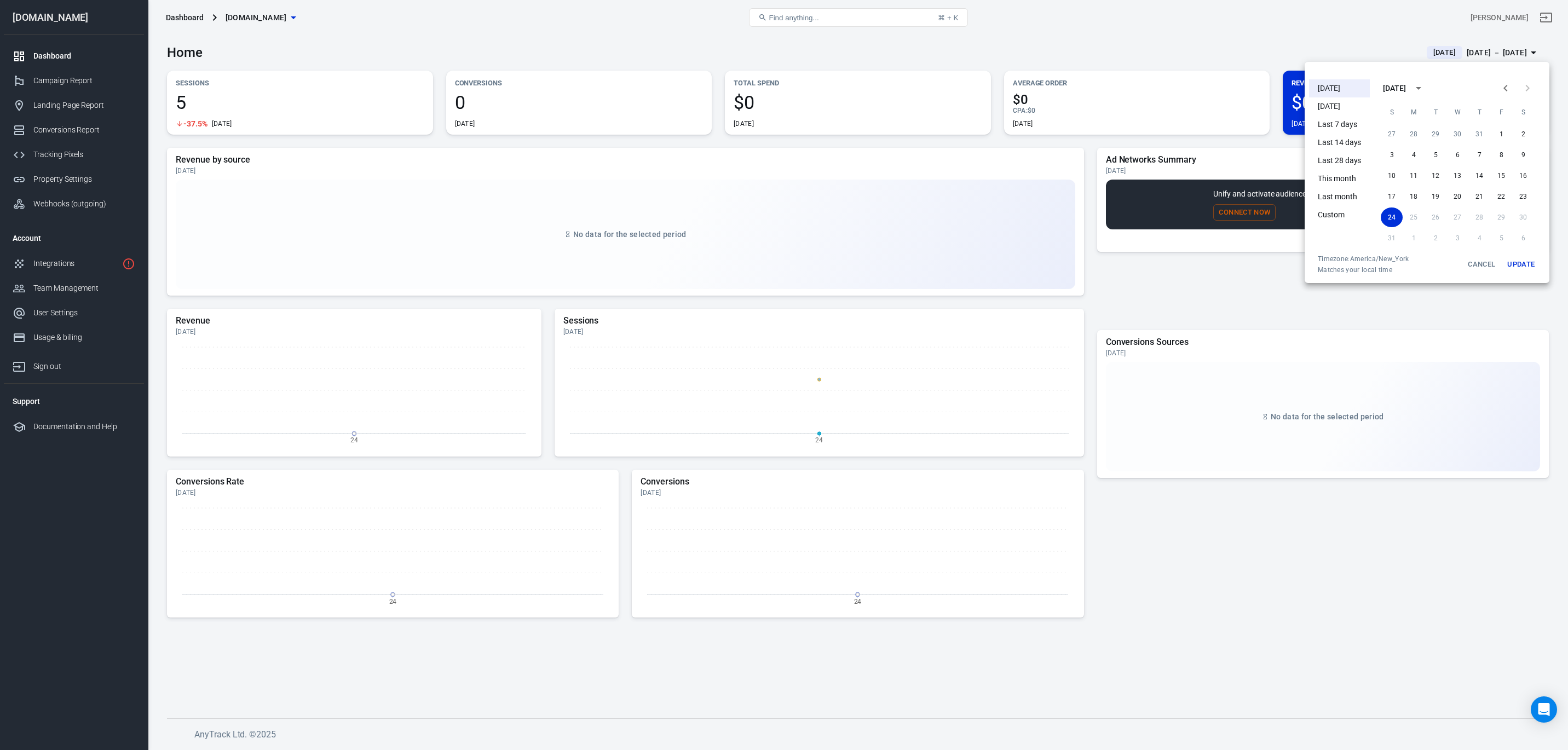
click at [1163, 625] on div at bounding box center [784, 375] width 1568 height 750
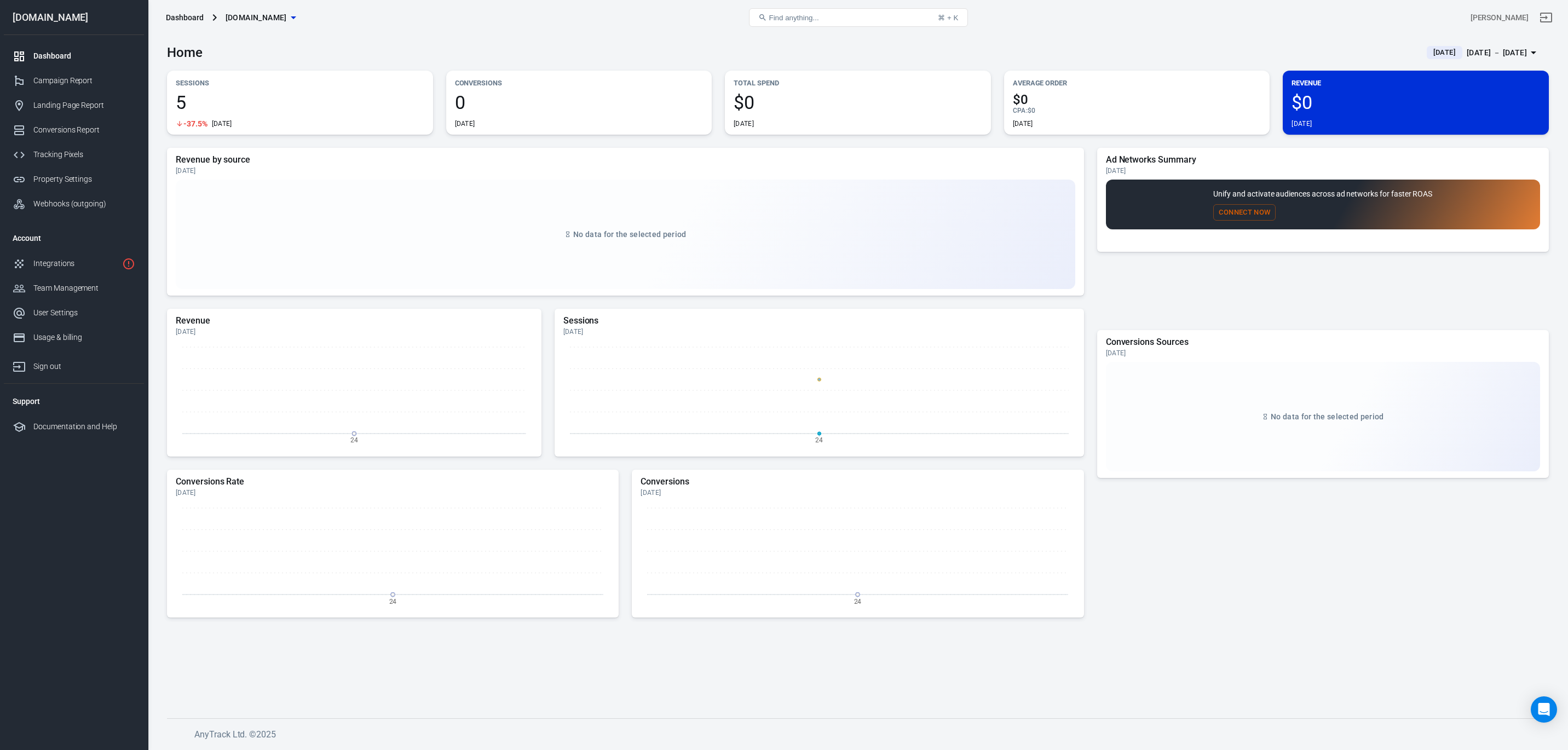
click at [1451, 41] on div "Home [DATE] [DATE] － [DATE]" at bounding box center [858, 48] width 1382 height 27
click at [1467, 47] on div "[DATE] － [DATE]" at bounding box center [1497, 53] width 60 height 13
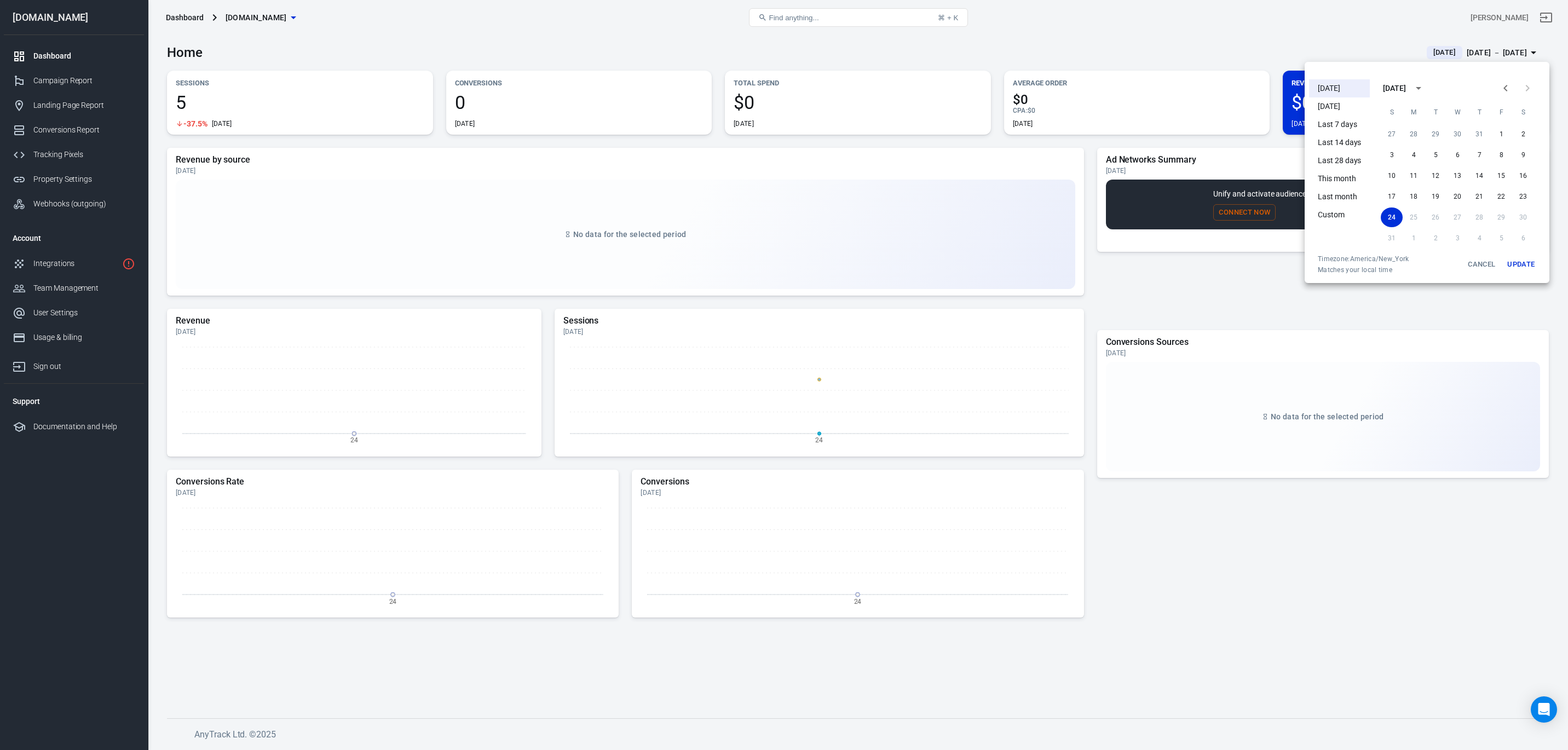
click at [1345, 124] on li "Last 7 days" at bounding box center [1339, 124] width 61 height 18
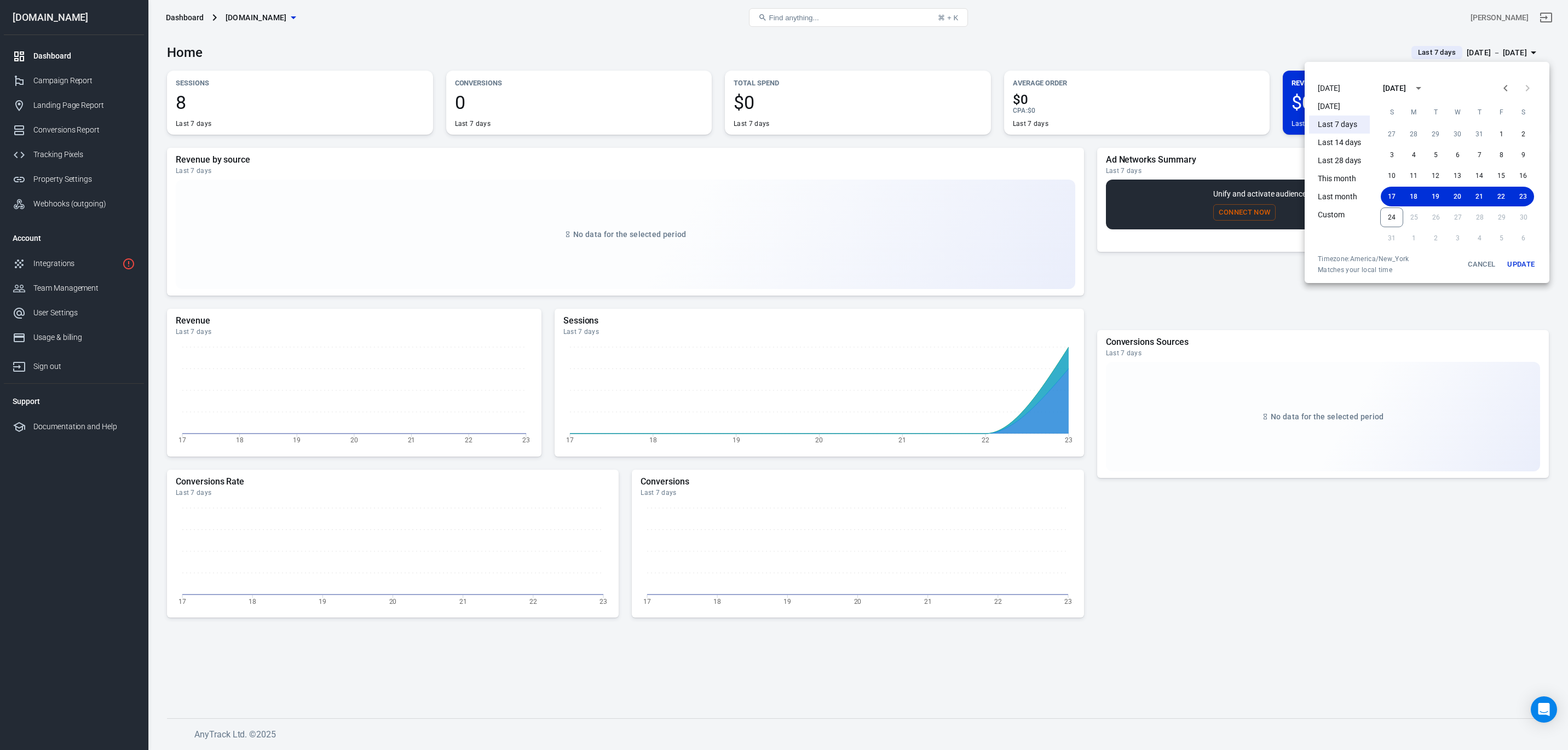
click at [1160, 571] on div at bounding box center [784, 375] width 1568 height 750
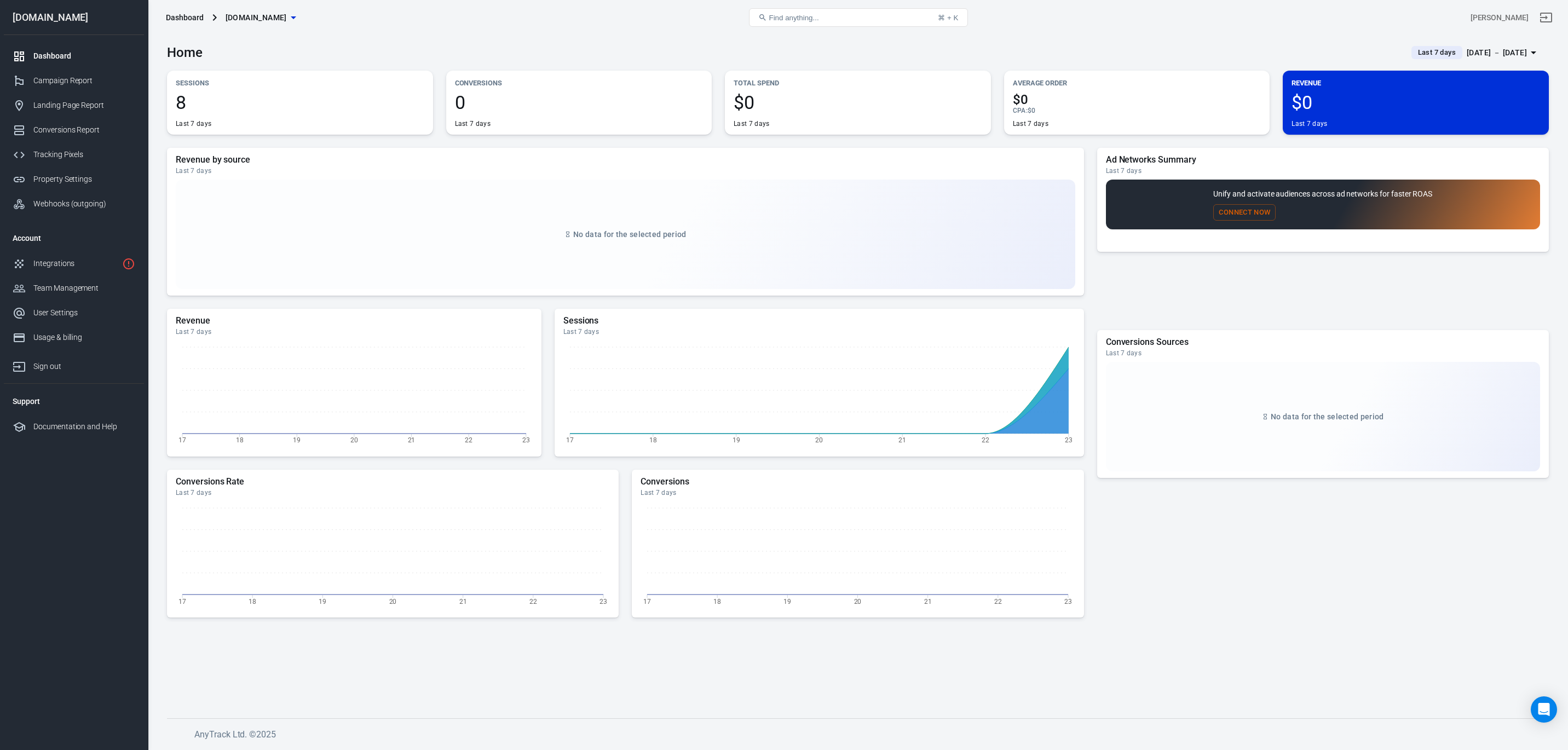
click at [1239, 211] on button "Connect Now" at bounding box center [1244, 212] width 62 height 17
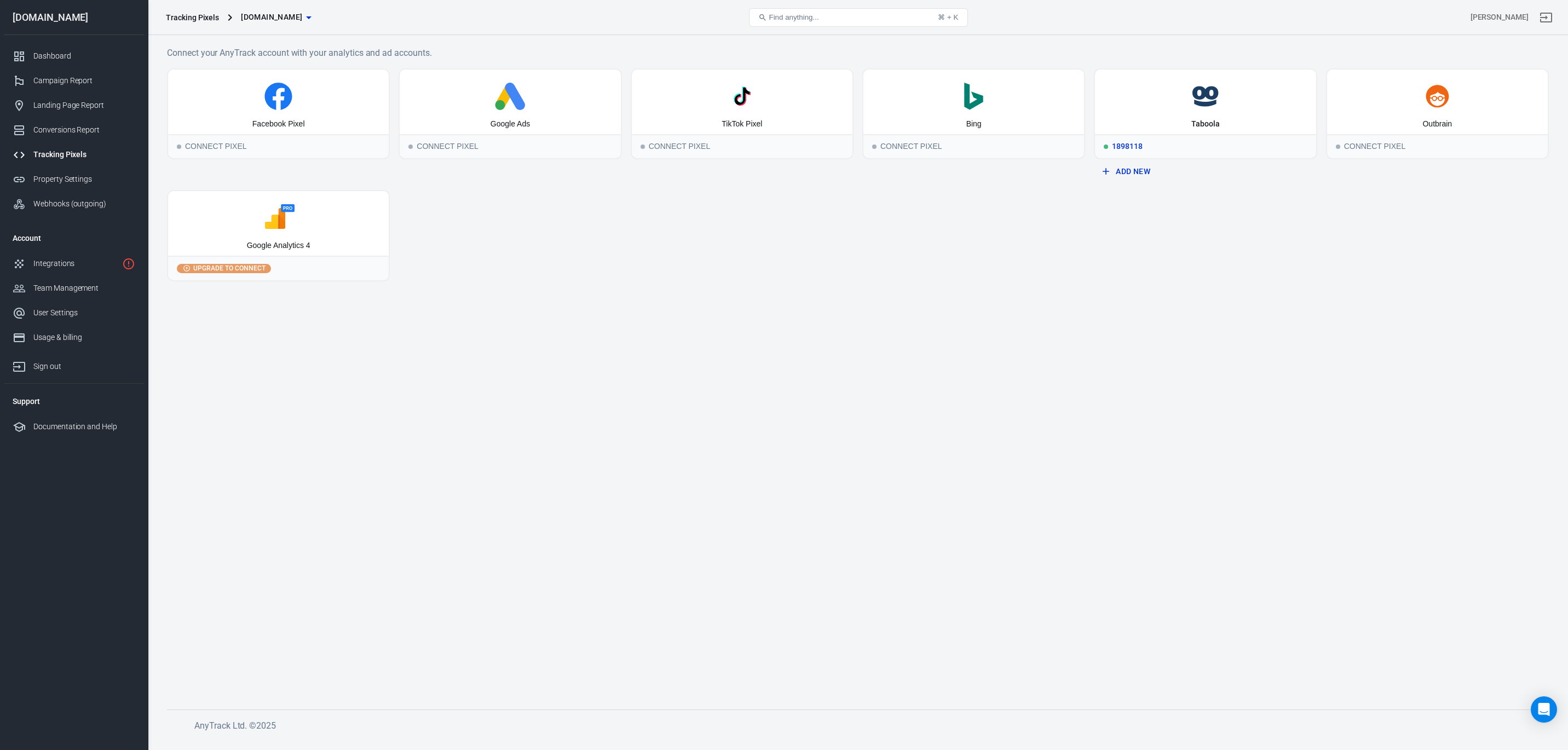
click at [1159, 117] on div "Taboola" at bounding box center [1205, 102] width 221 height 64
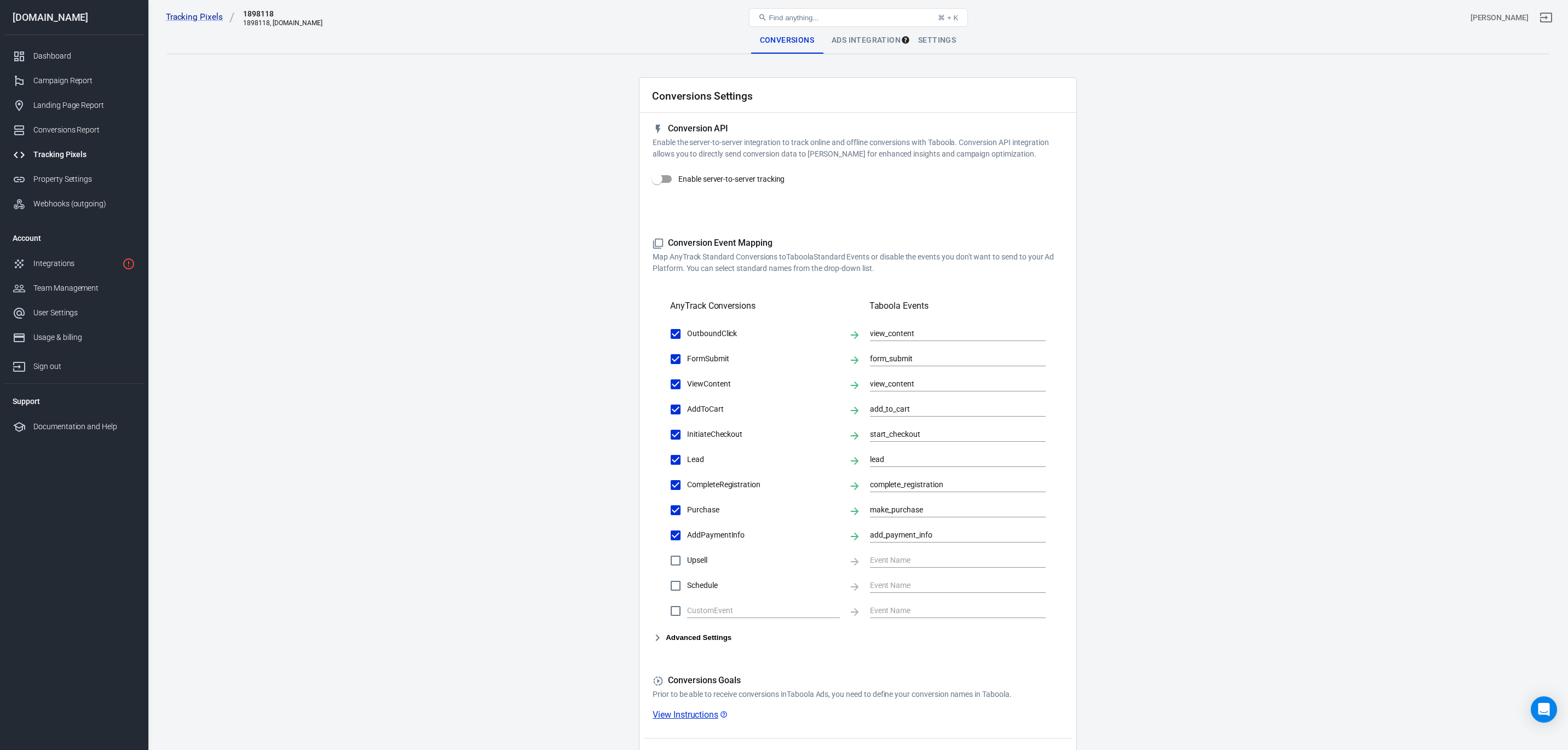
click at [864, 39] on div "Ads Integration" at bounding box center [866, 40] width 87 height 26
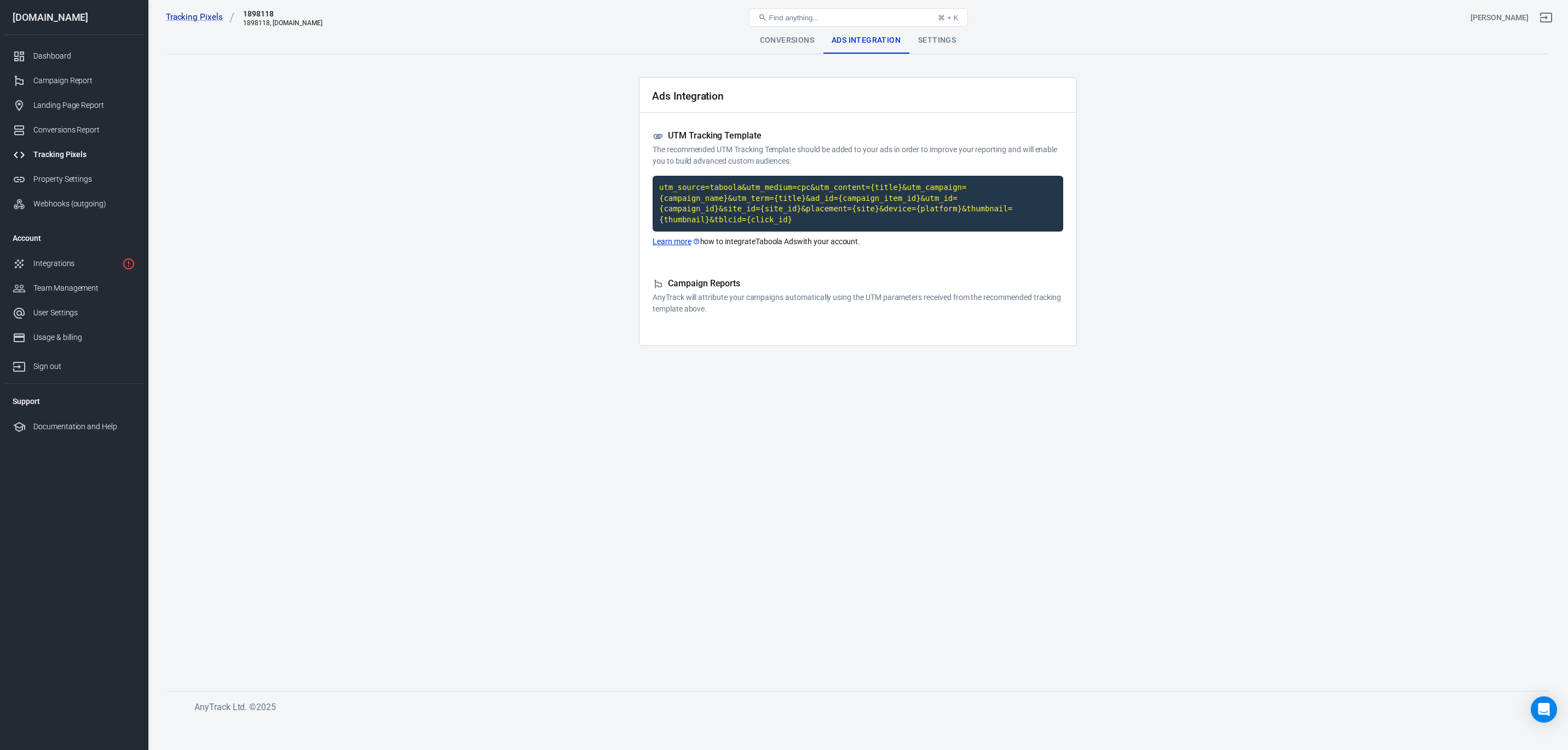
click at [766, 42] on div "Conversions" at bounding box center [787, 40] width 72 height 26
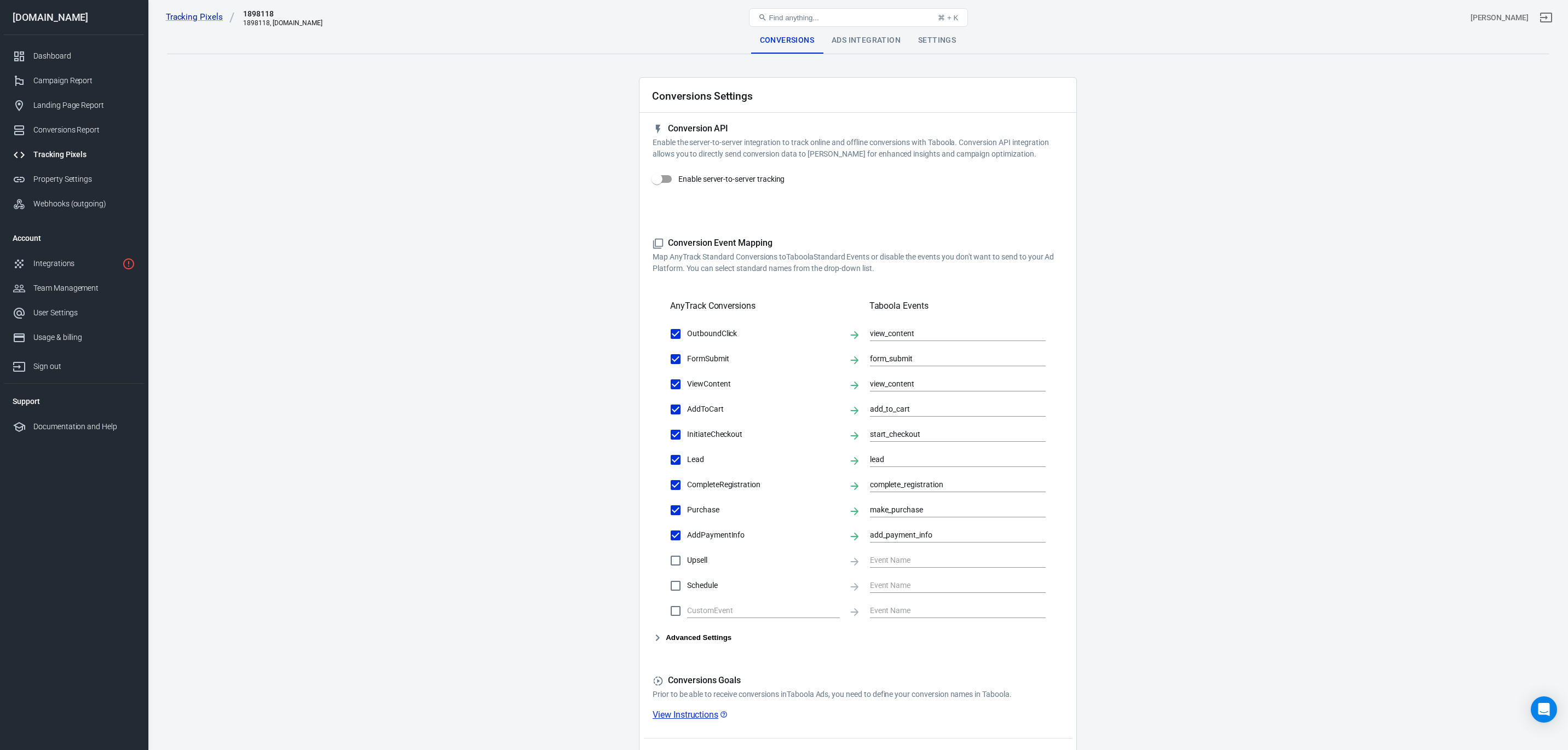
click at [867, 43] on div "Ads Integration" at bounding box center [866, 40] width 87 height 26
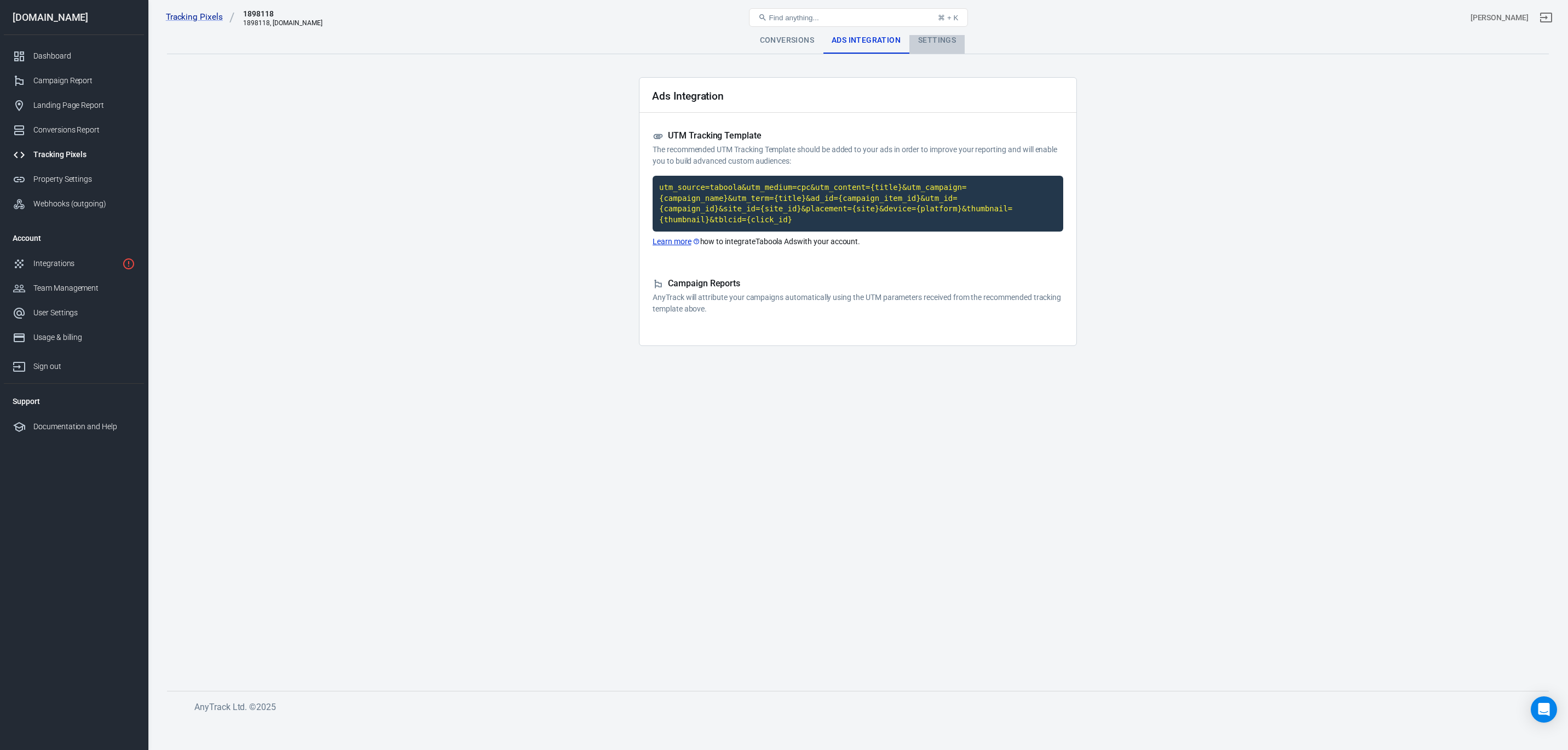
click at [932, 37] on div "Settings" at bounding box center [937, 40] width 55 height 26
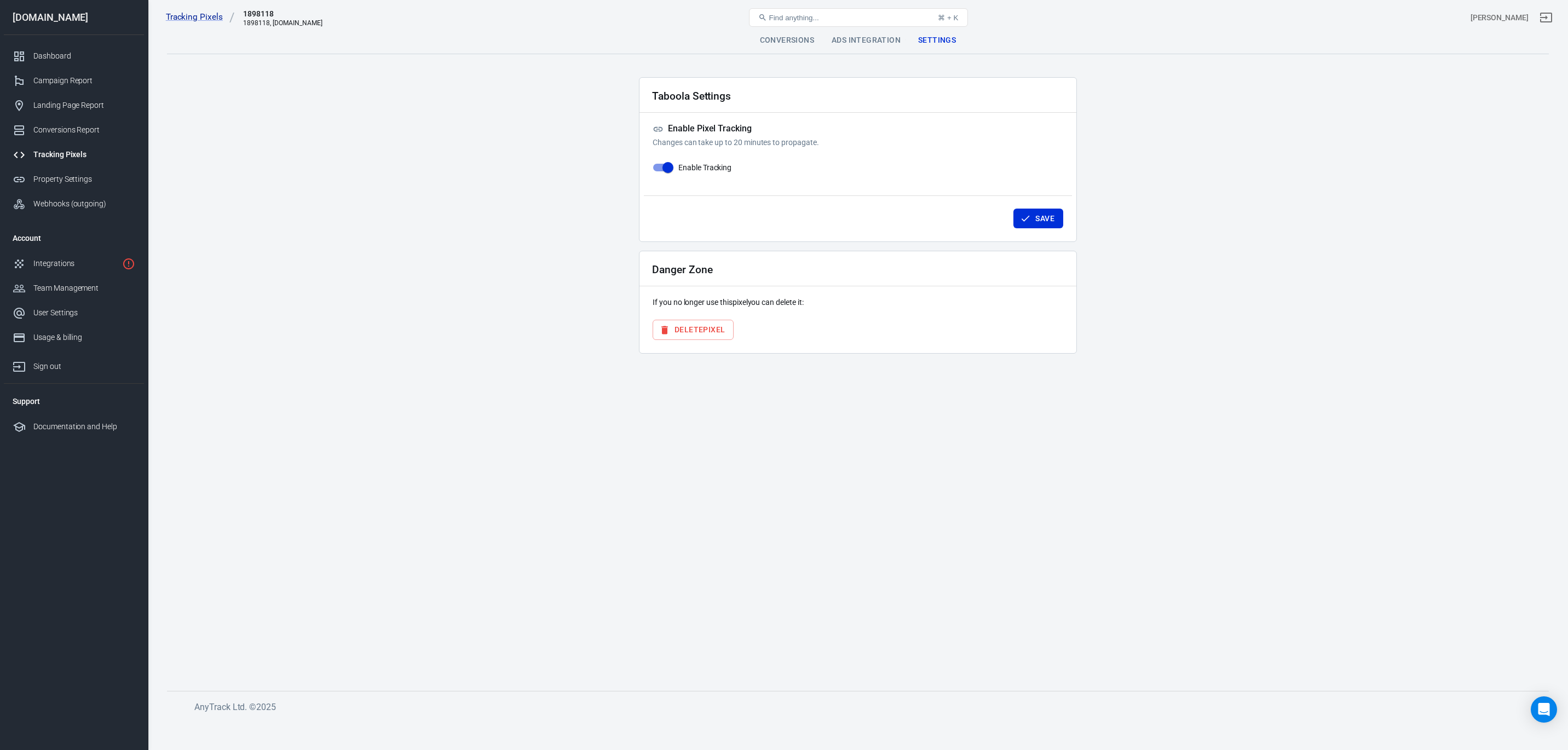
click at [864, 42] on div "Ads Integration" at bounding box center [866, 40] width 87 height 26
